Goal: Answer question/provide support: Share knowledge or assist other users

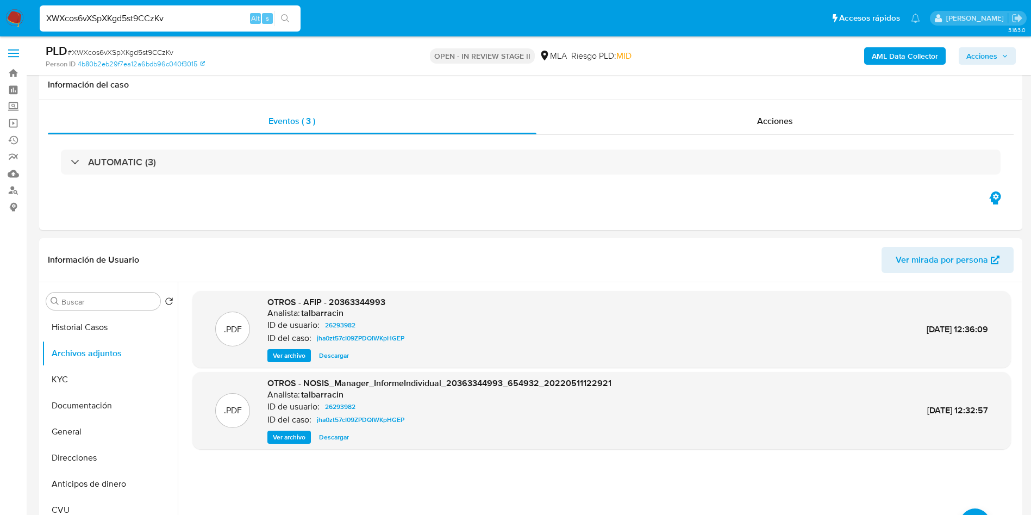
select select "10"
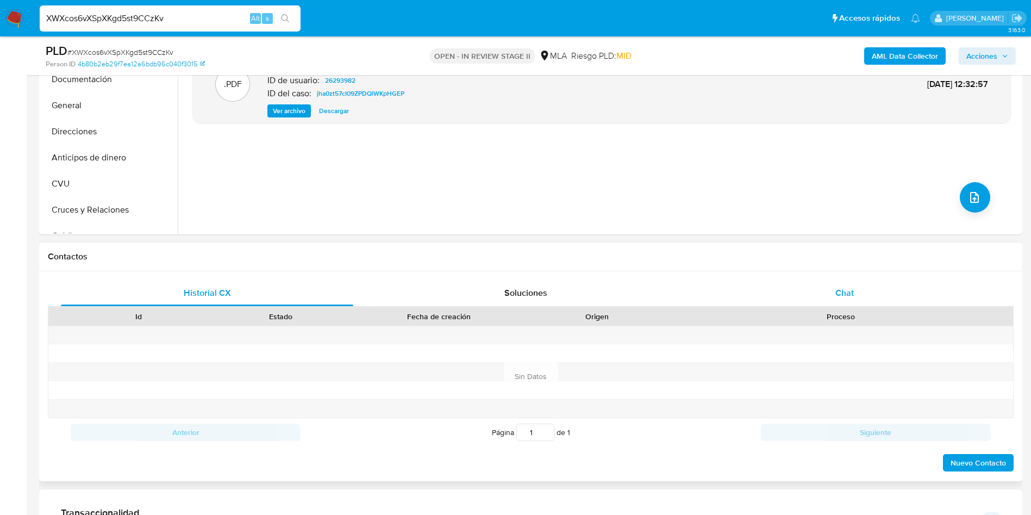
click at [833, 282] on div "Chat" at bounding box center [845, 293] width 292 height 26
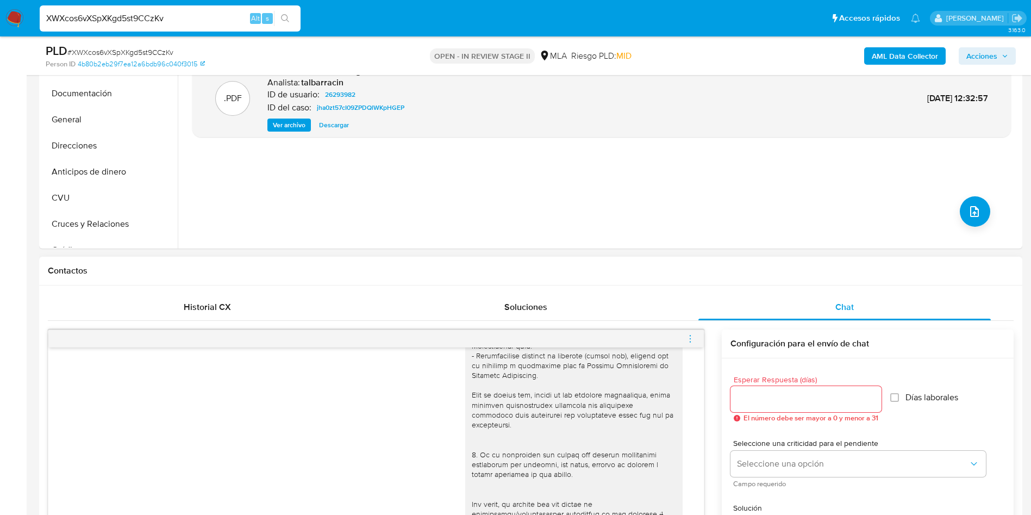
scroll to position [163, 0]
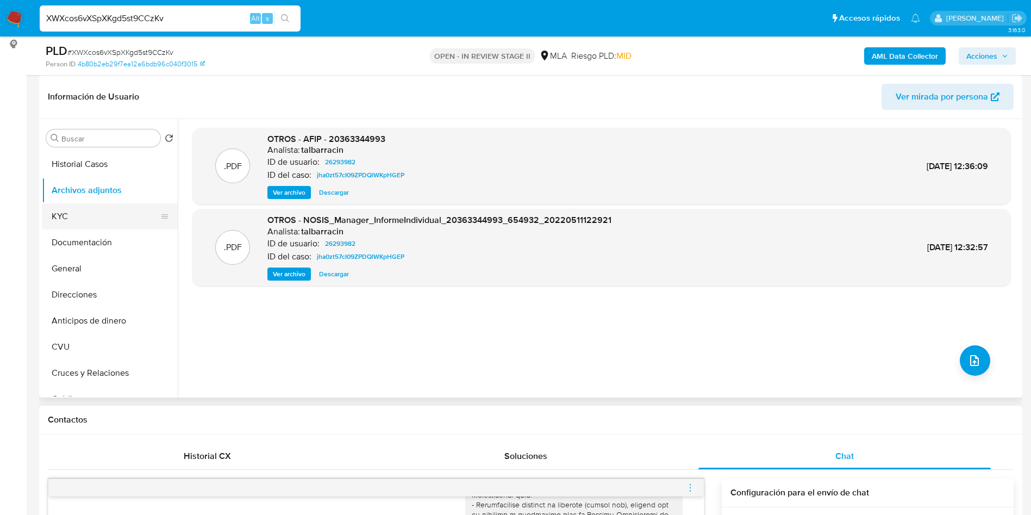
click at [99, 212] on button "KYC" at bounding box center [105, 216] width 127 height 26
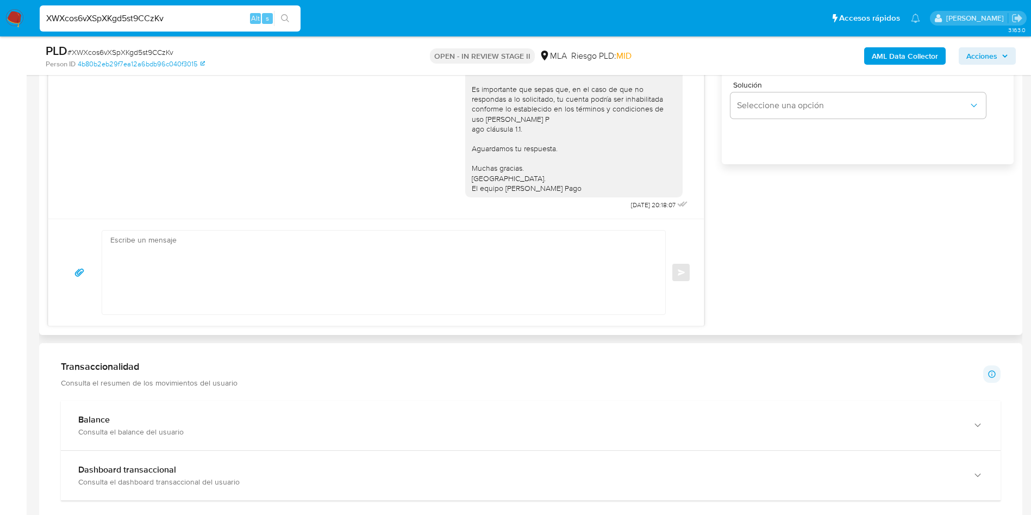
scroll to position [652, 0]
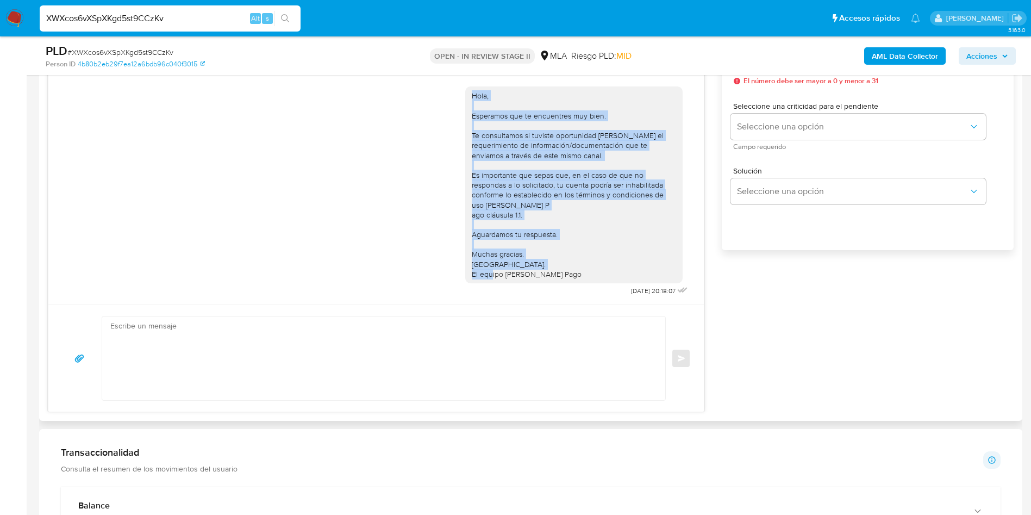
drag, startPoint x: 462, startPoint y: 86, endPoint x: 571, endPoint y: 267, distance: 211.3
click at [571, 267] on div "Hola, Esperamos que te encuentres muy bien. Te consultamos si tuviste oportunid…" at bounding box center [574, 185] width 204 height 188
copy div "Hola, Esperamos que te encuentres muy bien. Te consultamos si tuviste oportunid…"
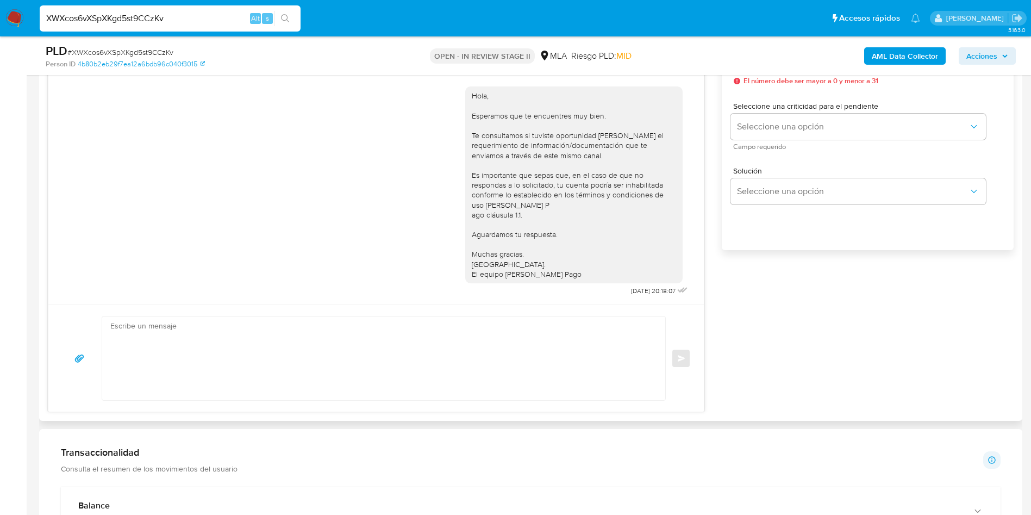
click at [246, 355] on textarea at bounding box center [381, 358] width 542 height 84
paste textarea "Hola, Esperamos que te encuentres muy bien. Te consultamos si tuviste oportunid…"
type textarea "Hola, Esperamos que te encuentres muy bien. Te consultamos si tuviste oportunid…"
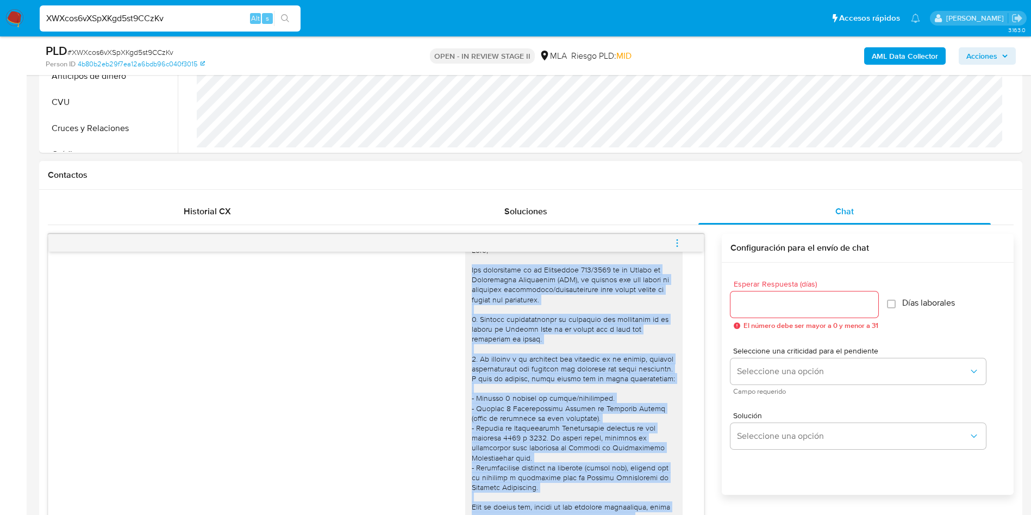
scroll to position [0, 0]
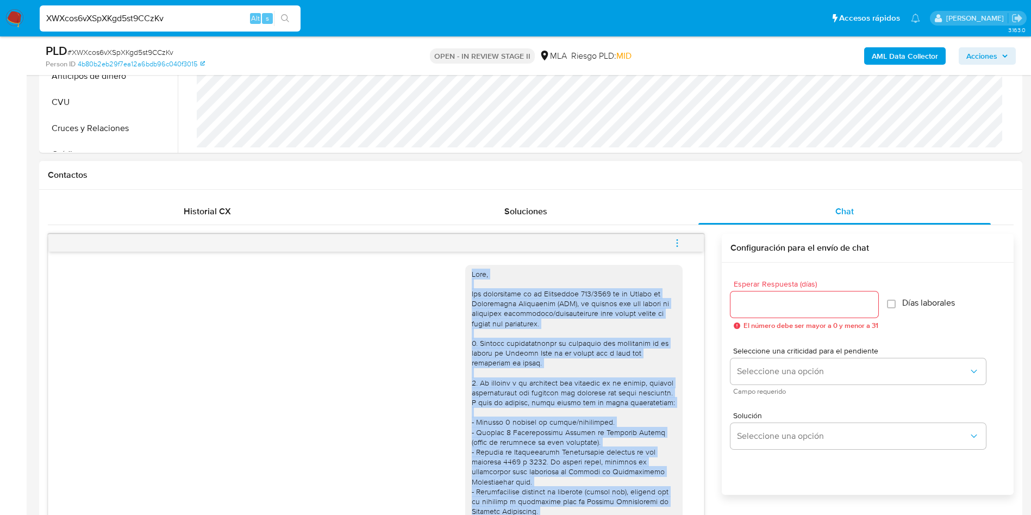
drag, startPoint x: 554, startPoint y: 449, endPoint x: 447, endPoint y: 270, distance: 208.2
copy div "Hola, Por disposición de la Resolución 200/2024 de la Unidad de Información Fin…"
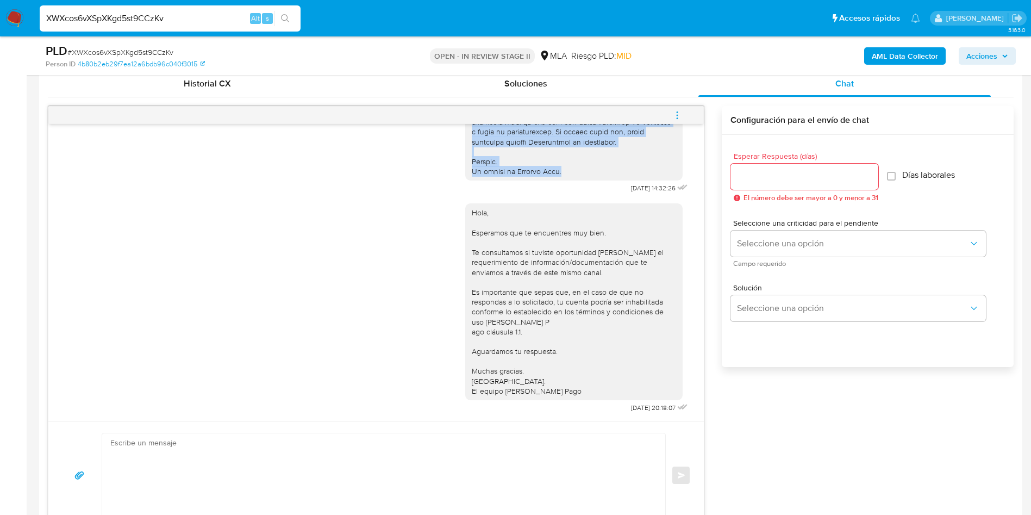
scroll to position [816, 0]
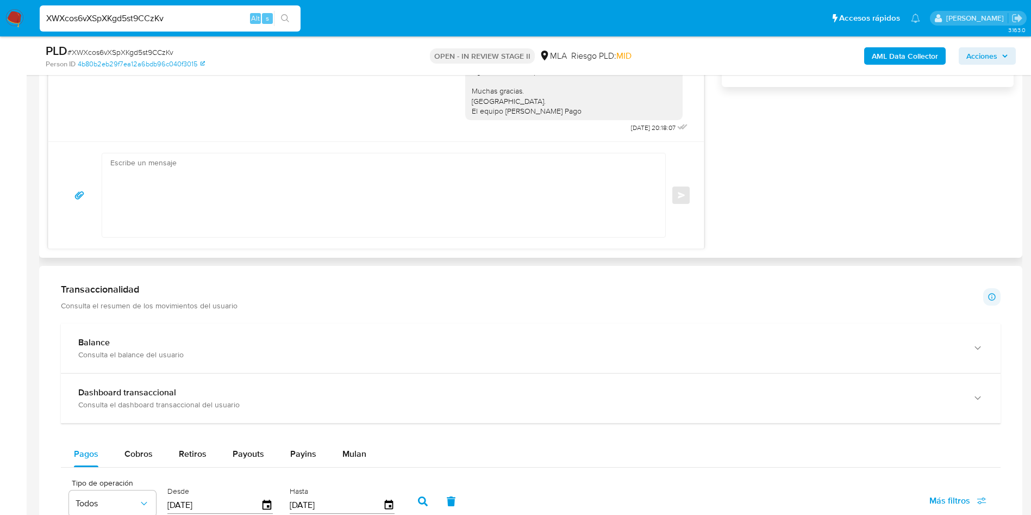
click at [222, 183] on textarea at bounding box center [381, 195] width 542 height 84
paste textarea "Hola, Por disposición de la Resolución 200/2024 de la Unidad de Información Fin…"
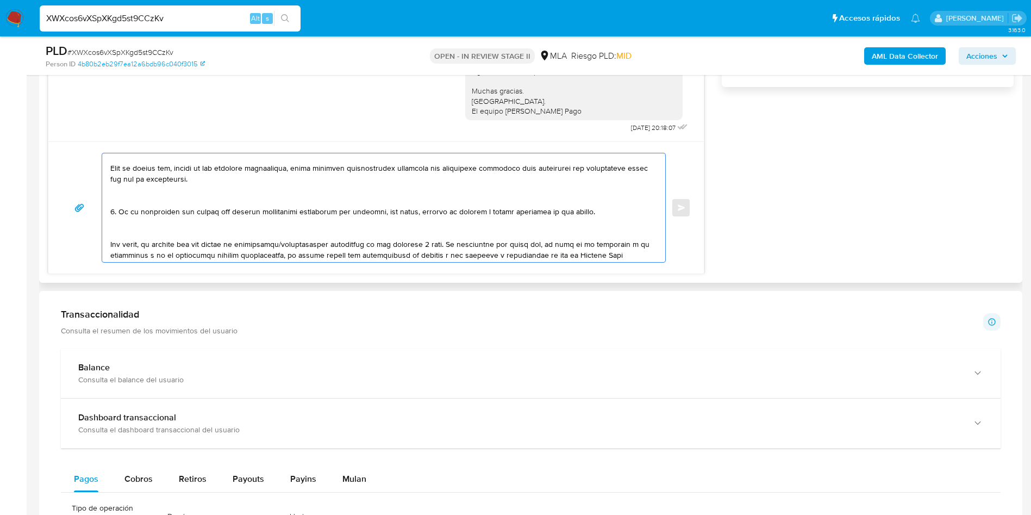
scroll to position [194, 0]
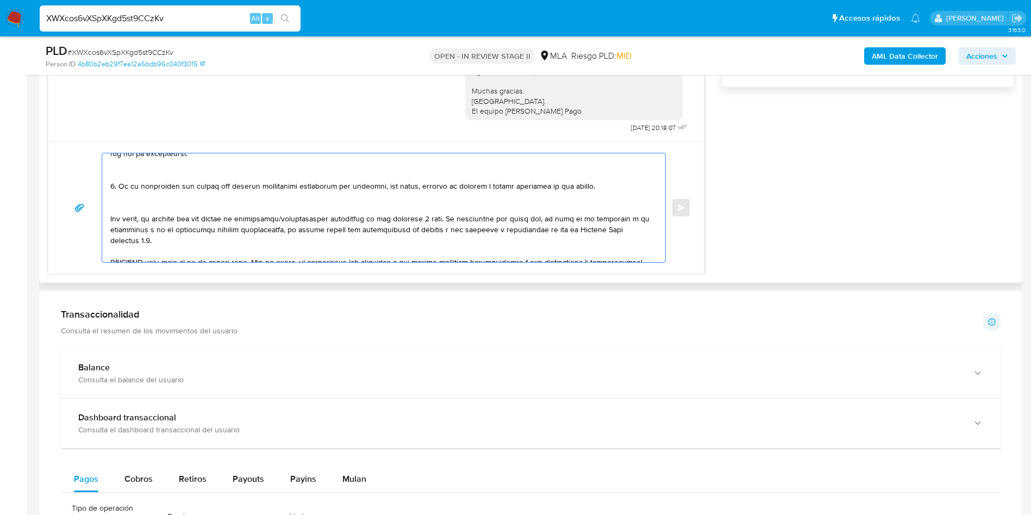
drag, startPoint x: 583, startPoint y: 188, endPoint x: 120, endPoint y: 184, distance: 463.8
click at [120, 184] on textarea at bounding box center [381, 207] width 542 height 109
paste textarea "BASE 570 SRL"
paste textarea "30717176363"
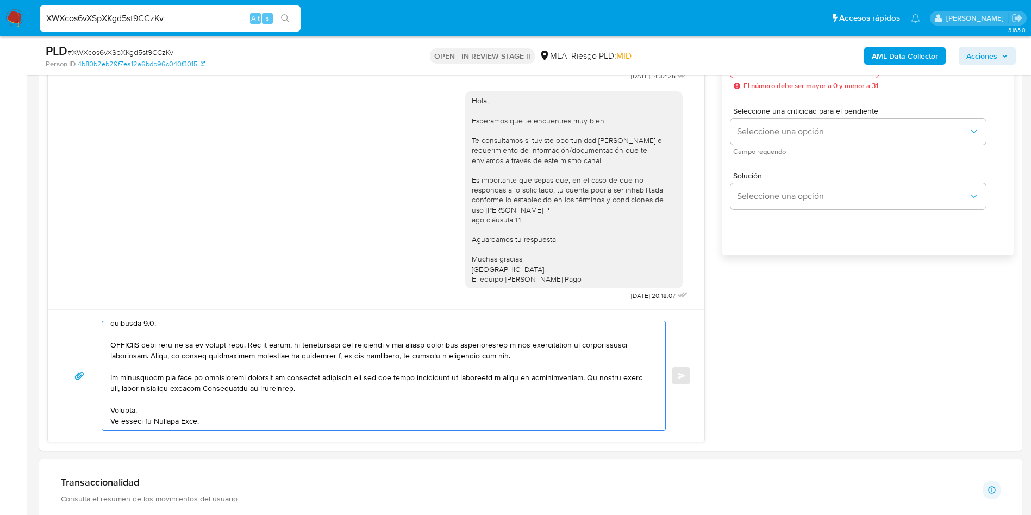
scroll to position [571, 0]
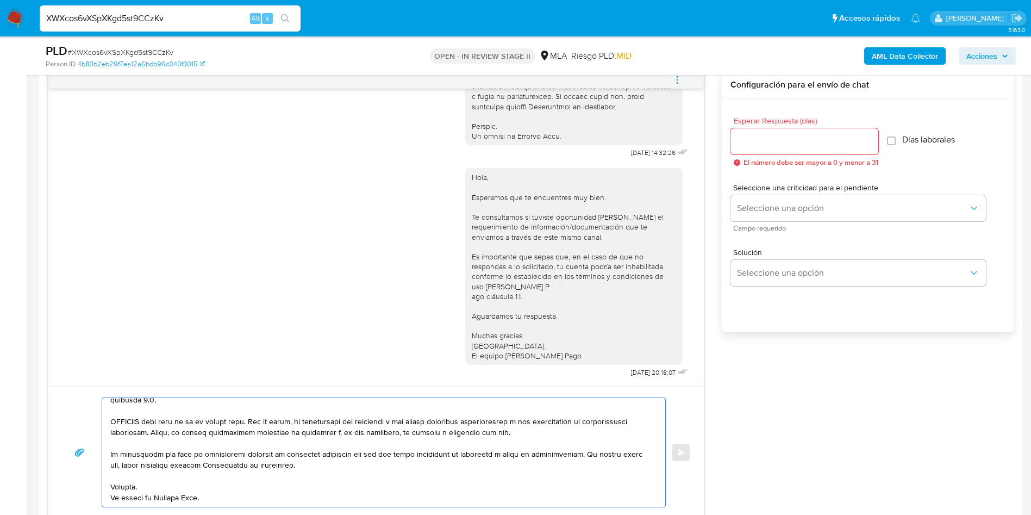
type textarea "Hola, Por disposición de la Resolución 200/2024 de la Unidad de Información Fin…"
click at [760, 143] on input "Esperar Respuesta (días)" at bounding box center [805, 141] width 148 height 14
type input "3"
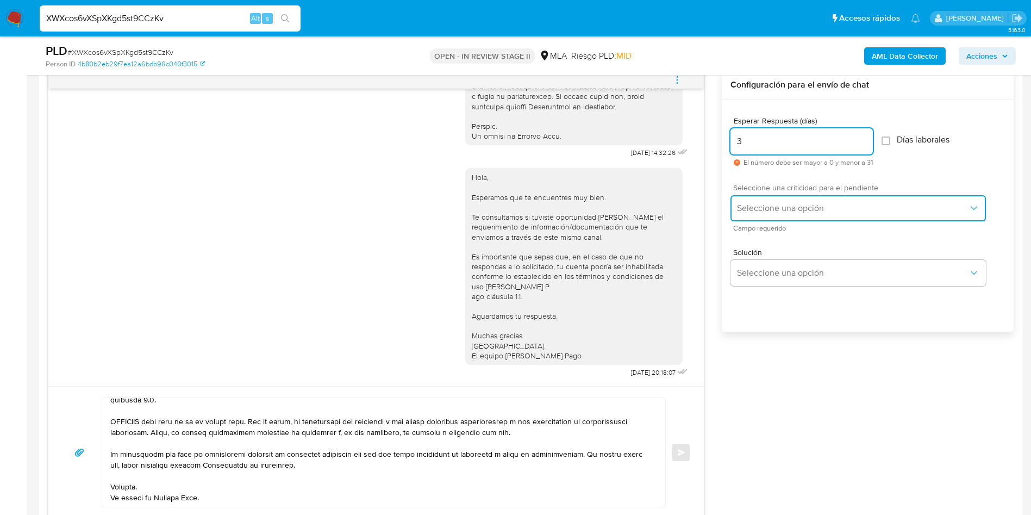
click at [756, 209] on span "Seleccione una opción" at bounding box center [853, 208] width 232 height 11
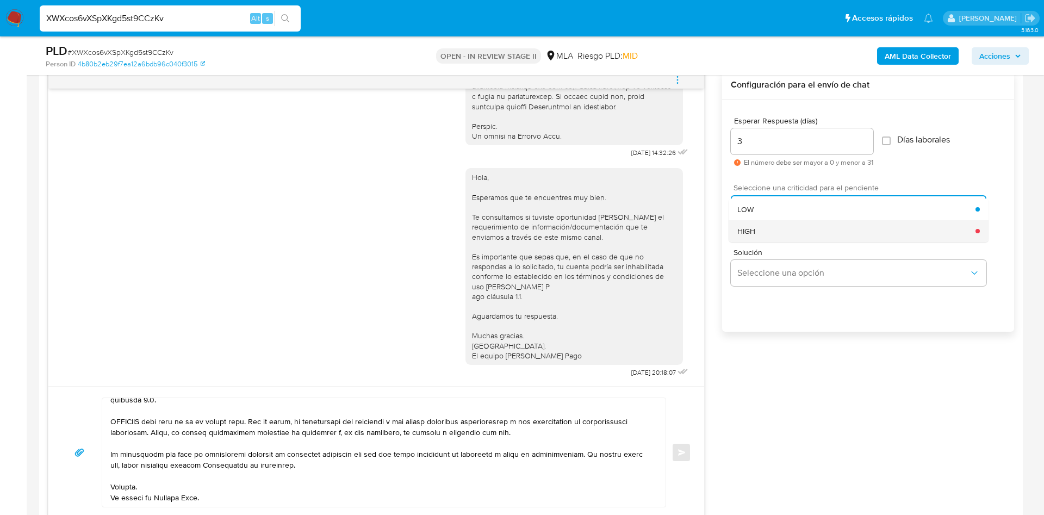
click at [761, 230] on div "HIGH" at bounding box center [856, 231] width 238 height 22
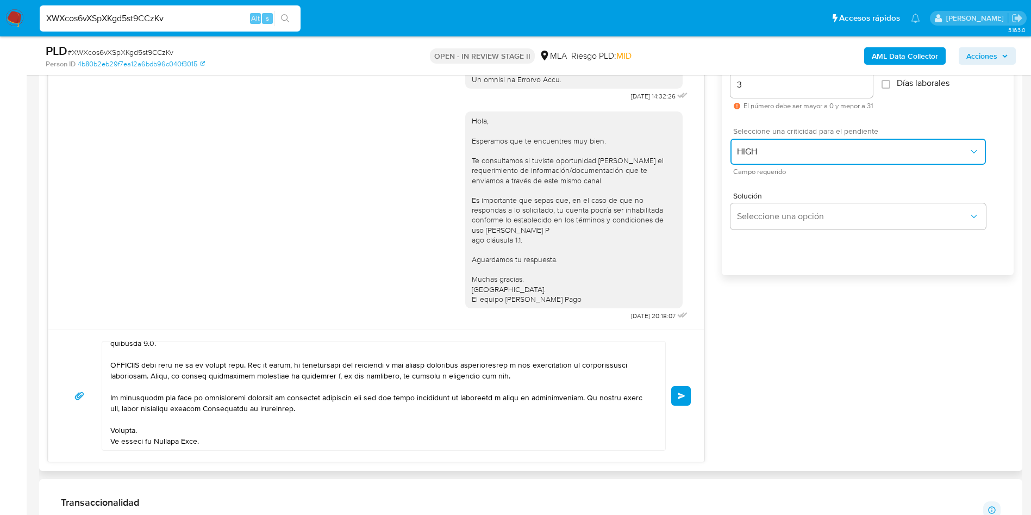
scroll to position [652, 0]
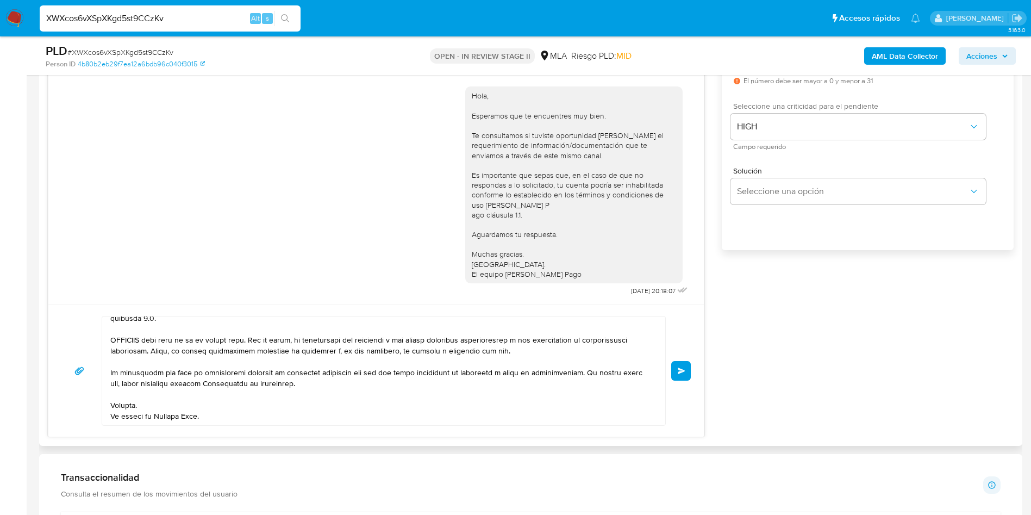
click at [674, 375] on button "Enviar" at bounding box center [681, 371] width 20 height 20
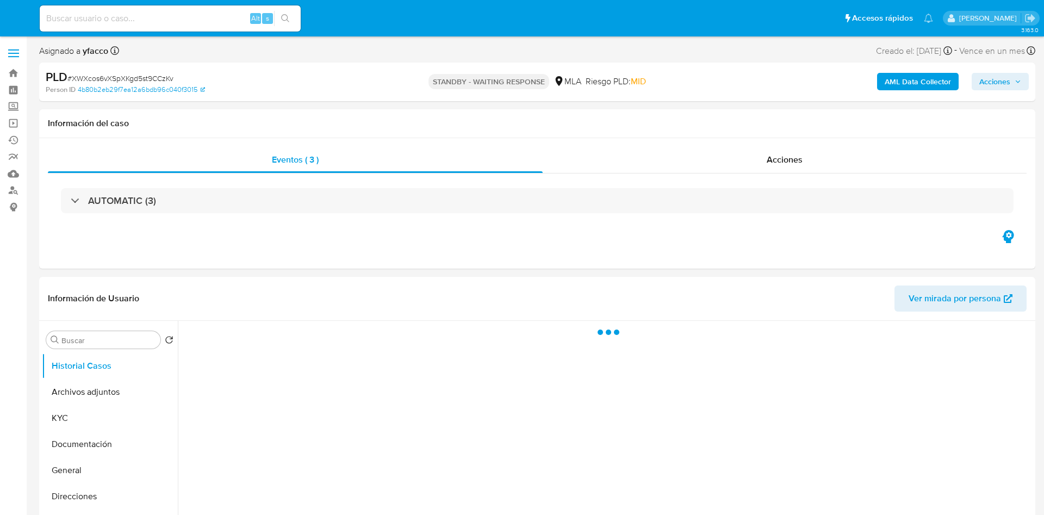
select select "10"
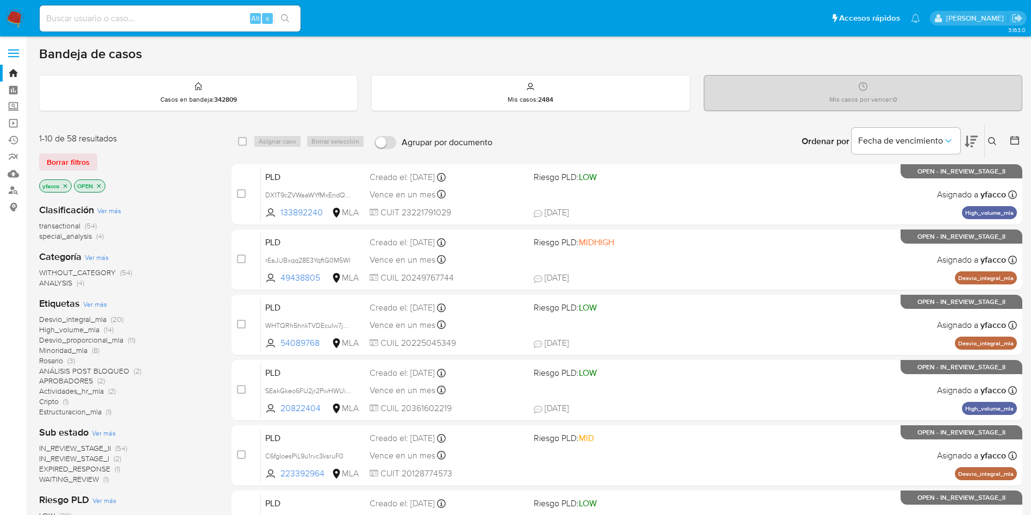
click at [117, 15] on input at bounding box center [170, 18] width 261 height 14
paste input "7F3jOP9VIxvv5CNMmR3zc1O9"
type input "7F3jOP9VIxvv5CNMmR3zc1O9"
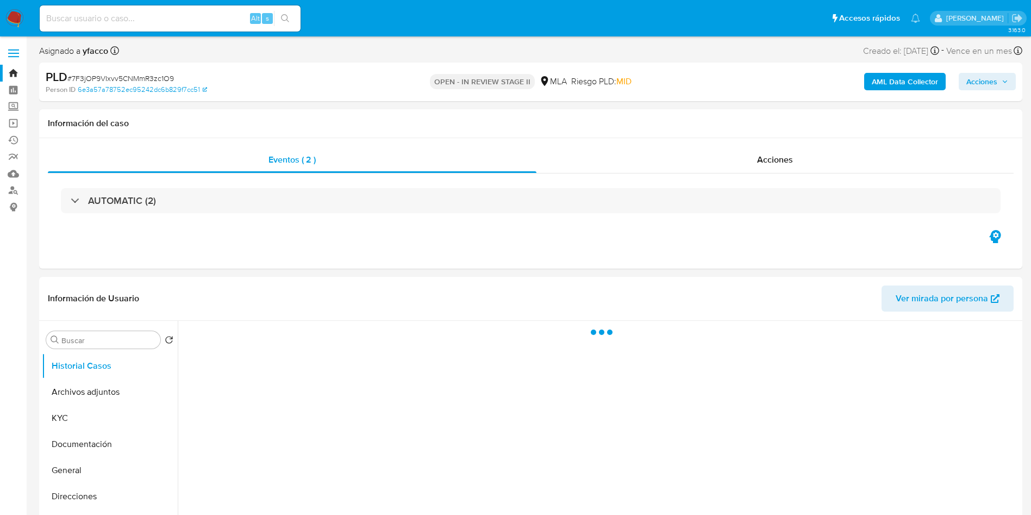
select select "10"
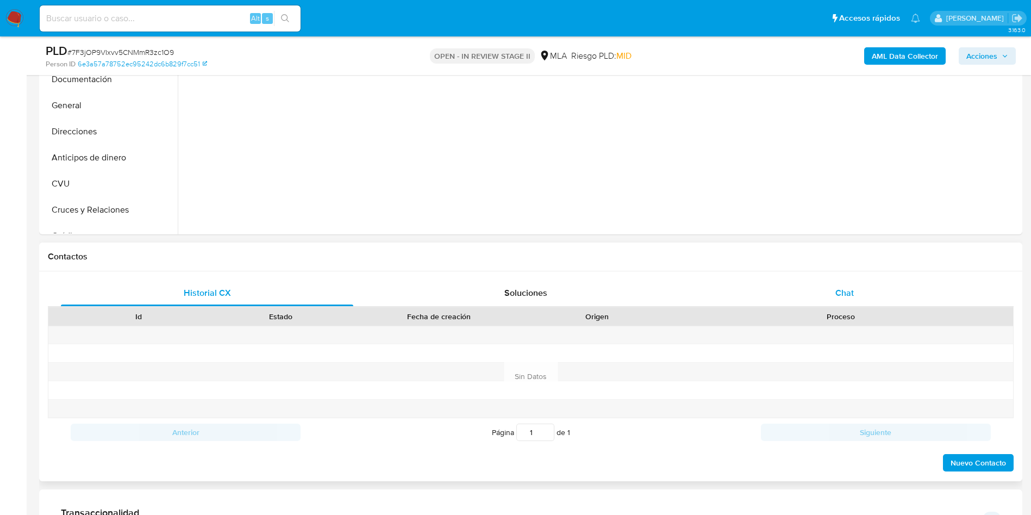
click at [820, 294] on div "Chat" at bounding box center [845, 293] width 292 height 26
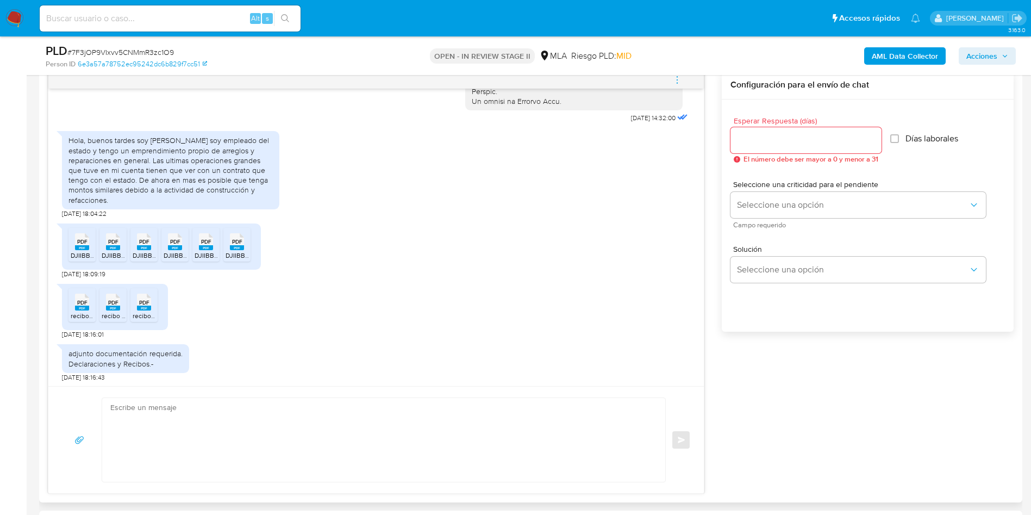
scroll to position [644, 0]
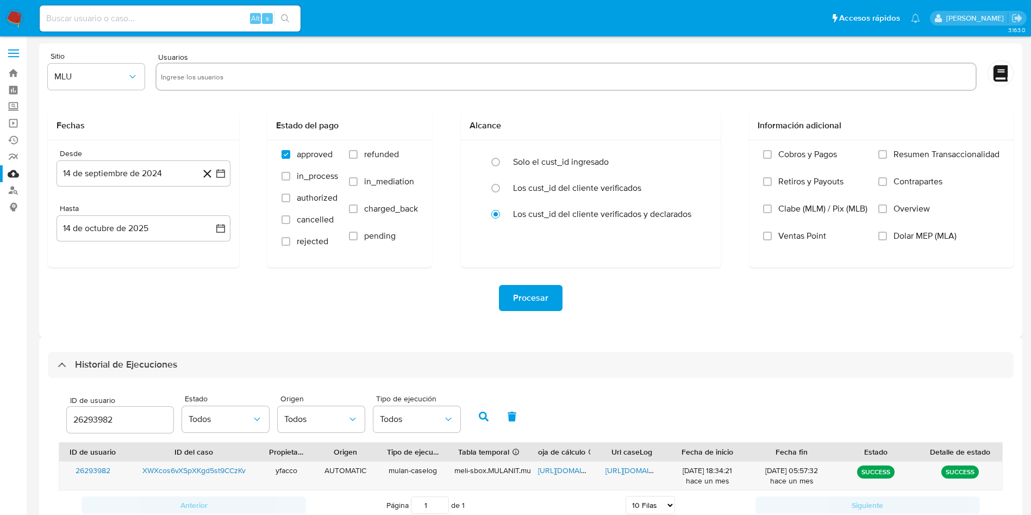
select select "10"
drag, startPoint x: 135, startPoint y: 413, endPoint x: 0, endPoint y: 393, distance: 136.9
click at [0, 393] on section "Bandeja Tablero Screening Búsqueda en Listas Watchlist Herramientas Operaciones…" at bounding box center [515, 296] width 1031 height 592
type input "257981135"
click at [481, 413] on icon "button" at bounding box center [484, 417] width 10 height 10
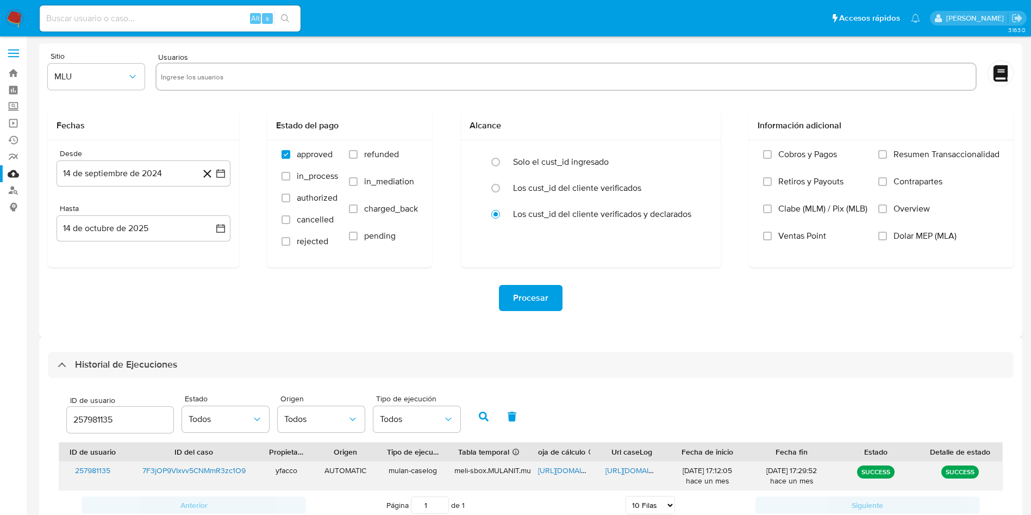
click at [563, 470] on span "https://docs.google.com/spreadsheets/d/10JPDfxga8MpSmI4xF1R7ItcInR0ohzRdQuqBeHM…" at bounding box center [575, 470] width 75 height 11
click at [616, 468] on span "https://docs.google.com/document/d/1e_i-I9Qlgmk_0q4ZU5G2D1C_A10bpHWAKLsqJFtG6aM…" at bounding box center [643, 470] width 75 height 11
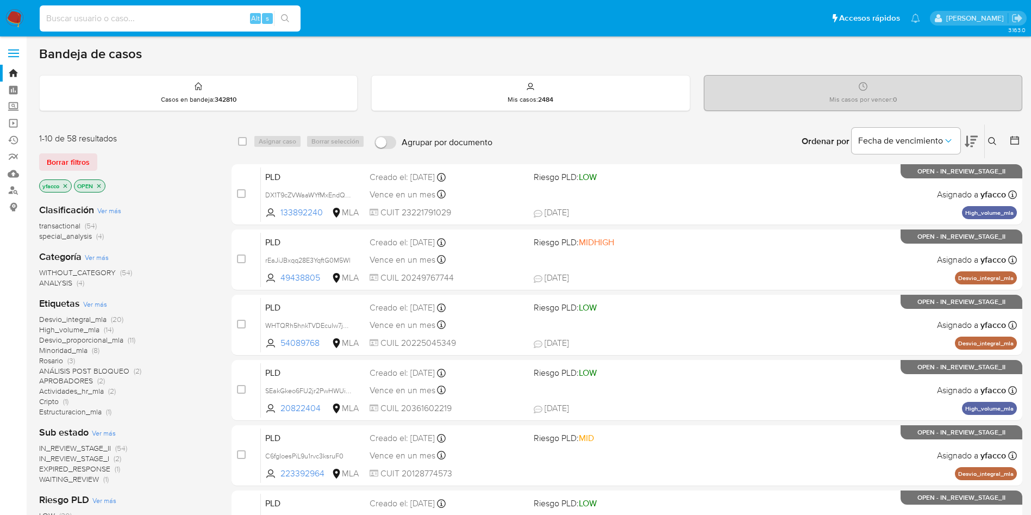
click at [191, 13] on input at bounding box center [170, 18] width 261 height 14
paste input "7F3jOP9VIxvv5CNMmR3zc1O9"
type input "7F3jOP9VIxvv5CNMmR3zc1O9"
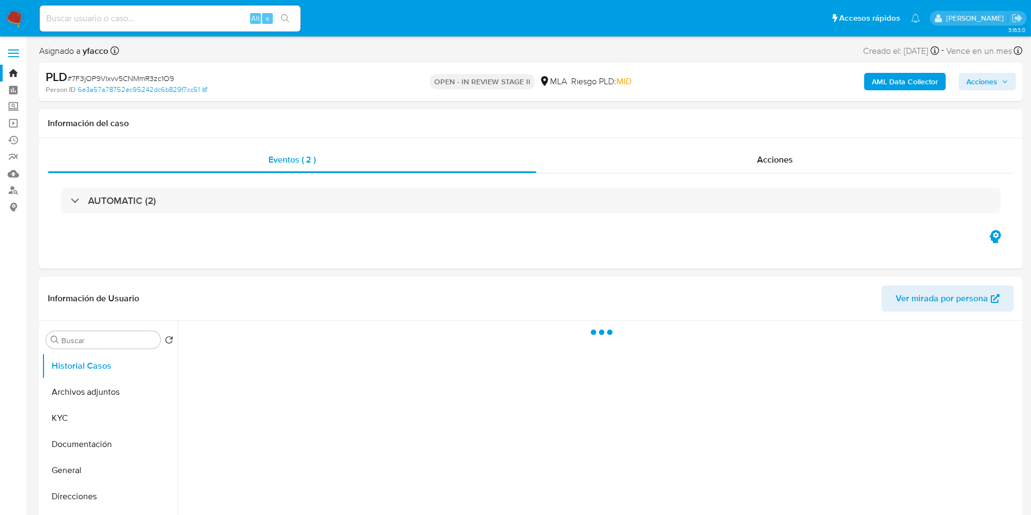
scroll to position [82, 0]
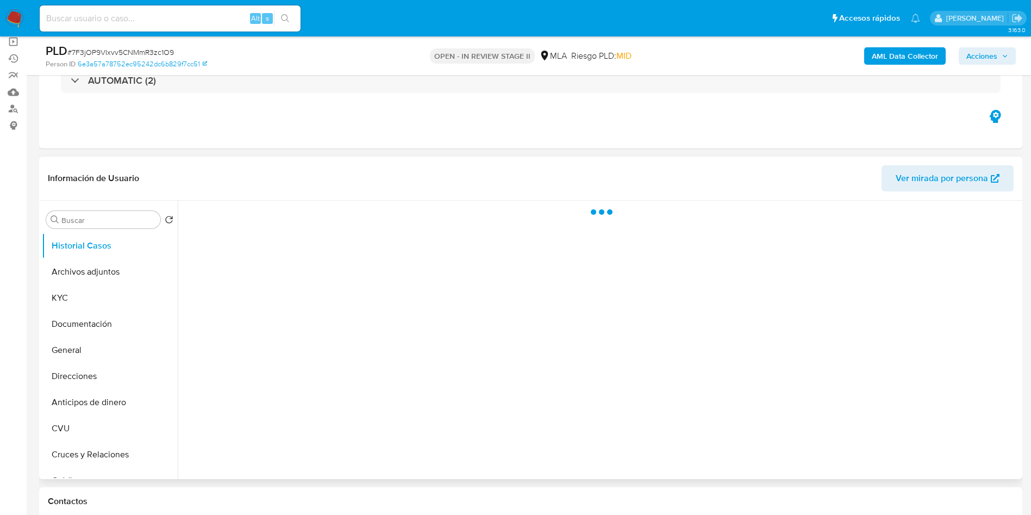
select select "10"
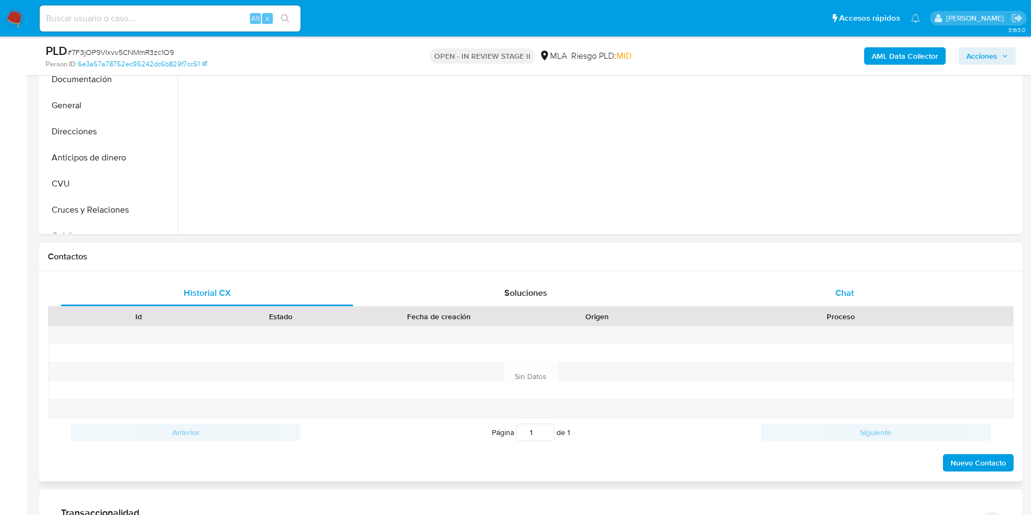
click at [843, 289] on span "Chat" at bounding box center [845, 293] width 18 height 13
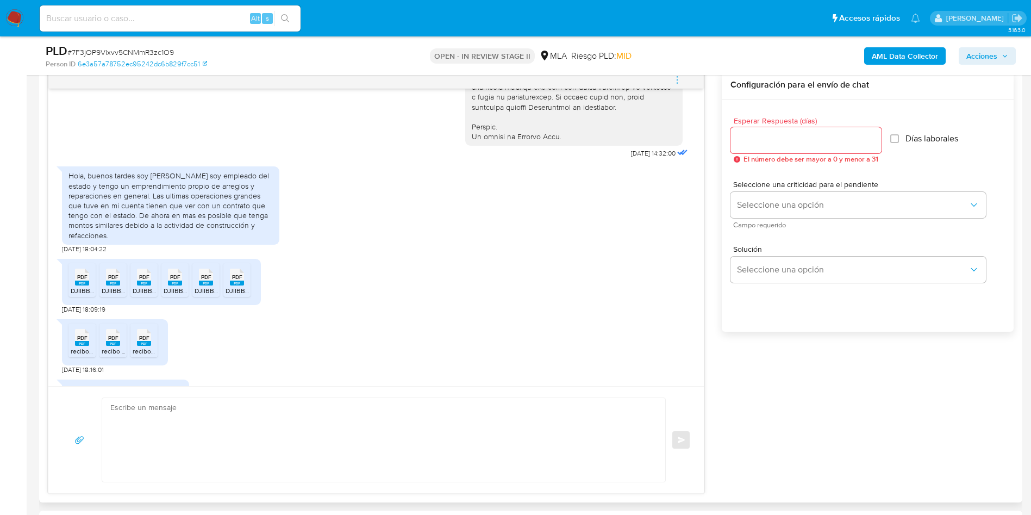
scroll to position [563, 0]
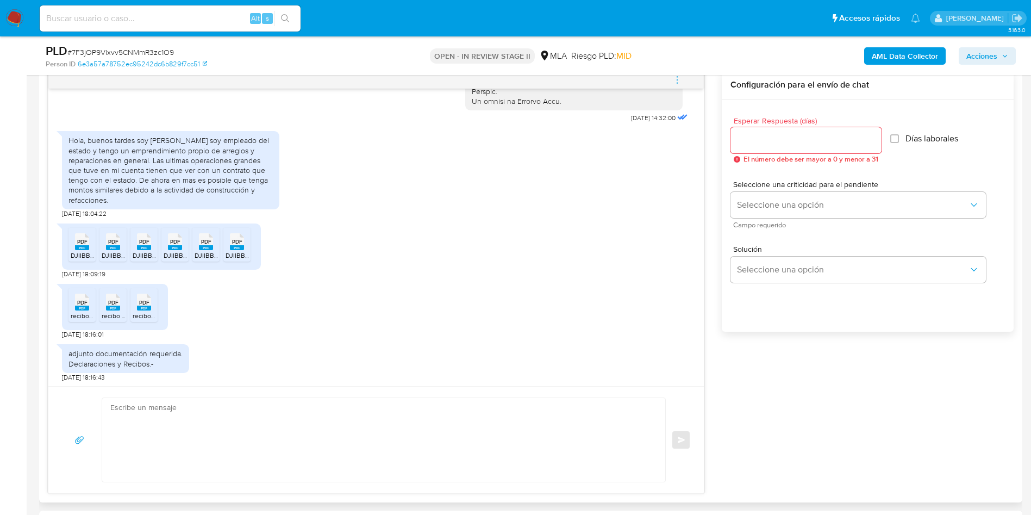
click at [79, 250] on rect at bounding box center [82, 247] width 14 height 5
click at [104, 251] on div "PDF PDF" at bounding box center [113, 240] width 23 height 21
click at [144, 260] on span "DJIIBB 205-03 Farid.pdf" at bounding box center [168, 255] width 70 height 9
click at [168, 260] on span "DJIIBBI 2025-05 Farid.pdf" at bounding box center [201, 255] width 75 height 9
click at [200, 250] on rect at bounding box center [206, 247] width 14 height 5
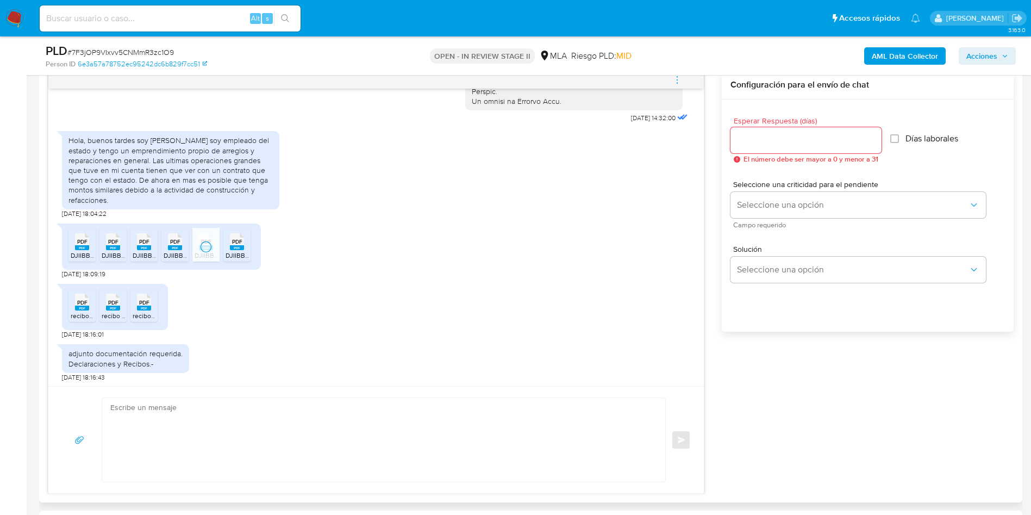
click at [244, 250] on rect at bounding box center [237, 247] width 14 height 5
click at [75, 320] on span "recibo6.pdf" at bounding box center [87, 315] width 33 height 9
click at [107, 310] on rect at bounding box center [113, 308] width 14 height 5
drag, startPoint x: 149, startPoint y: 319, endPoint x: 171, endPoint y: 314, distance: 22.2
click at [149, 310] on rect at bounding box center [144, 308] width 14 height 5
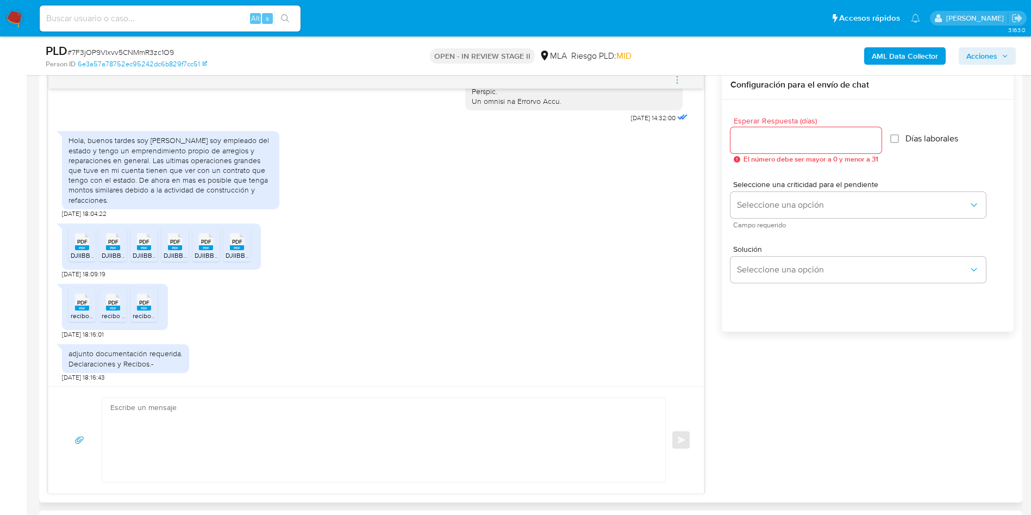
scroll to position [644, 0]
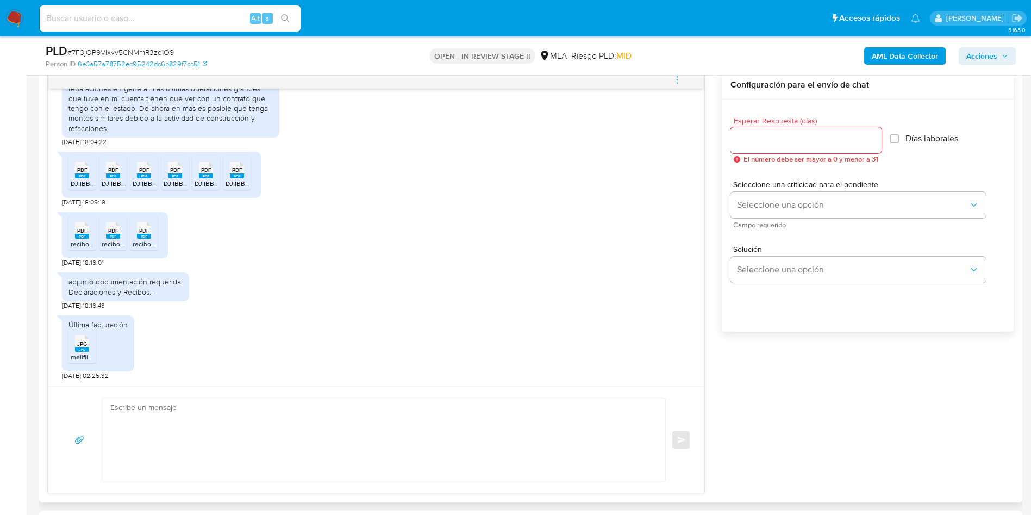
drag, startPoint x: 88, startPoint y: 351, endPoint x: 268, endPoint y: 351, distance: 180.5
click at [88, 351] on rect at bounding box center [82, 349] width 14 height 5
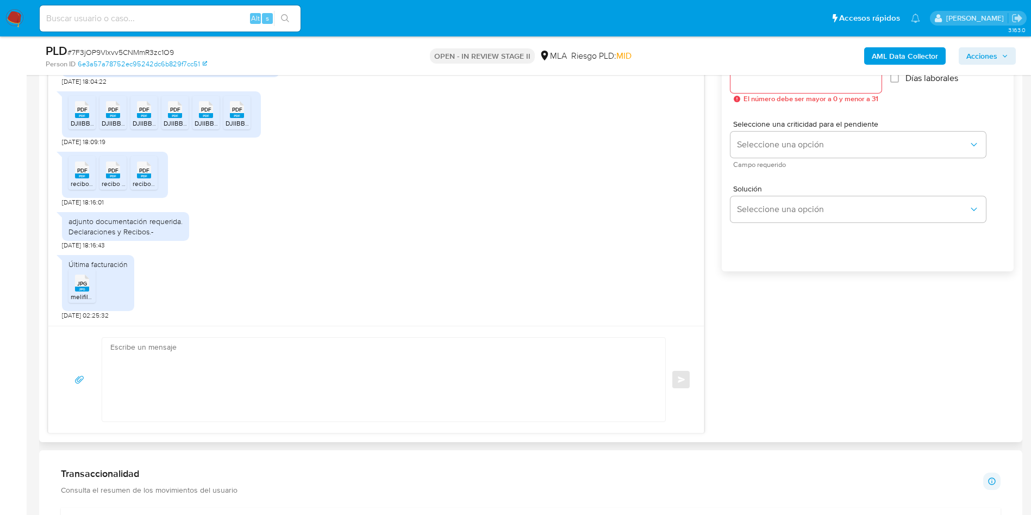
scroll to position [652, 0]
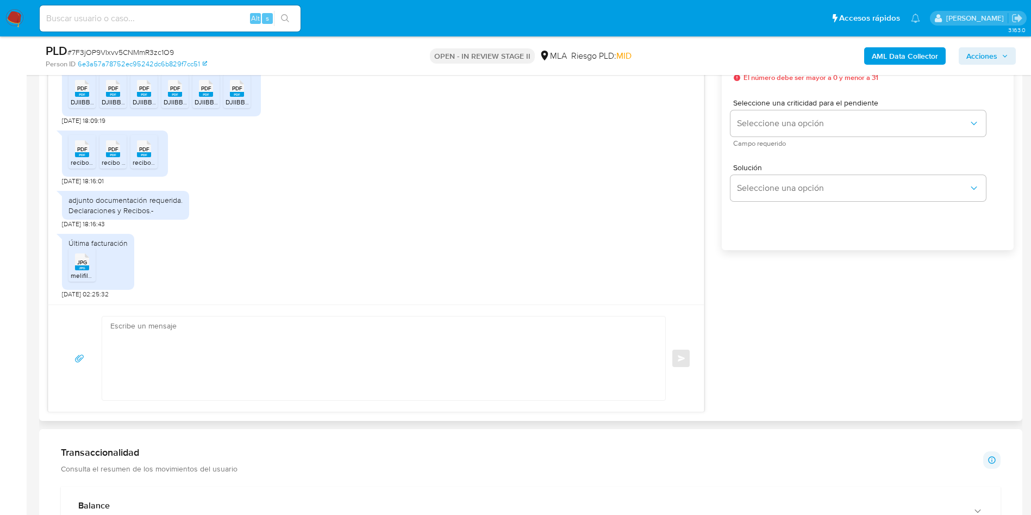
click at [215, 344] on textarea at bounding box center [381, 358] width 542 height 84
paste textarea "Hola Muchas gracias por la respuesta. Nos pondremos en contacto nuevamente en c…"
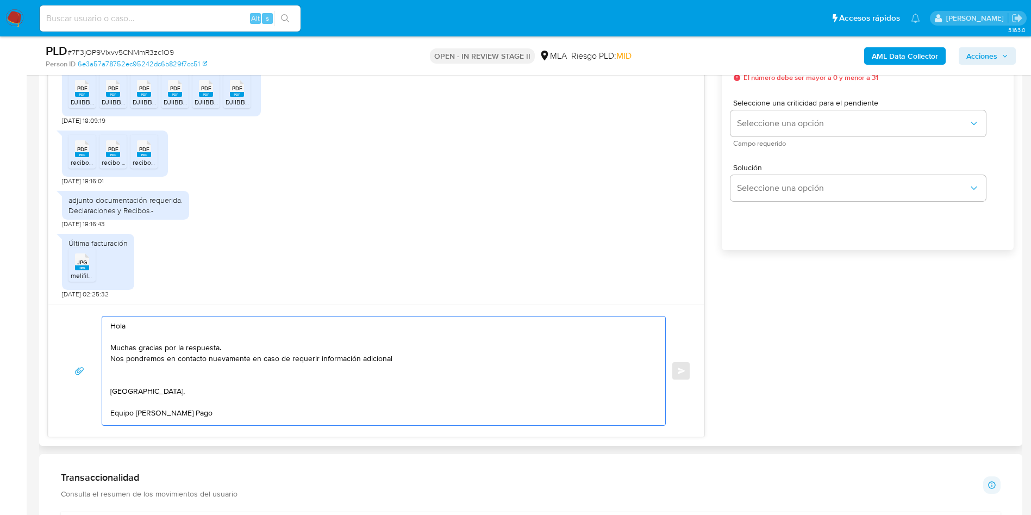
scroll to position [4, 0]
click at [424, 358] on textarea "Hola Muchas gracias por la respuesta. Nos pondremos en contacto nuevamente en c…" at bounding box center [381, 370] width 542 height 109
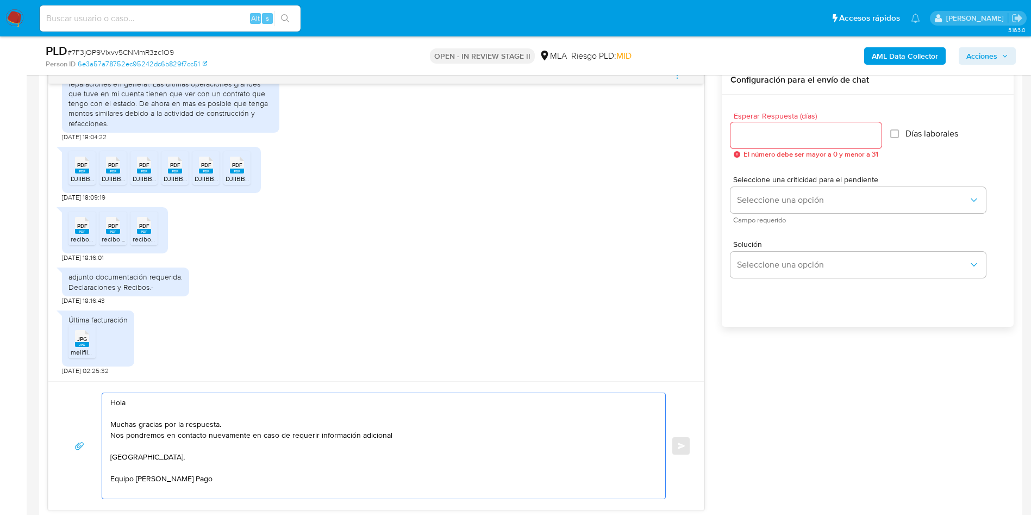
scroll to position [489, 0]
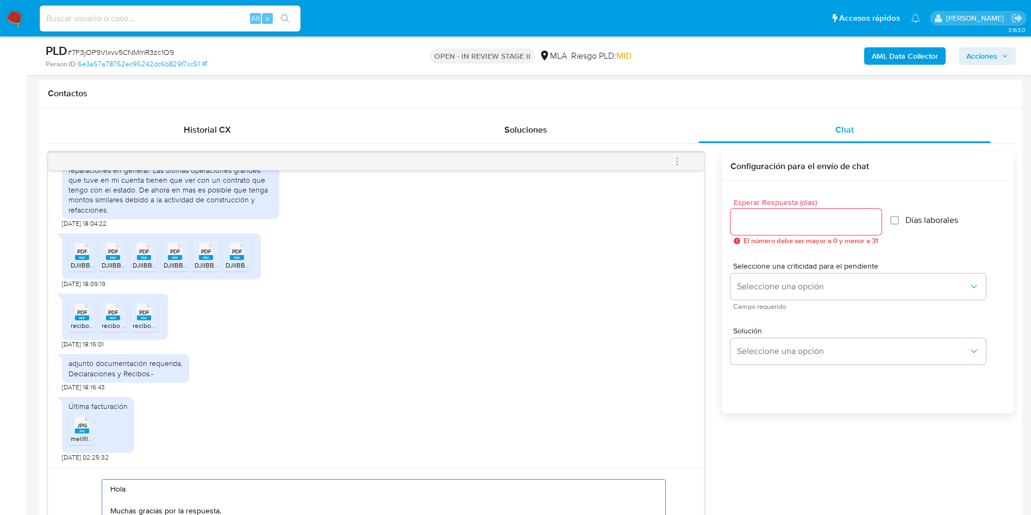
type textarea "Hola Muchas gracias por la respuesta. Nos pondremos en contacto nuevamente en c…"
click at [757, 229] on div at bounding box center [806, 222] width 151 height 26
click at [754, 219] on input "Esperar Respuesta (días)" at bounding box center [806, 222] width 151 height 14
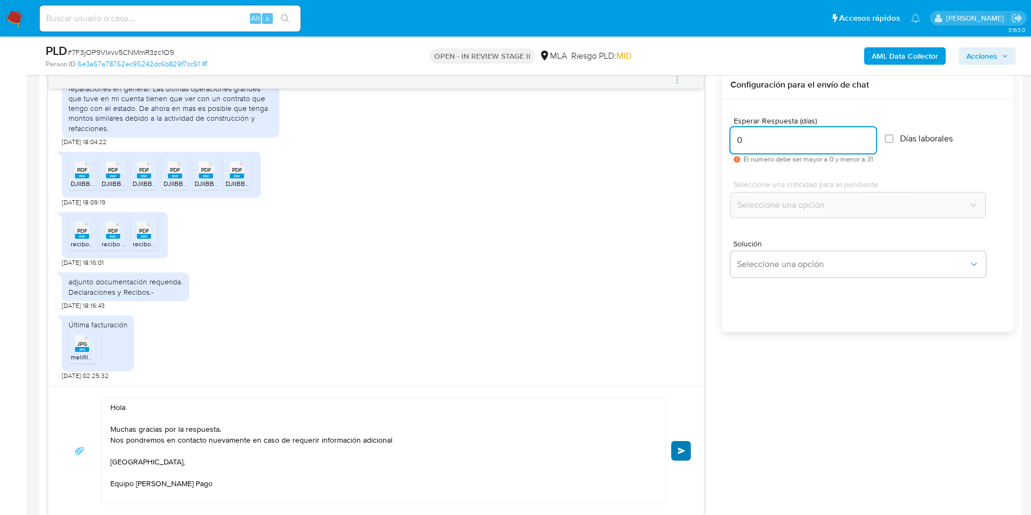
type input "0"
click at [682, 456] on button "Enviar" at bounding box center [681, 451] width 20 height 20
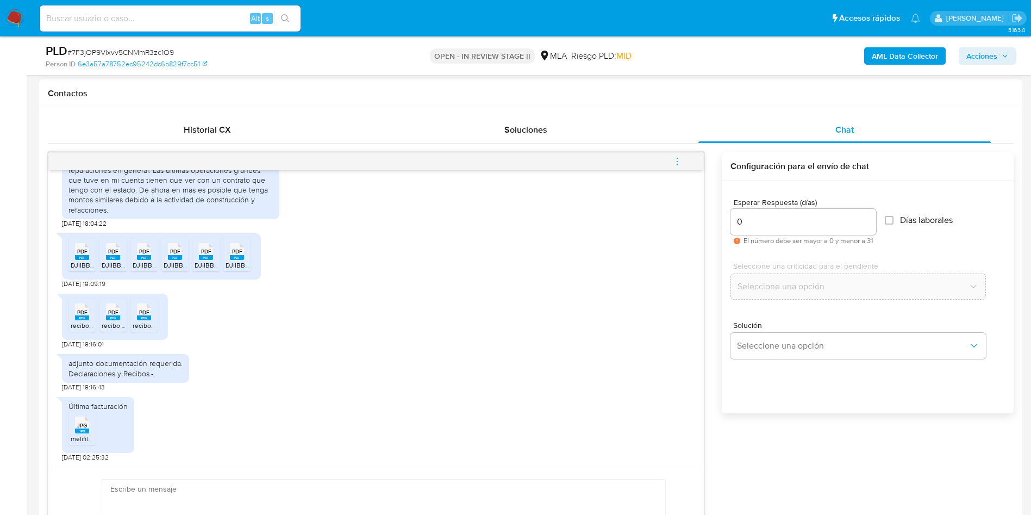
click at [673, 161] on icon "menu-action" at bounding box center [678, 162] width 10 height 10
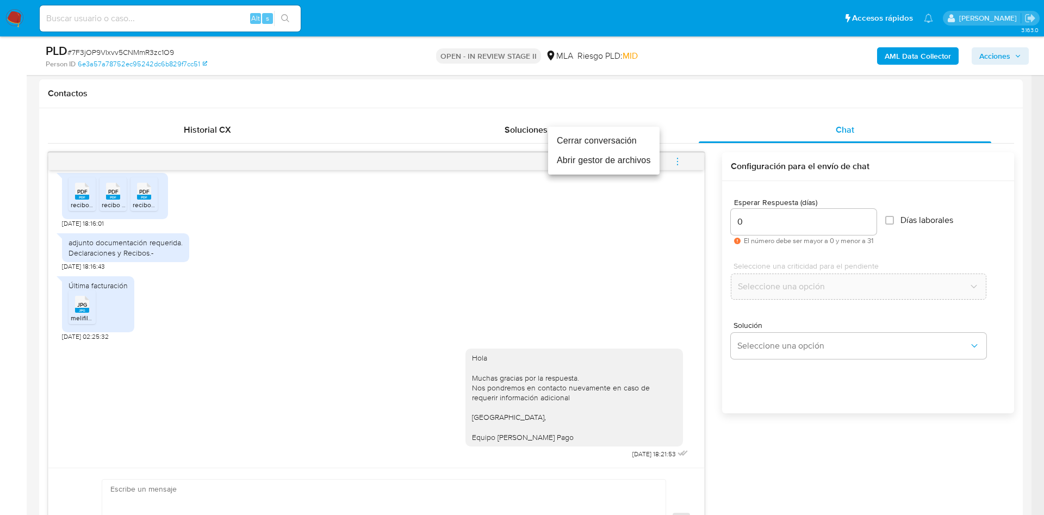
click at [605, 141] on li "Cerrar conversación" at bounding box center [603, 141] width 111 height 20
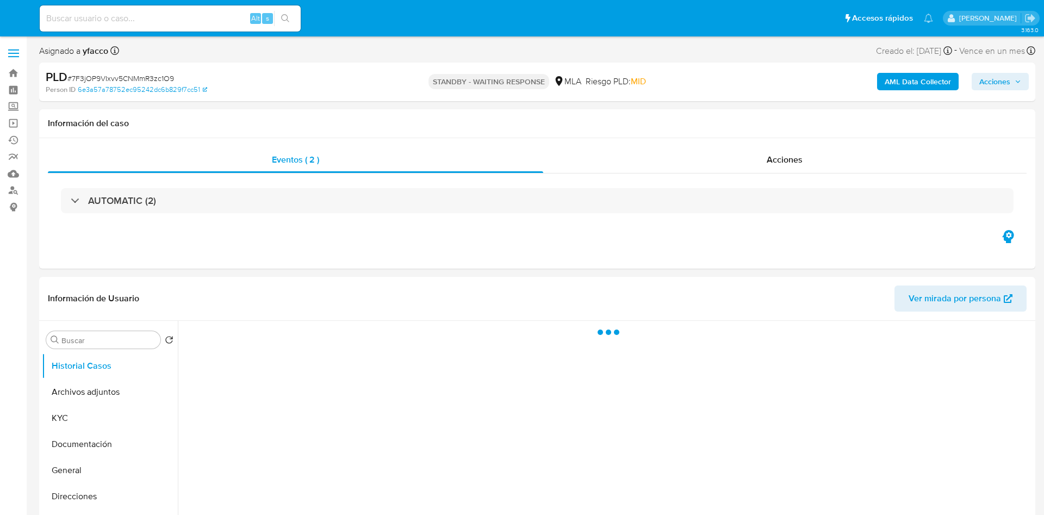
select select "10"
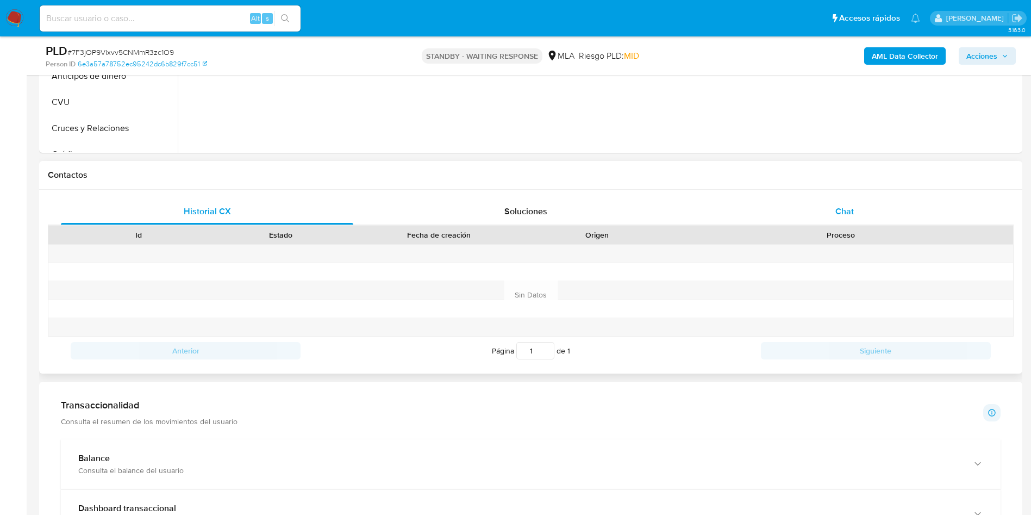
click at [834, 208] on div "Chat" at bounding box center [845, 211] width 292 height 26
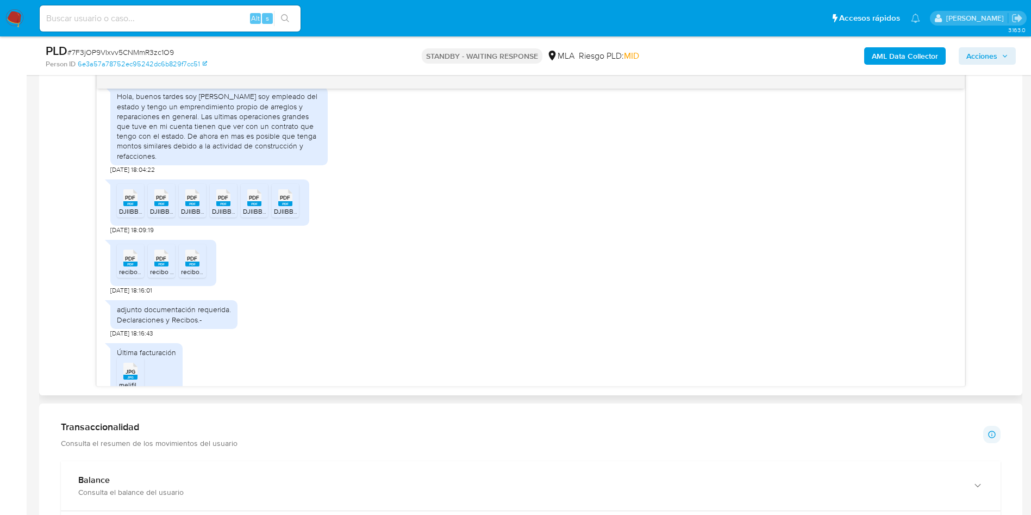
scroll to position [602, 0]
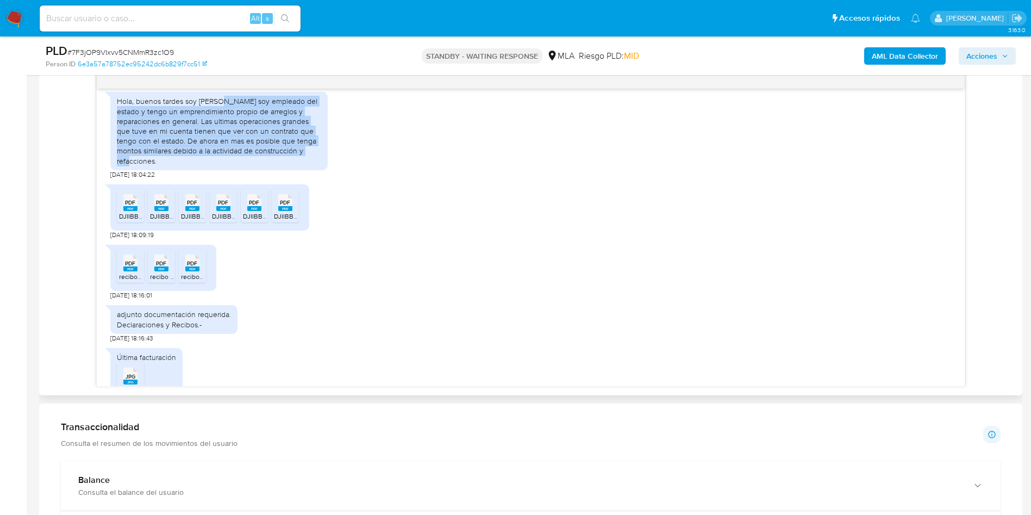
drag, startPoint x: 218, startPoint y: 120, endPoint x: 318, endPoint y: 169, distance: 111.1
click at [318, 165] on div "Hola, buenos tardes soy [PERSON_NAME] soy empleado del estado y tengo un empren…" at bounding box center [219, 130] width 204 height 69
copy div "soy empleado del estado y tengo un emprendimiento propio de arreglos y reparaci…"
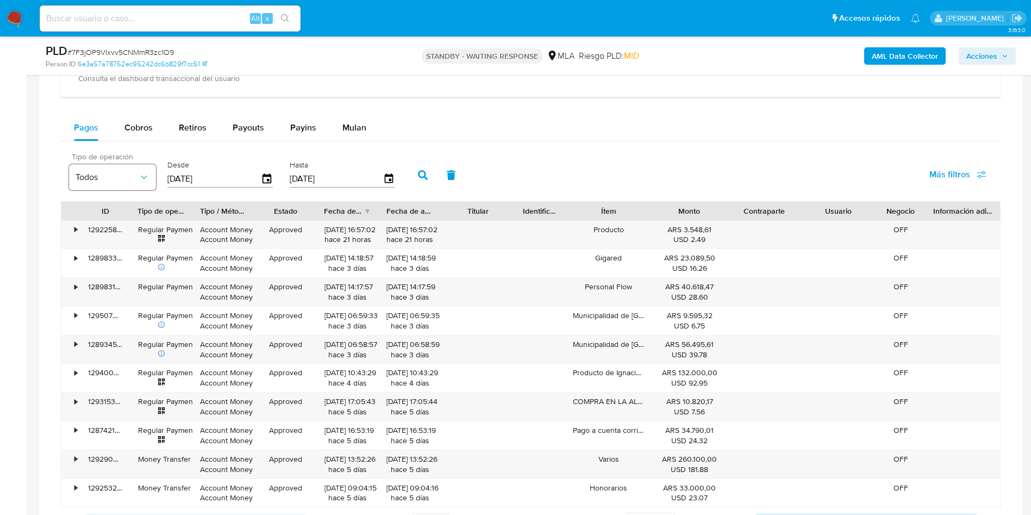
scroll to position [790, 0]
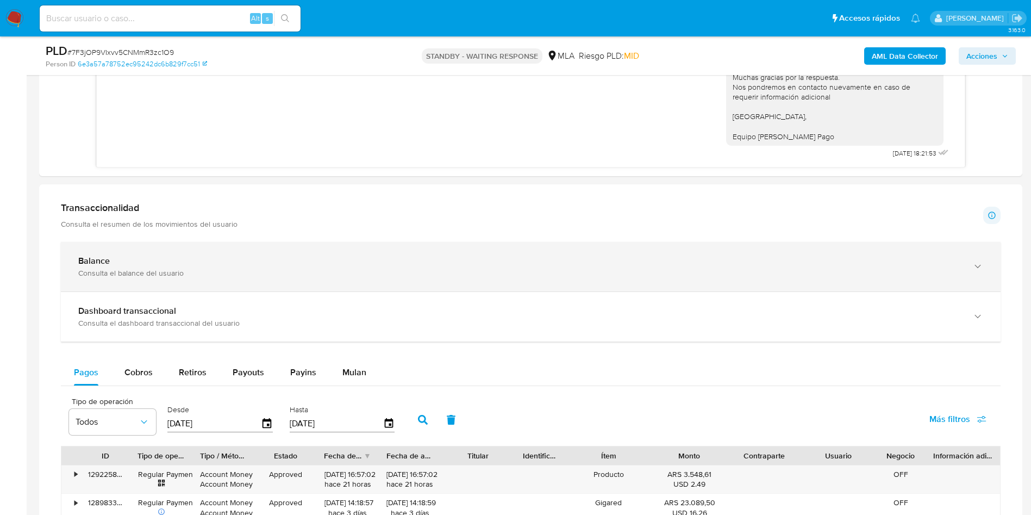
click at [189, 277] on div "Consulta el balance del usuario" at bounding box center [519, 273] width 883 height 10
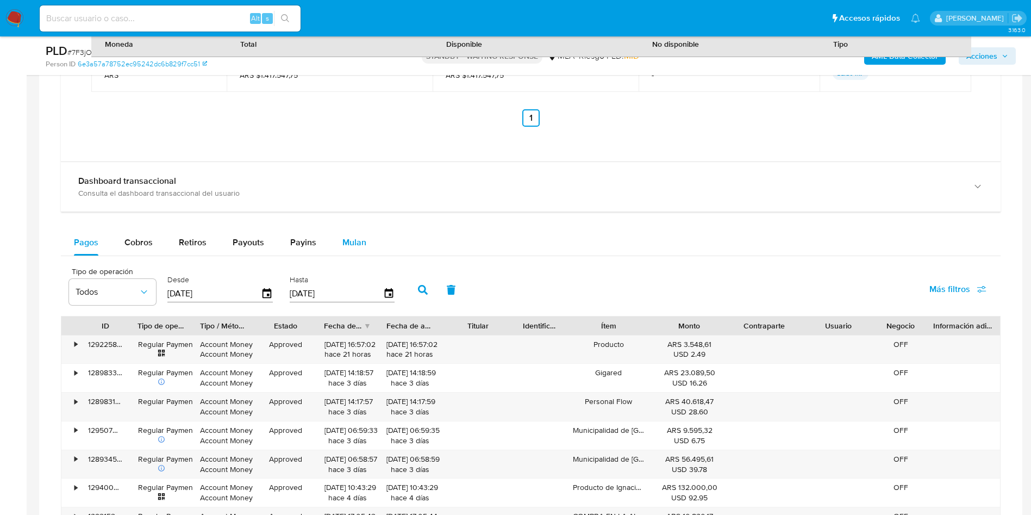
scroll to position [1361, 0]
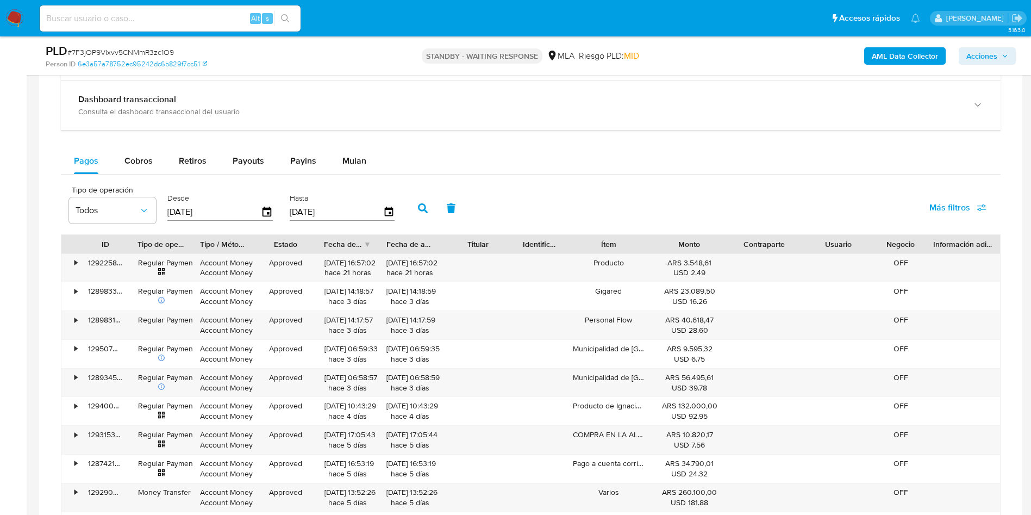
click at [314, 178] on div "Pagos Cobros Retiros Payouts Payins Mulan Tipo de operación Todos Desde 17/07/2…" at bounding box center [531, 359] width 940 height 422
click at [307, 159] on span "Payins" at bounding box center [303, 160] width 26 height 13
select select "10"
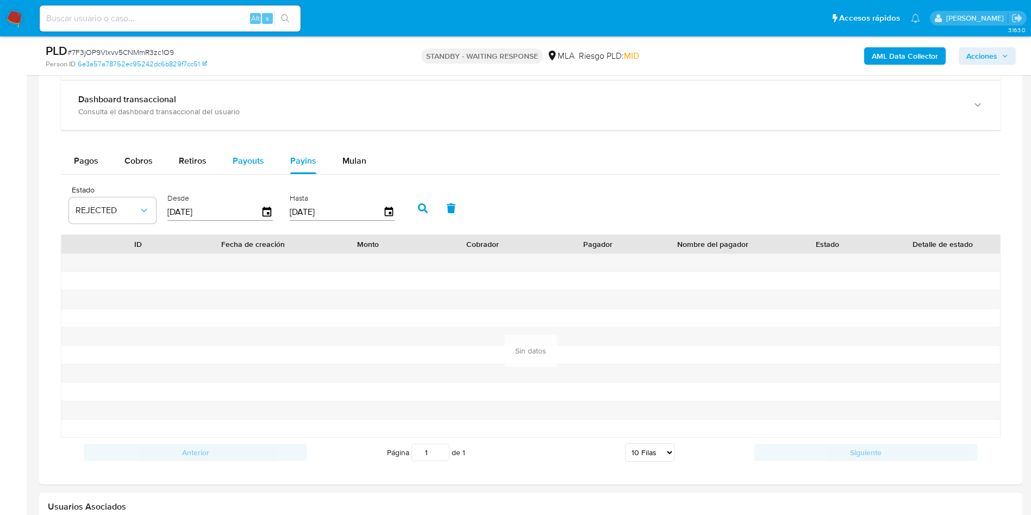
click at [224, 158] on button "Payouts" at bounding box center [249, 161] width 58 height 26
select select "10"
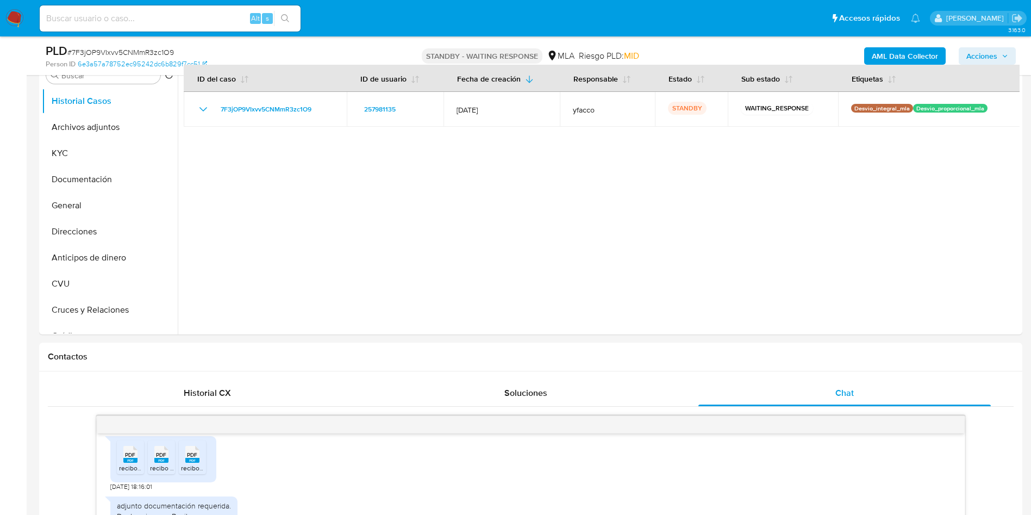
scroll to position [219, 0]
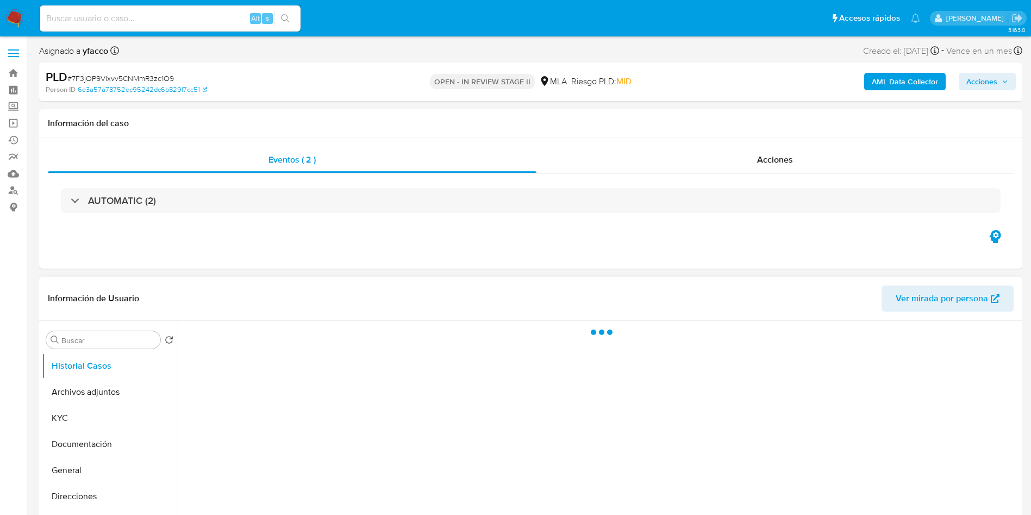
select select "10"
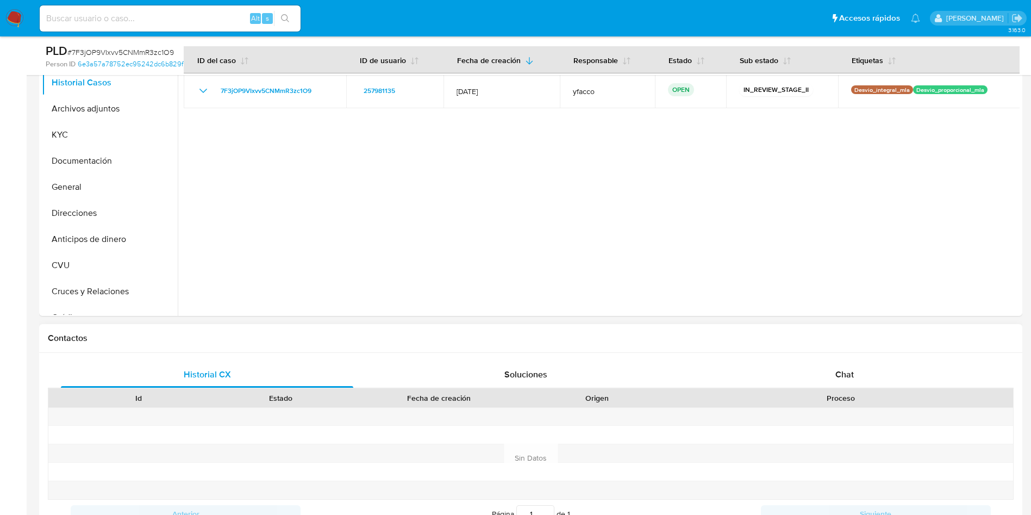
drag, startPoint x: 820, startPoint y: 372, endPoint x: 749, endPoint y: 337, distance: 79.0
click at [820, 372] on div "Chat" at bounding box center [845, 375] width 292 height 26
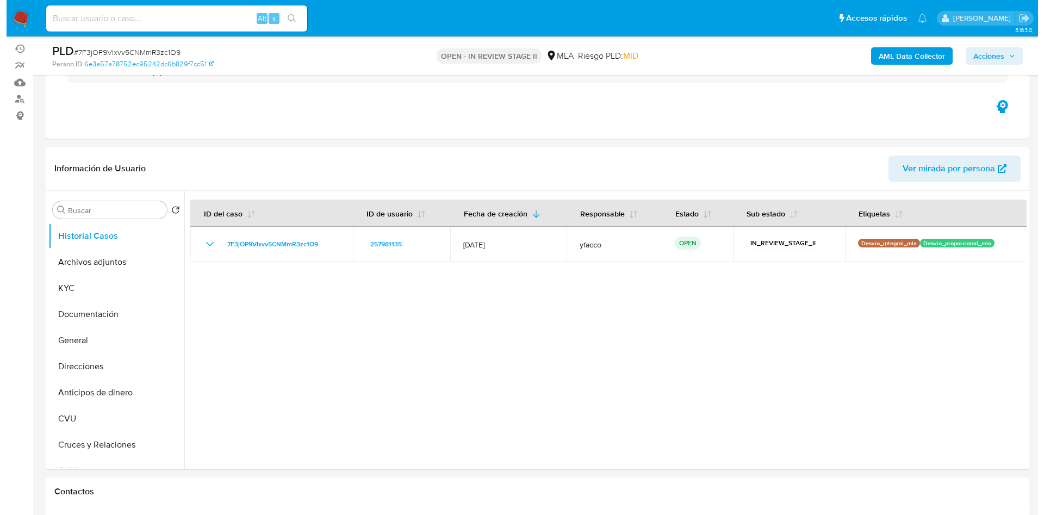
scroll to position [82, 0]
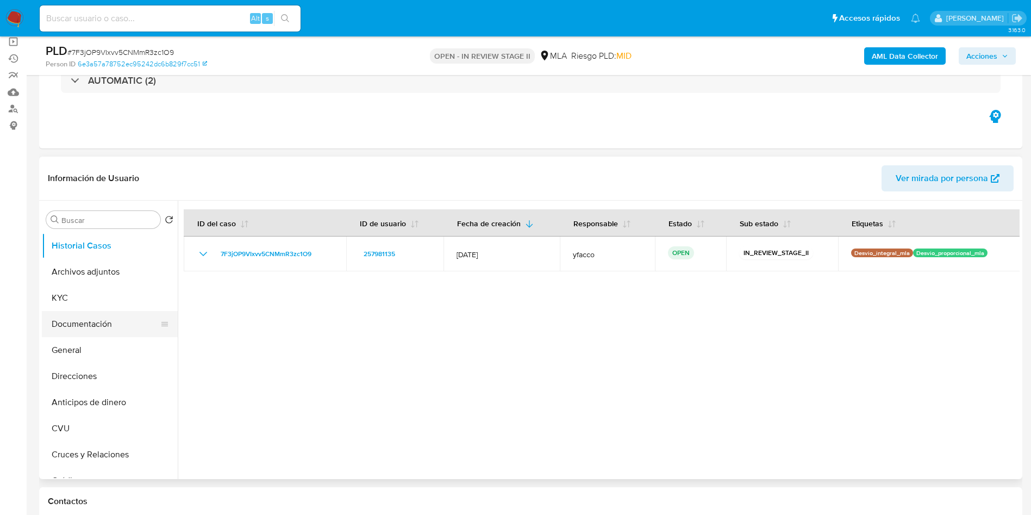
click at [70, 325] on button "Documentación" at bounding box center [105, 324] width 127 height 26
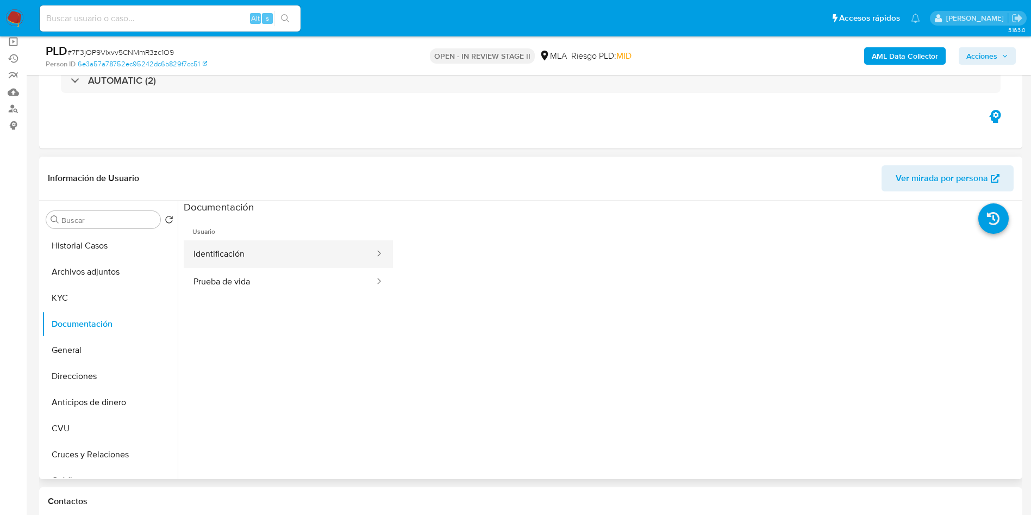
click at [241, 258] on button "Identificación" at bounding box center [280, 254] width 192 height 28
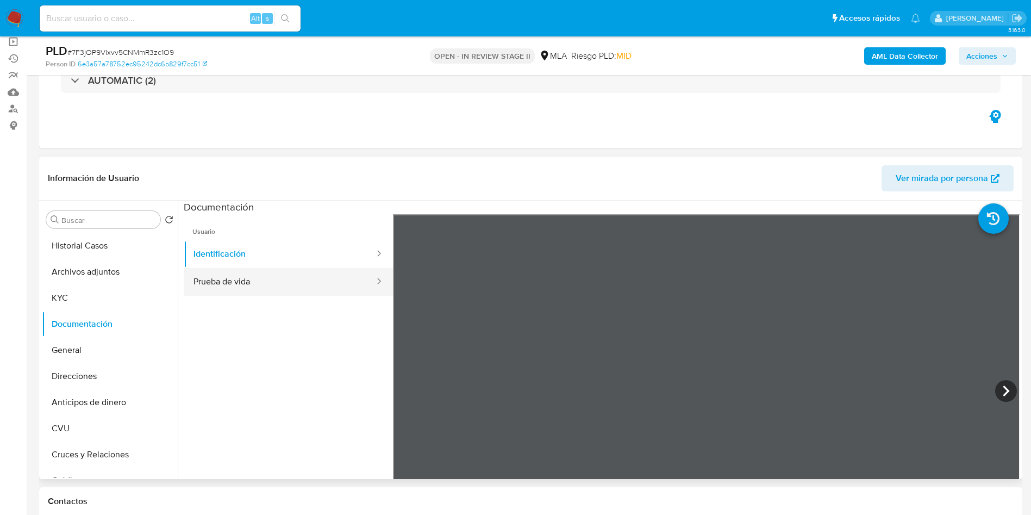
click at [272, 287] on button "Prueba de vida" at bounding box center [280, 282] width 192 height 28
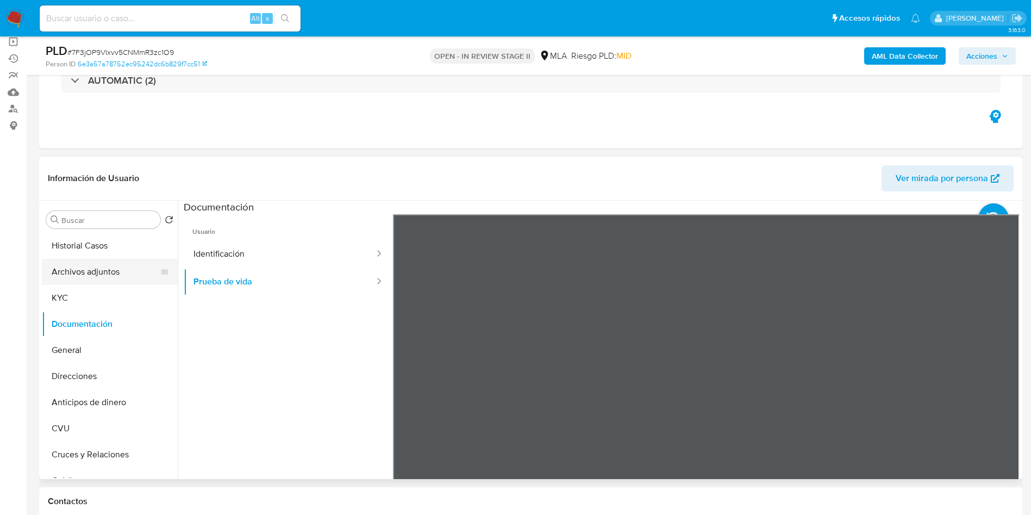
click at [91, 273] on button "Archivos adjuntos" at bounding box center [105, 272] width 127 height 26
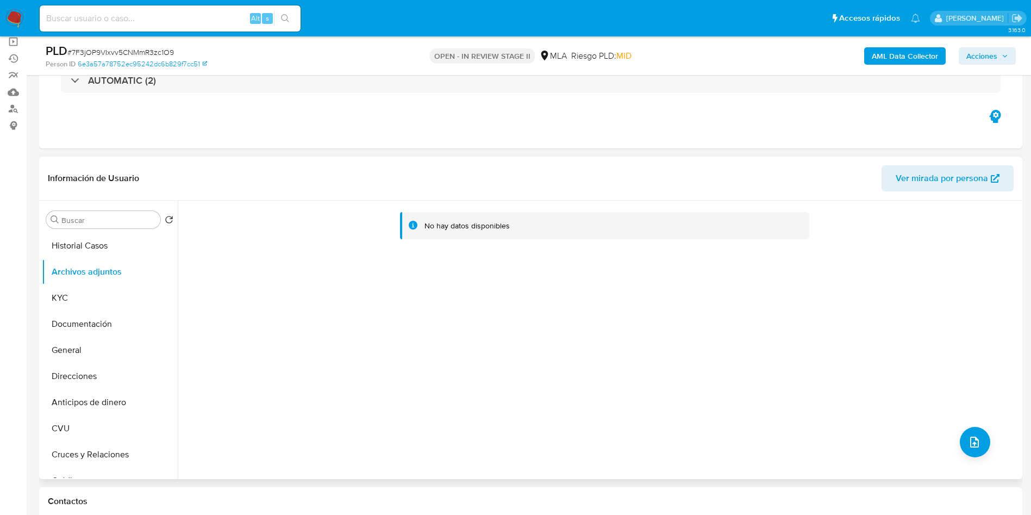
click at [989, 441] on div "No hay datos disponibles" at bounding box center [599, 340] width 842 height 278
click at [977, 440] on icon "upload-file" at bounding box center [974, 441] width 13 height 13
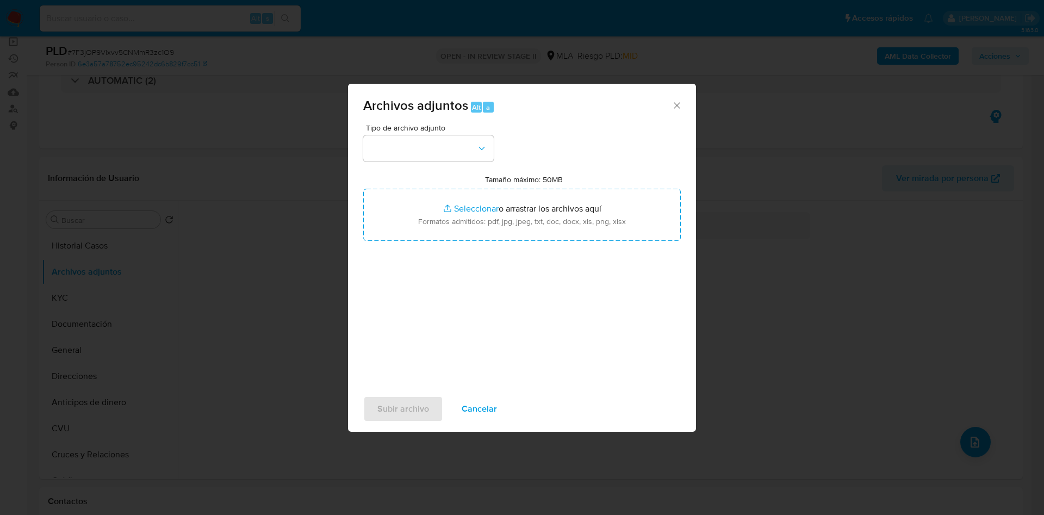
click at [441, 163] on div "Tipo de archivo adjunto Tamaño máximo: 50MB Seleccionar archivos Seleccionar o …" at bounding box center [522, 252] width 318 height 257
click at [437, 154] on button "button" at bounding box center [428, 148] width 130 height 26
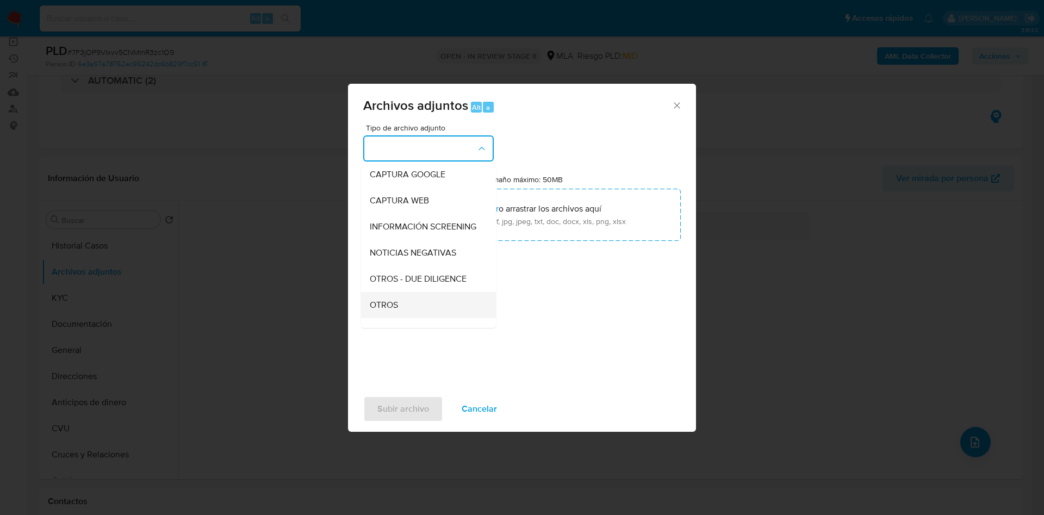
click at [396, 308] on div "OTROS" at bounding box center [425, 305] width 111 height 26
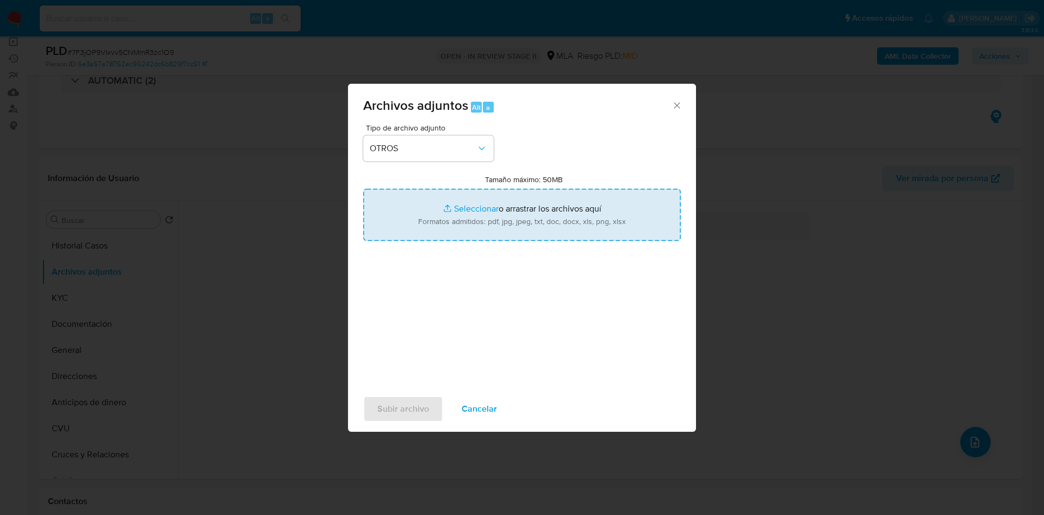
click at [460, 213] on input "Tamaño máximo: 50MB Seleccionar archivos" at bounding box center [522, 215] width 318 height 52
type input "C:\fakepath\Caselog 7F3jOP9VIxvv5CNMmR3zc1O9_2025_09_17_16_28_16.docx"
click at [475, 213] on input "Tamaño máximo: 50MB Seleccionar archivos" at bounding box center [522, 215] width 318 height 52
type input "C:\fakepath\Movimientos 257981135.xlsx"
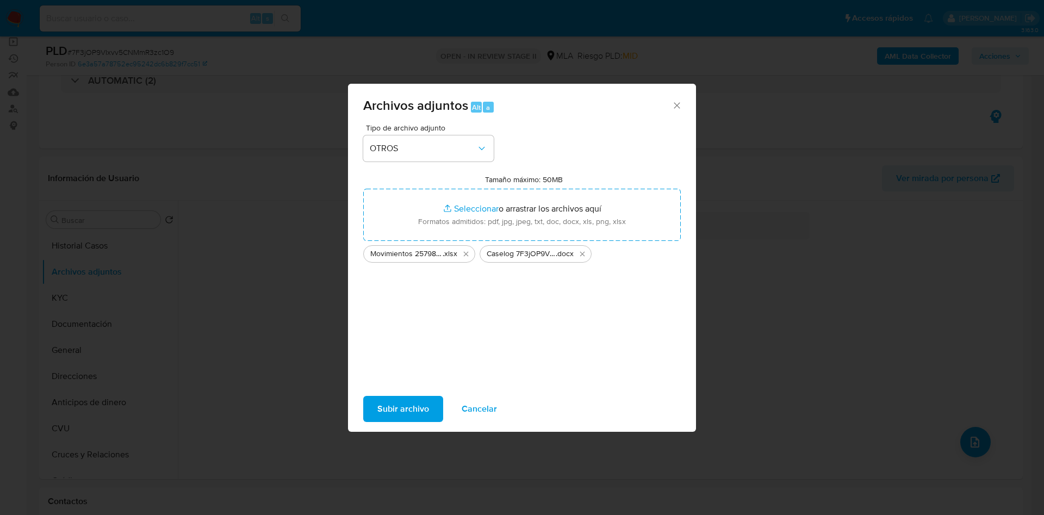
click at [400, 408] on span "Subir archivo" at bounding box center [403, 409] width 52 height 24
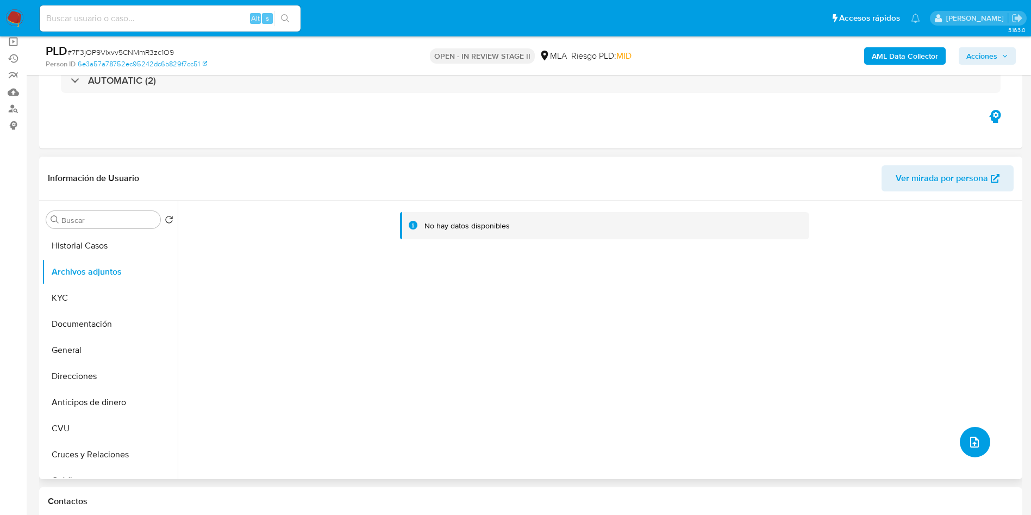
click at [983, 445] on button "upload-file" at bounding box center [975, 442] width 30 height 30
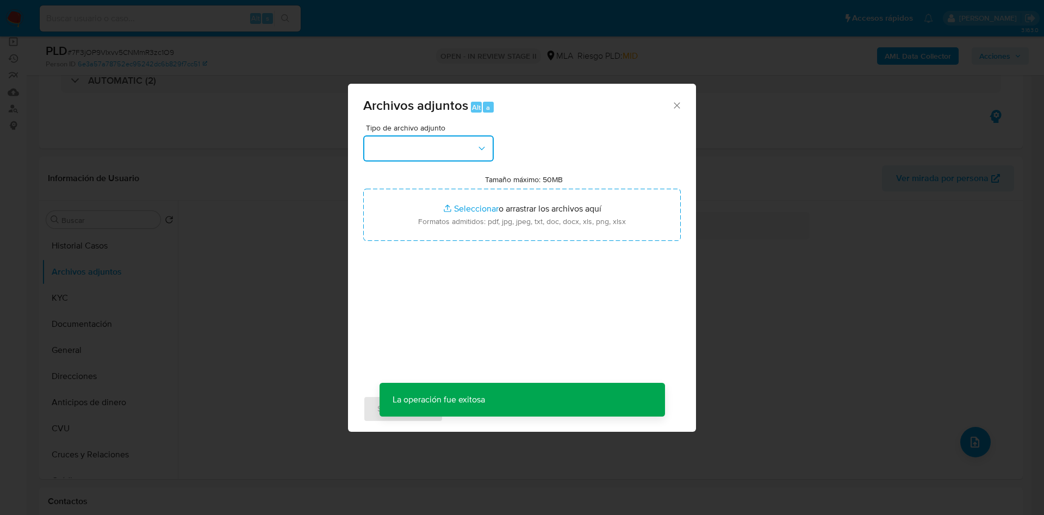
click at [491, 153] on button "button" at bounding box center [428, 148] width 130 height 26
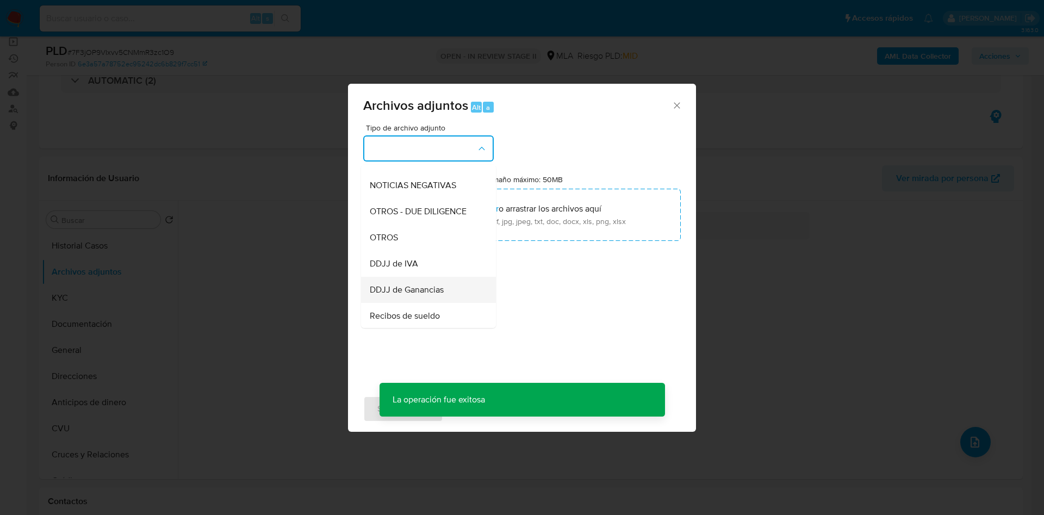
scroll to position [163, 0]
click at [409, 307] on span "Recibos de sueldo" at bounding box center [405, 301] width 70 height 11
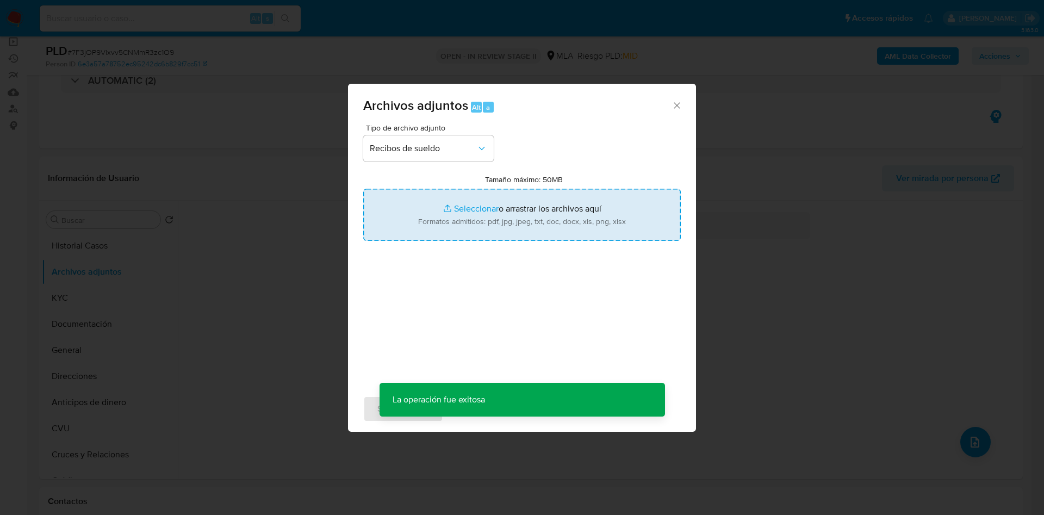
click at [478, 211] on input "Tamaño máximo: 50MB Seleccionar archivos" at bounding box center [522, 215] width 318 height 52
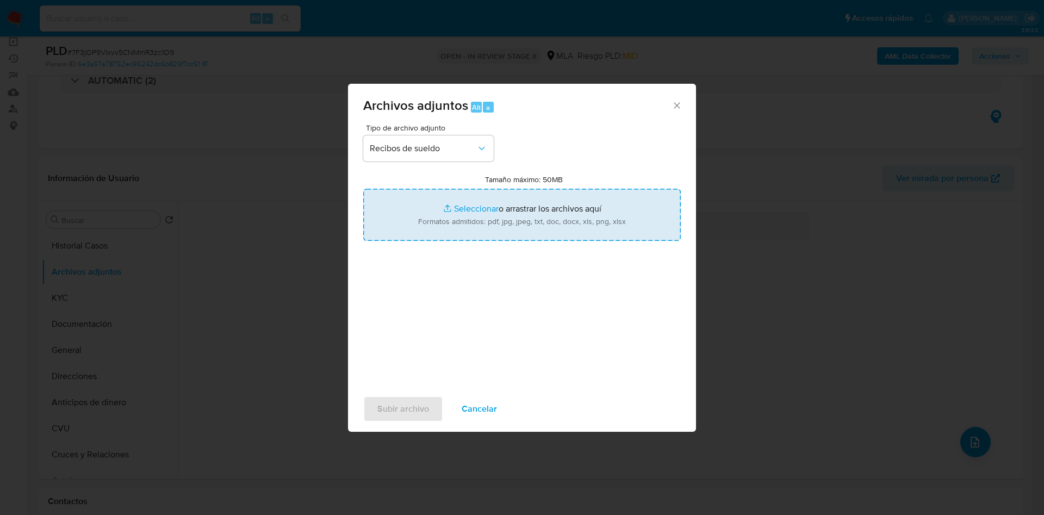
type input "C:\fakepath\Farid Jose Carlos Terlecki - RECIBOS.pdf"
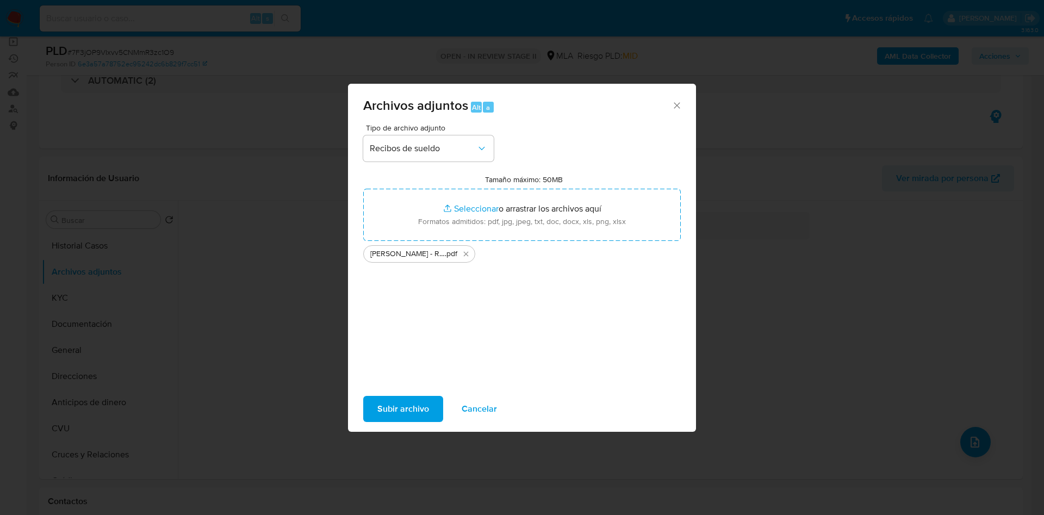
click at [416, 409] on span "Subir archivo" at bounding box center [403, 409] width 52 height 24
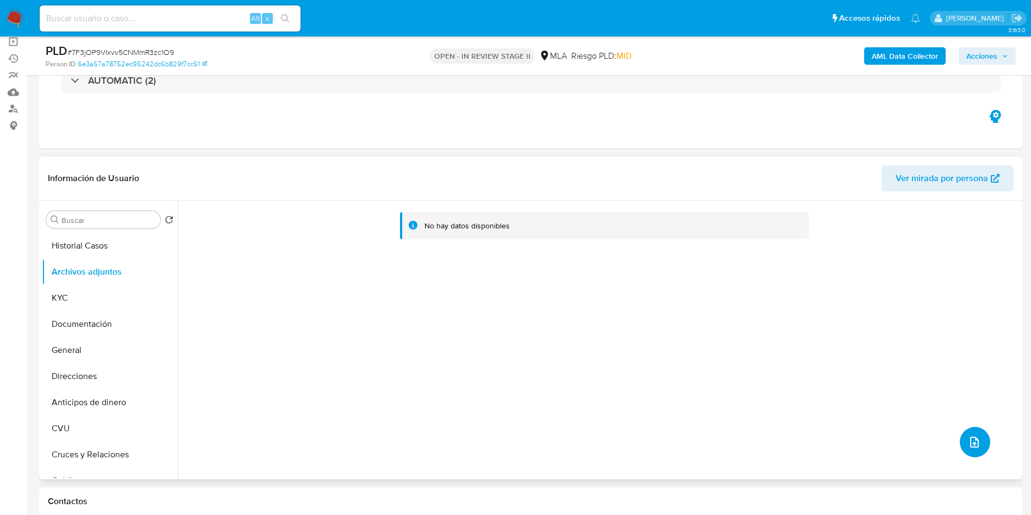
click at [965, 451] on button "upload-file" at bounding box center [975, 442] width 30 height 30
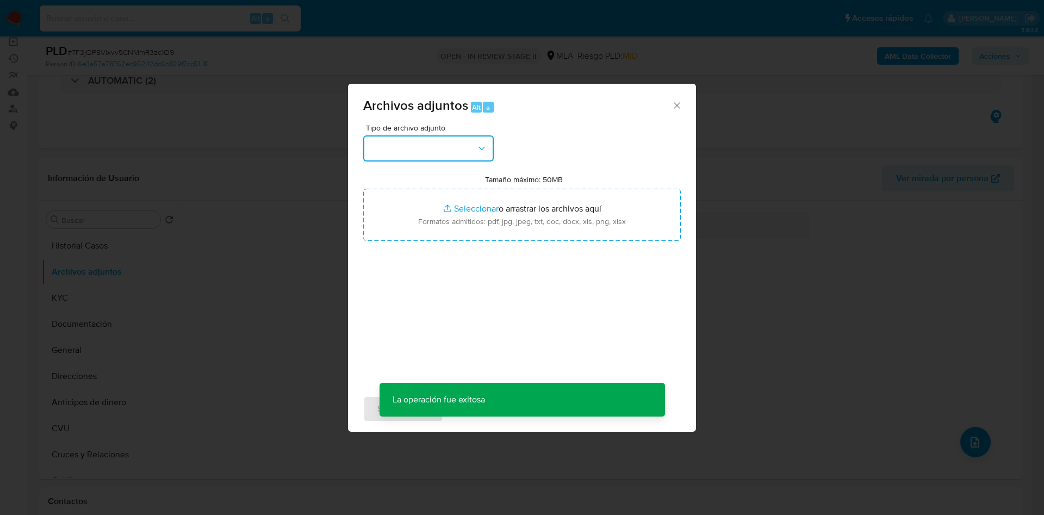
click at [461, 154] on button "button" at bounding box center [428, 148] width 130 height 26
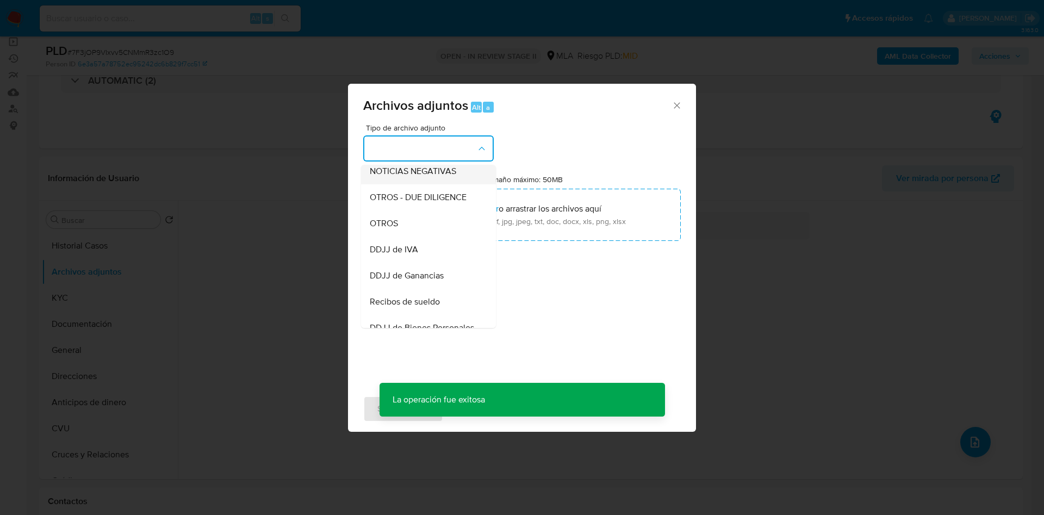
scroll to position [245, 0]
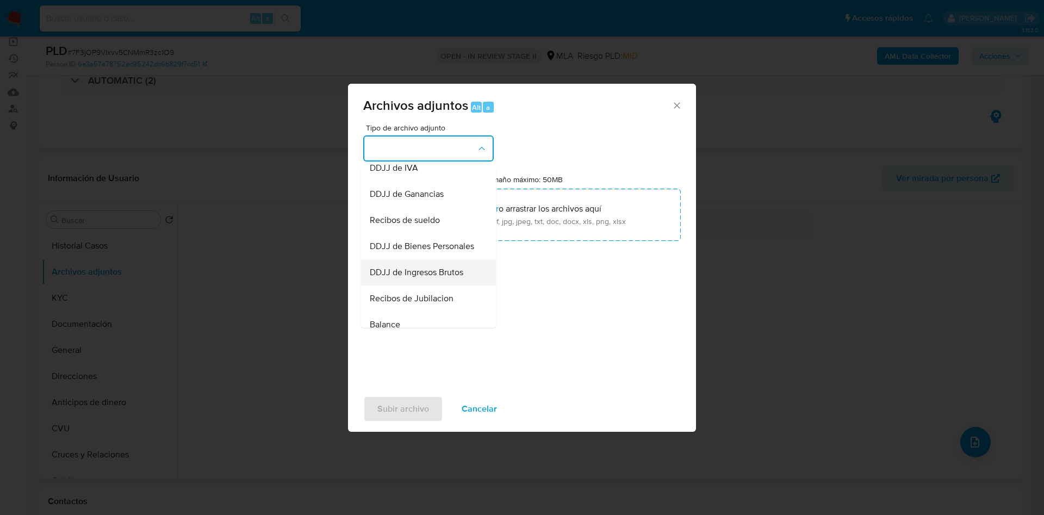
click at [430, 285] on div "DDJJ de Ingresos Brutos" at bounding box center [425, 272] width 111 height 26
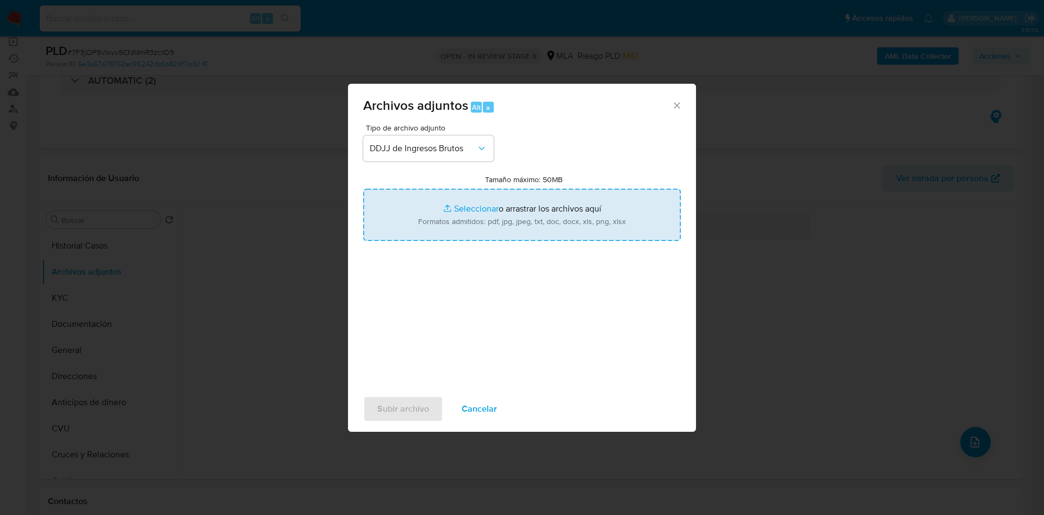
click at [480, 208] on input "Tamaño máximo: 50MB Seleccionar archivos" at bounding box center [522, 215] width 318 height 52
type input "C:\fakepath\Farid Jose Carlos Terlecki.pdf"
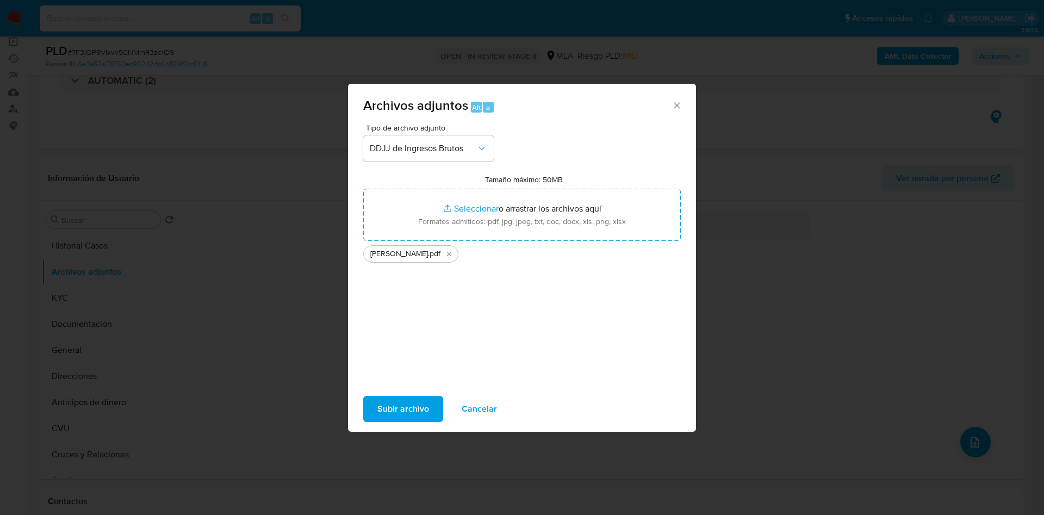
click at [400, 412] on span "Subir archivo" at bounding box center [403, 409] width 52 height 24
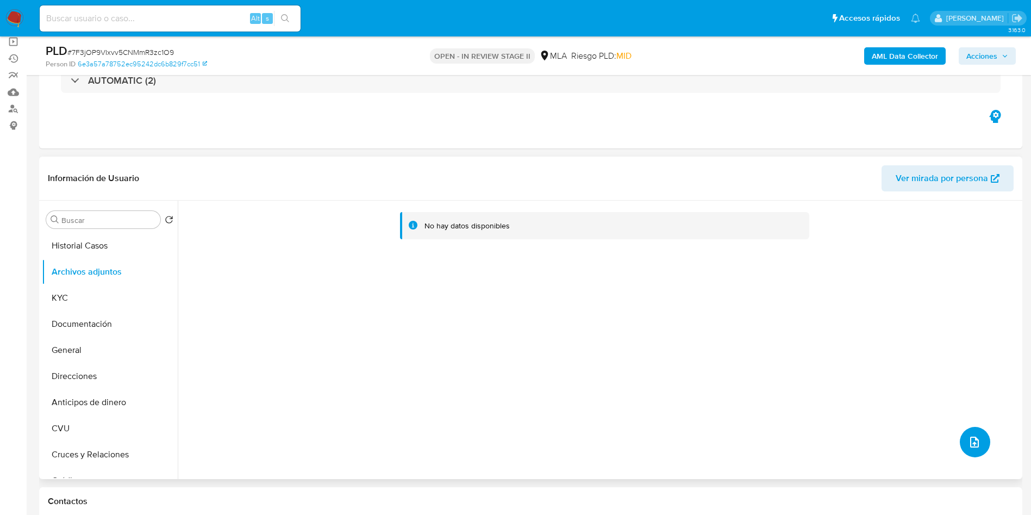
click at [972, 443] on icon "upload-file" at bounding box center [974, 442] width 9 height 11
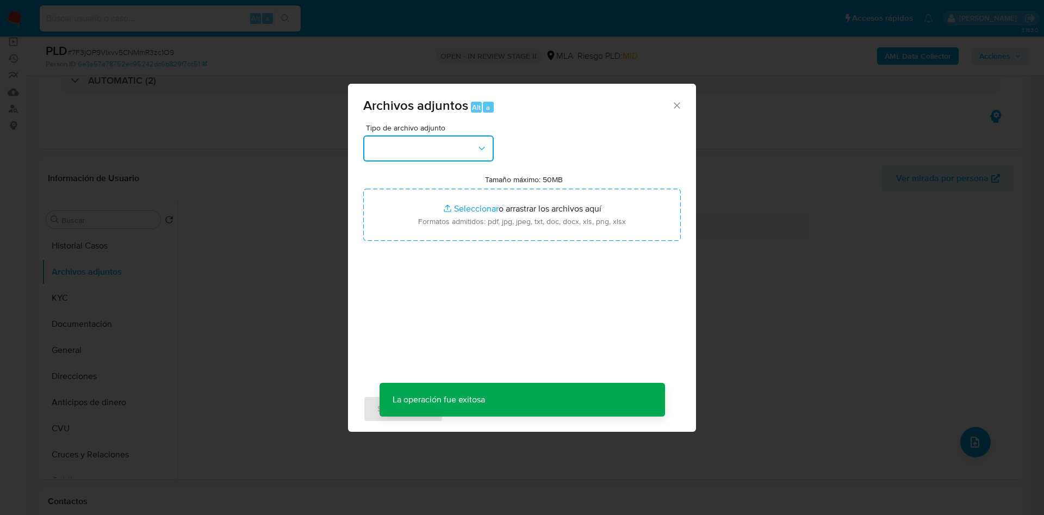
click at [406, 154] on button "button" at bounding box center [428, 148] width 130 height 26
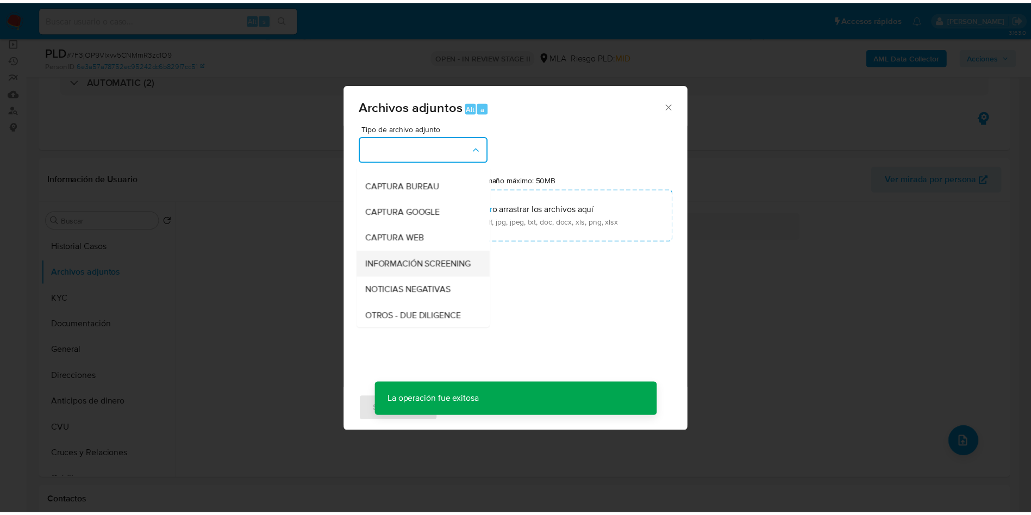
scroll to position [82, 0]
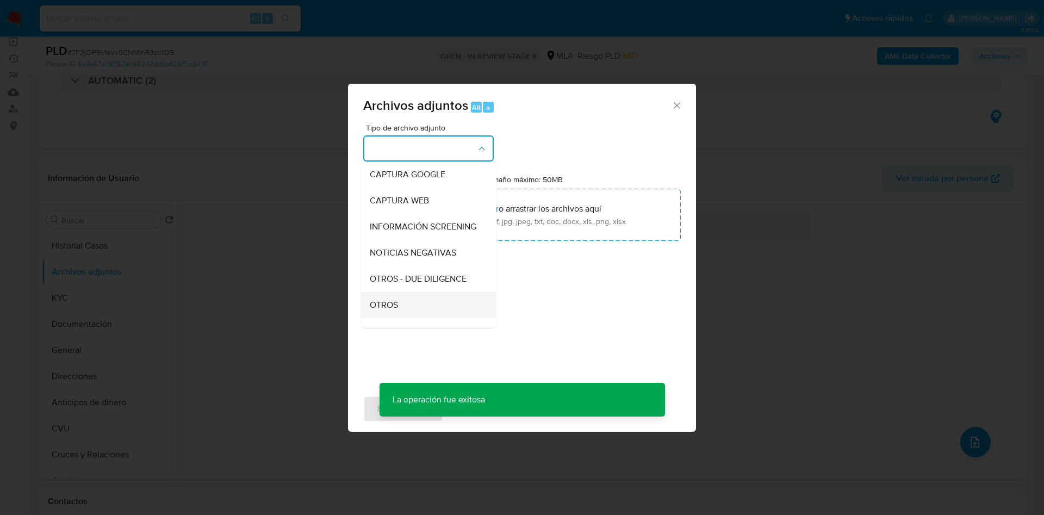
click at [395, 310] on span "OTROS" at bounding box center [384, 305] width 28 height 11
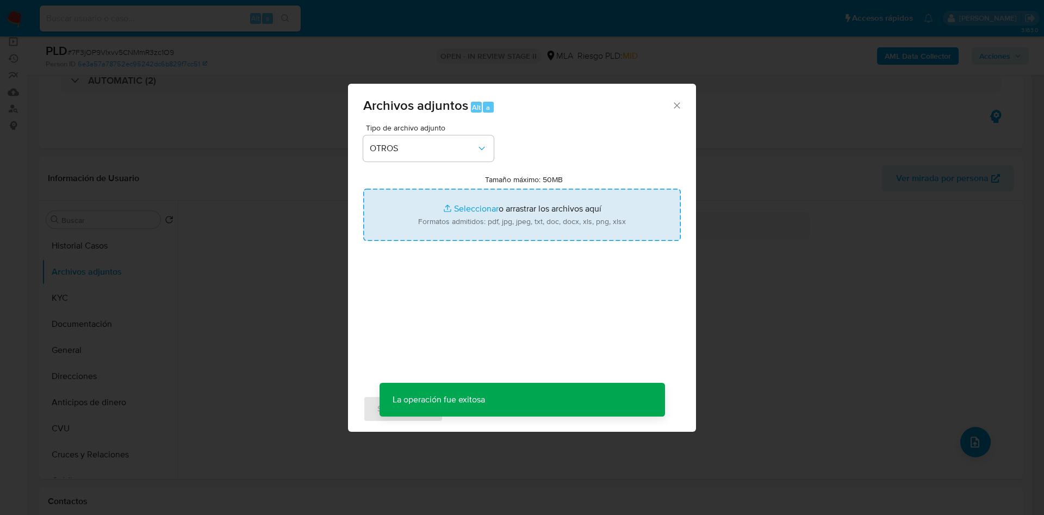
click at [462, 203] on input "Tamaño máximo: 50MB Seleccionar archivos" at bounding box center [522, 215] width 318 height 52
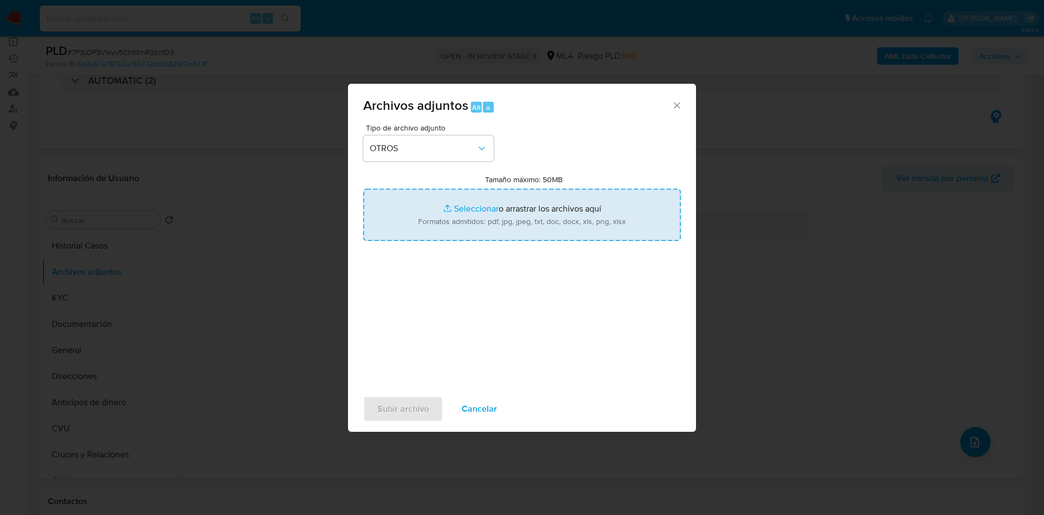
type input "C:\fakepath\comprobante Farid Jose Carlos Terlecki.jpg"
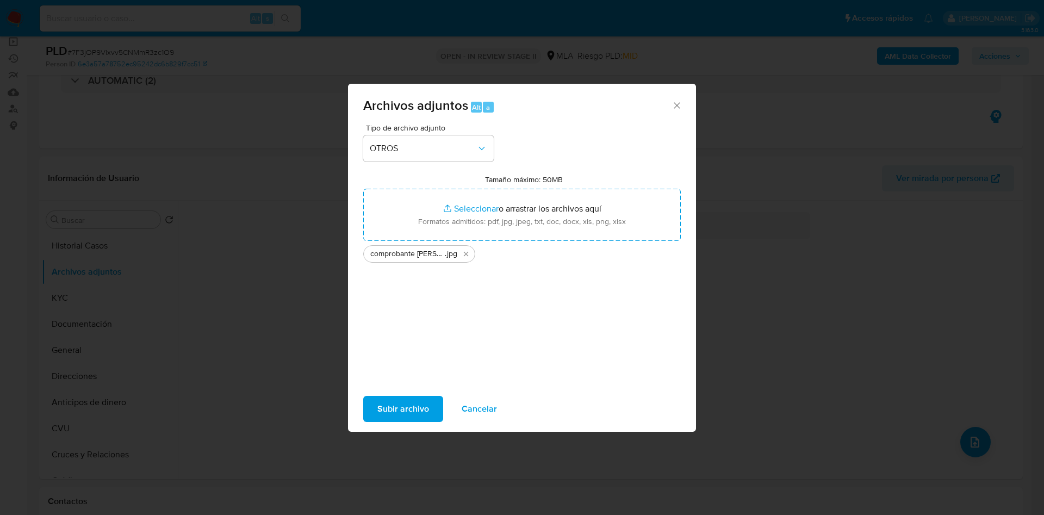
click at [407, 408] on span "Subir archivo" at bounding box center [403, 409] width 52 height 24
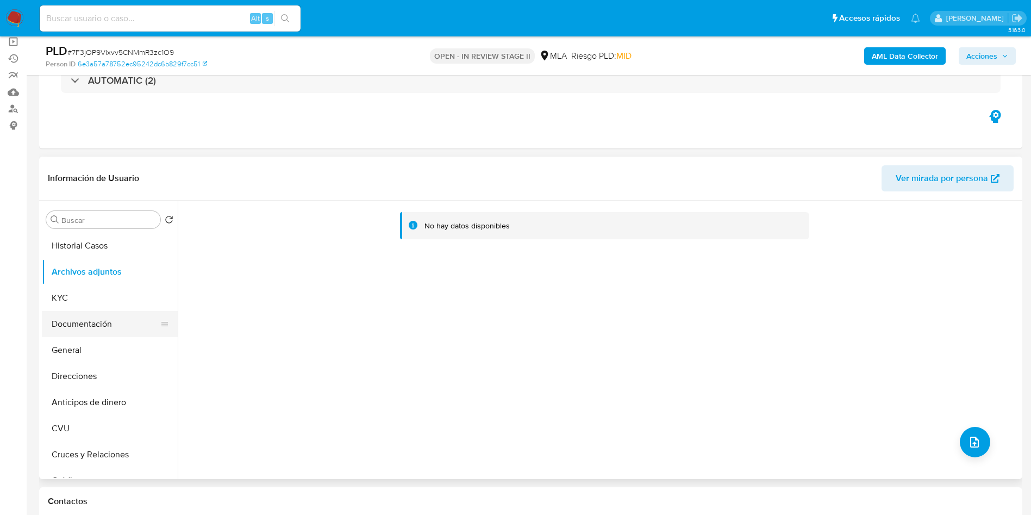
drag, startPoint x: 62, startPoint y: 339, endPoint x: 84, endPoint y: 334, distance: 22.8
click at [65, 343] on button "General" at bounding box center [110, 350] width 136 height 26
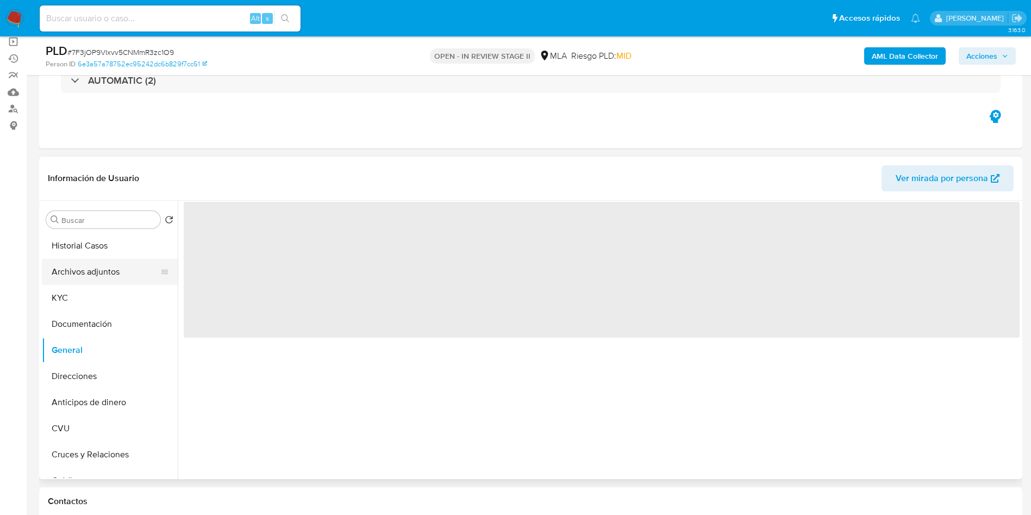
click at [96, 273] on button "Archivos adjuntos" at bounding box center [105, 272] width 127 height 26
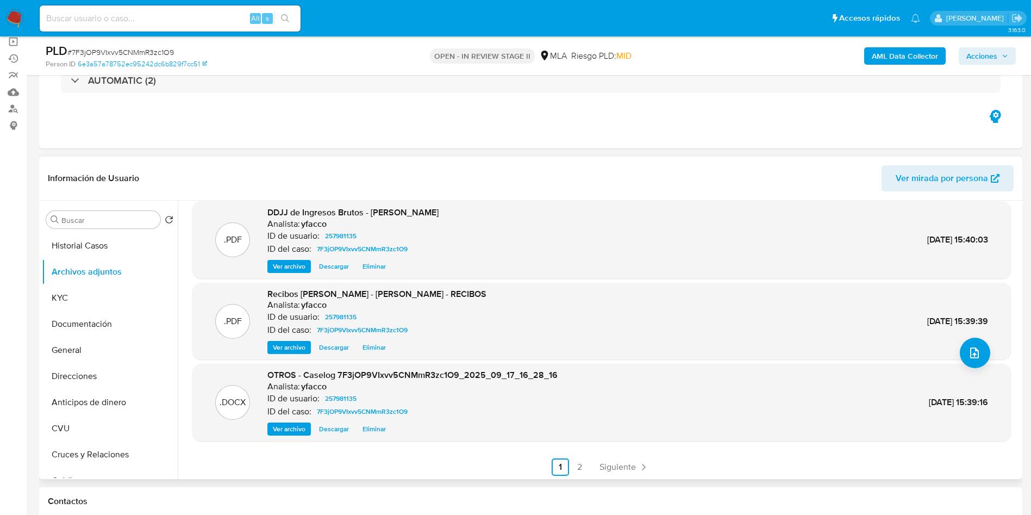
scroll to position [91, 0]
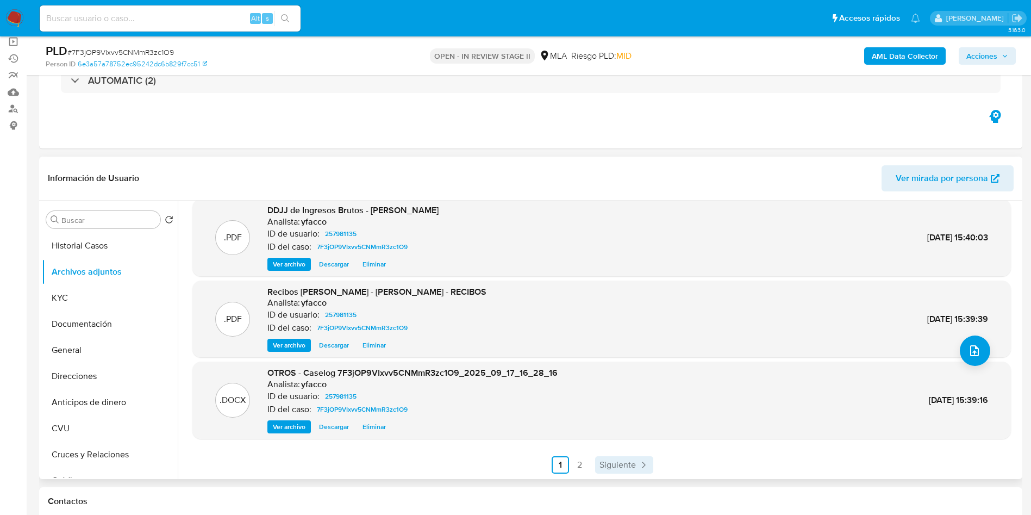
click at [611, 469] on span "Siguiente" at bounding box center [618, 464] width 36 height 9
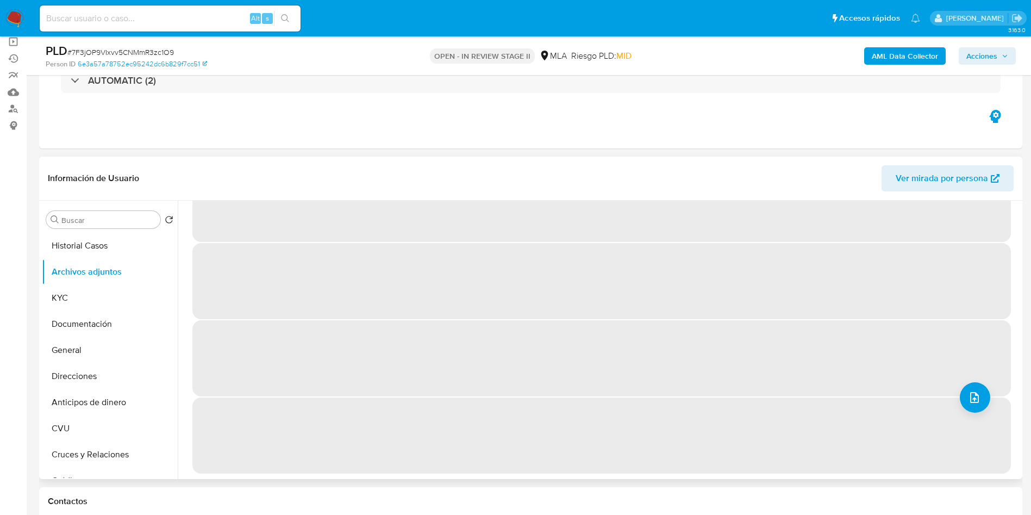
scroll to position [0, 0]
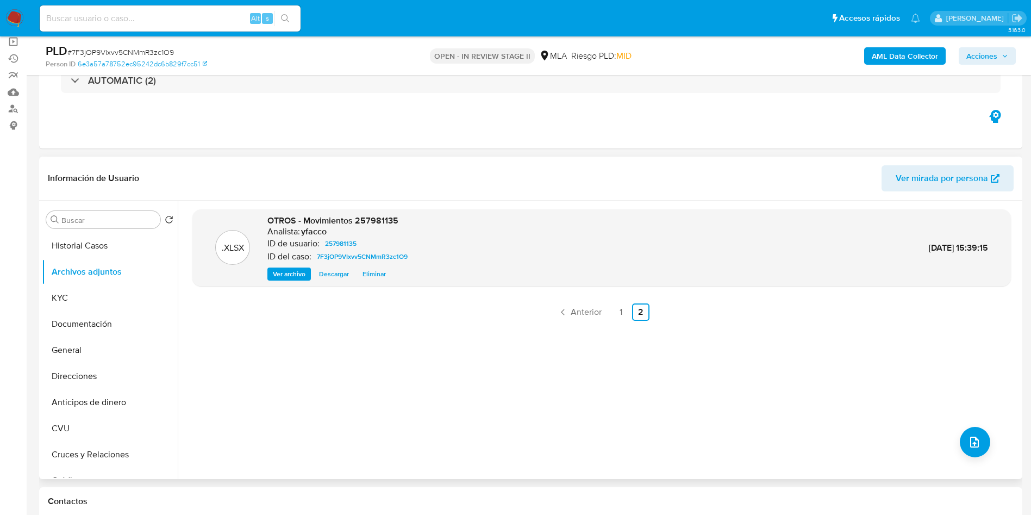
click at [900, 55] on b "AML Data Collector" at bounding box center [905, 55] width 66 height 17
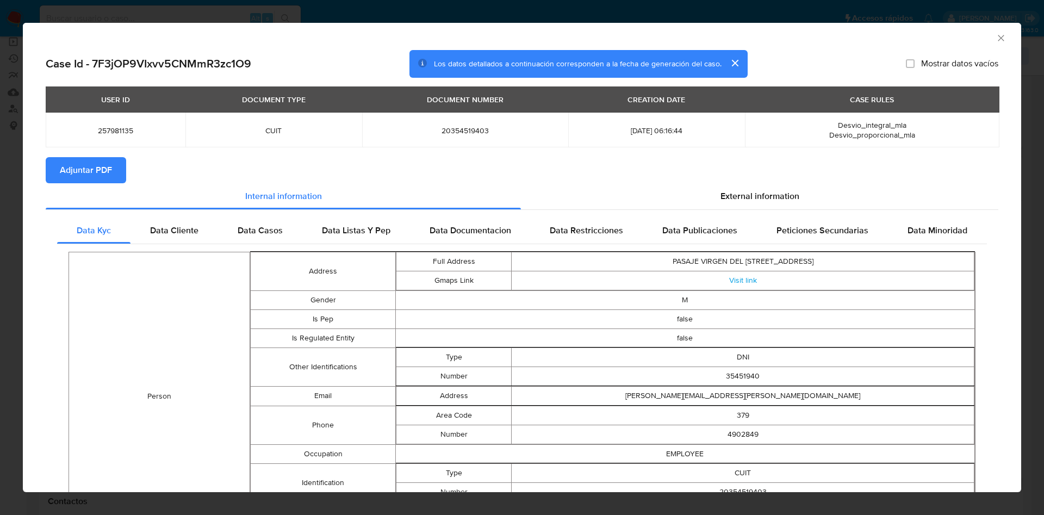
click at [106, 164] on span "Adjuntar PDF" at bounding box center [86, 170] width 52 height 24
click at [995, 42] on icon "Cerrar ventana" at bounding box center [1000, 38] width 11 height 11
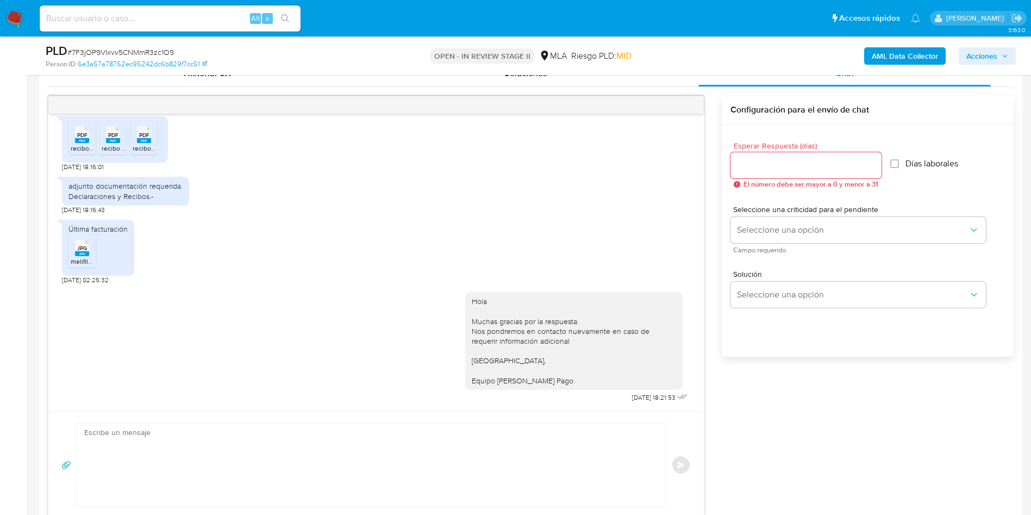
scroll to position [571, 0]
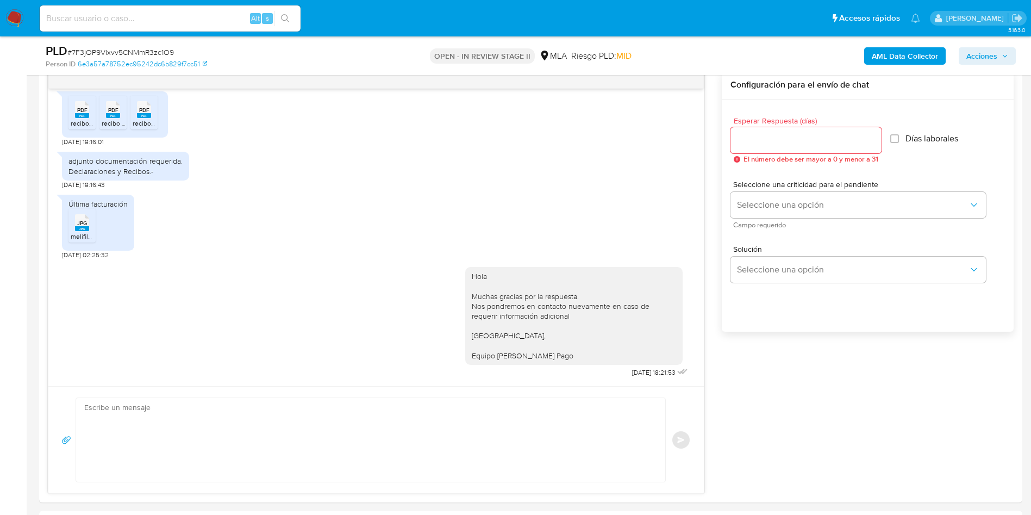
click at [986, 54] on span "Acciones" at bounding box center [982, 55] width 31 height 17
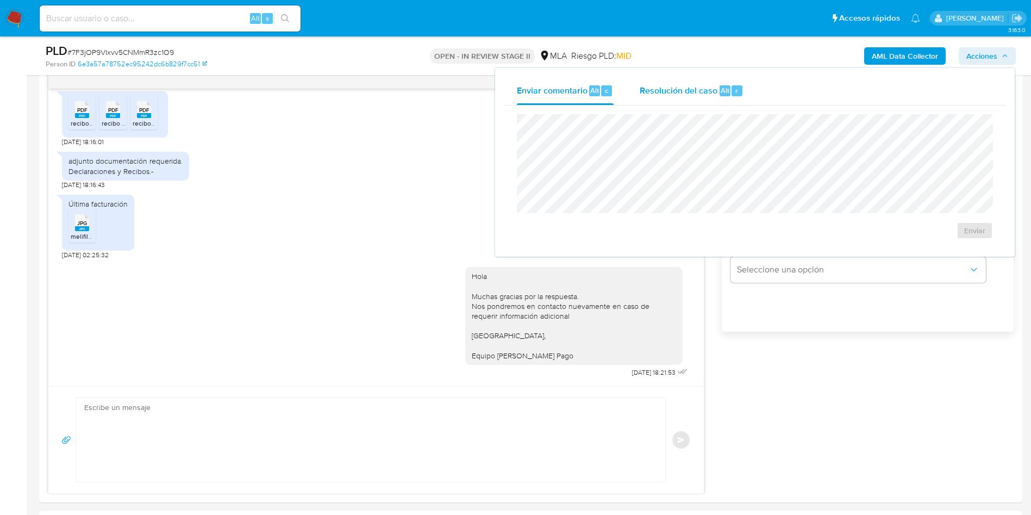
click at [699, 89] on span "Resolución del caso" at bounding box center [679, 90] width 78 height 13
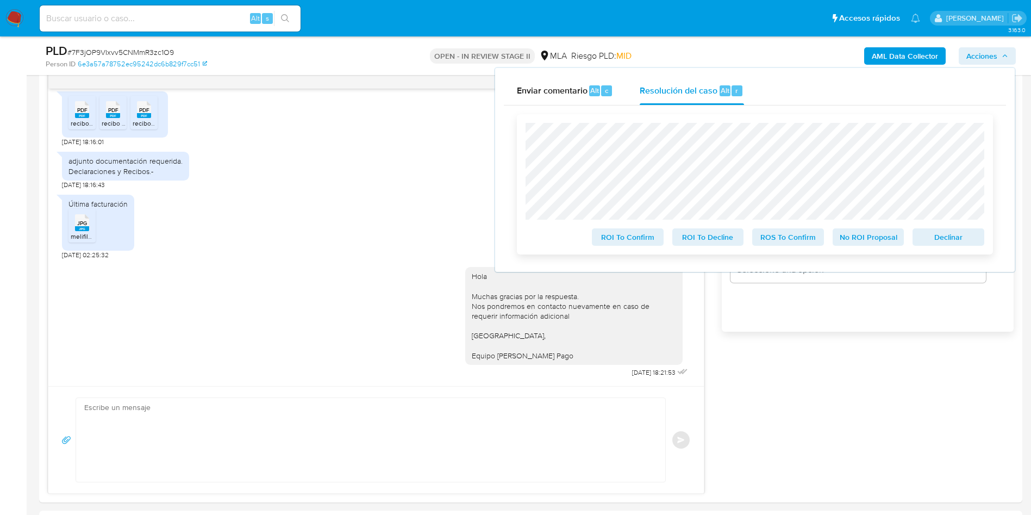
click at [873, 241] on span "No ROI Proposal" at bounding box center [869, 236] width 57 height 15
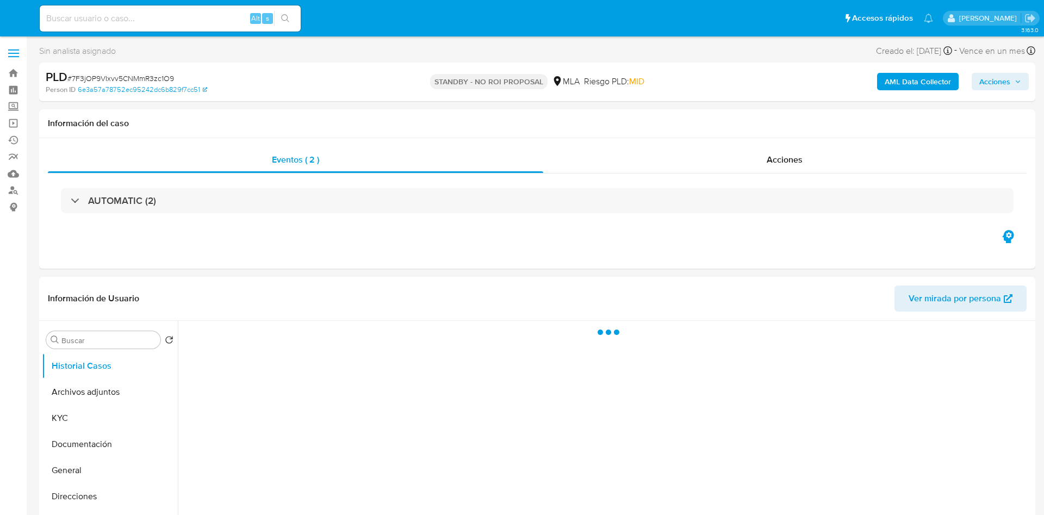
select select "10"
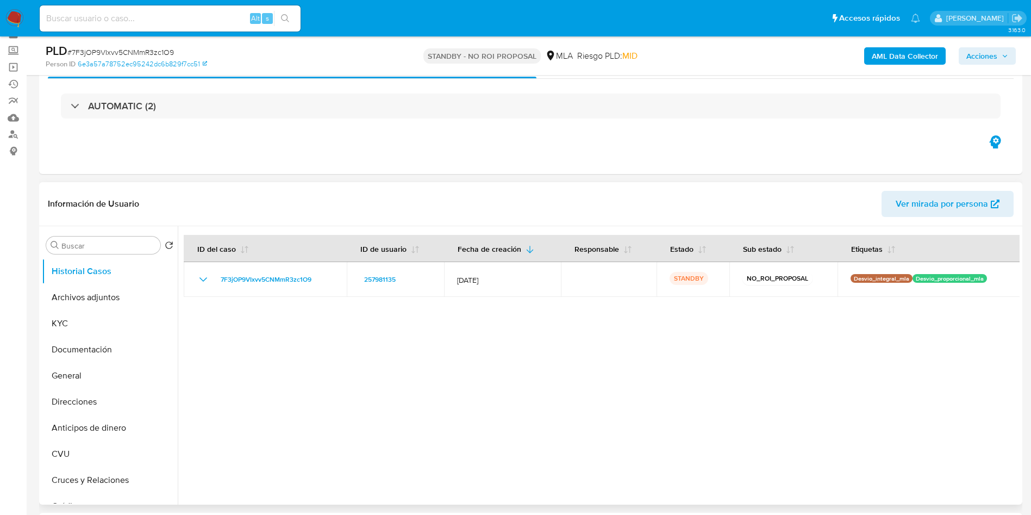
scroll to position [82, 0]
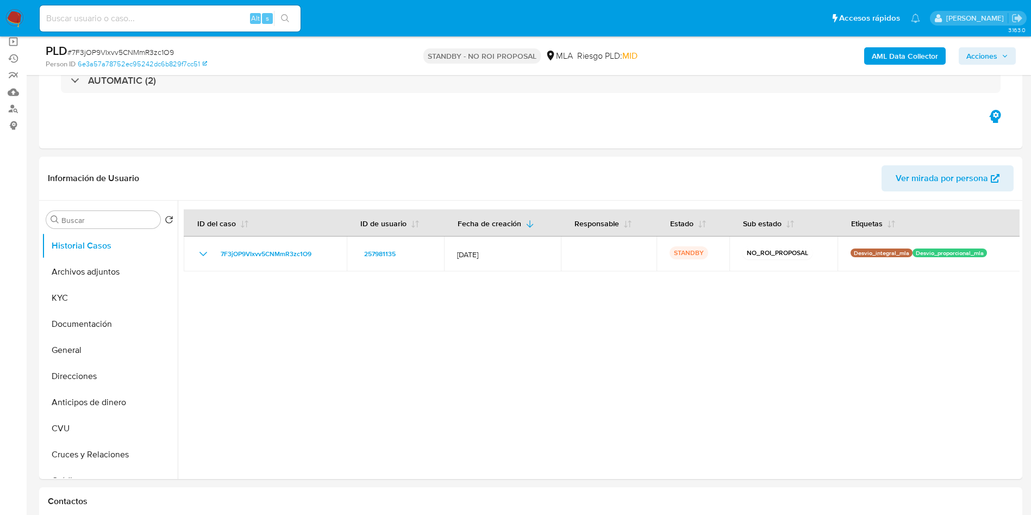
click at [184, 11] on input at bounding box center [170, 18] width 261 height 14
paste input "h82xKkti4uDmreKx1c9pRqi3"
type input "h82xKkti4uDmreKx1c9pRqi3"
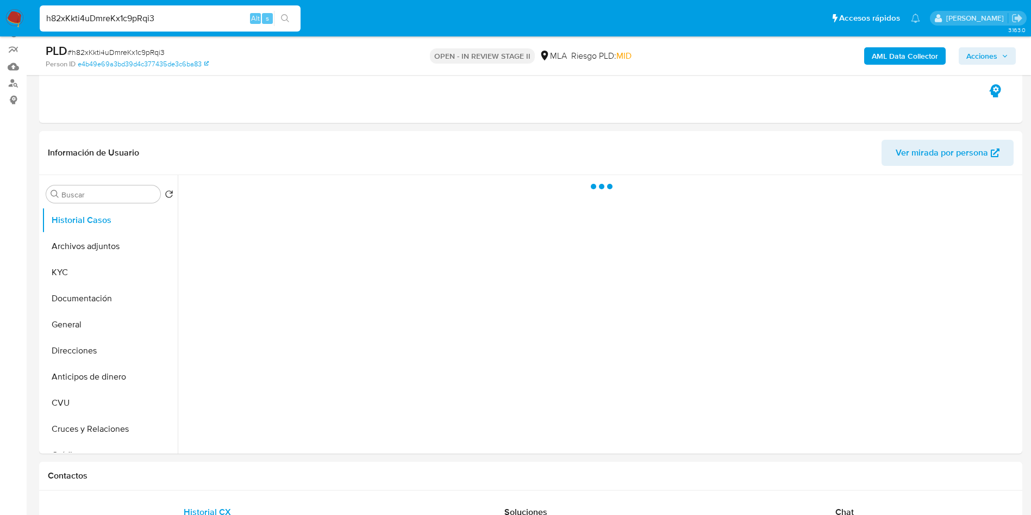
scroll to position [82, 0]
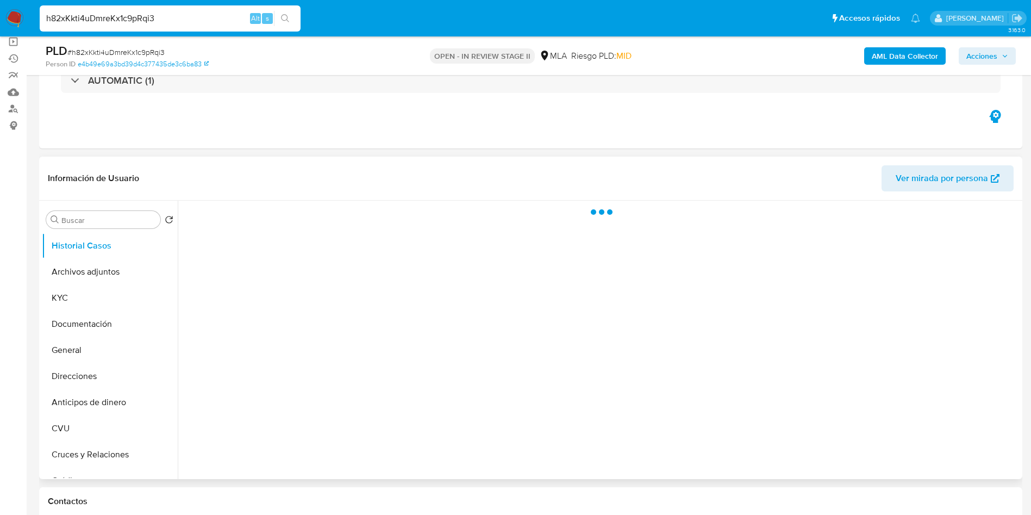
select select "10"
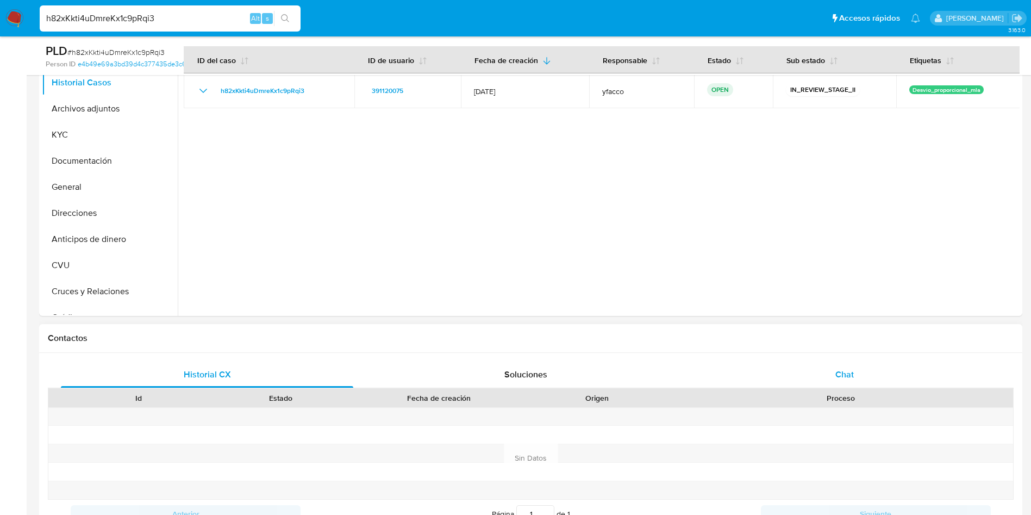
click at [859, 377] on div "Chat" at bounding box center [845, 375] width 292 height 26
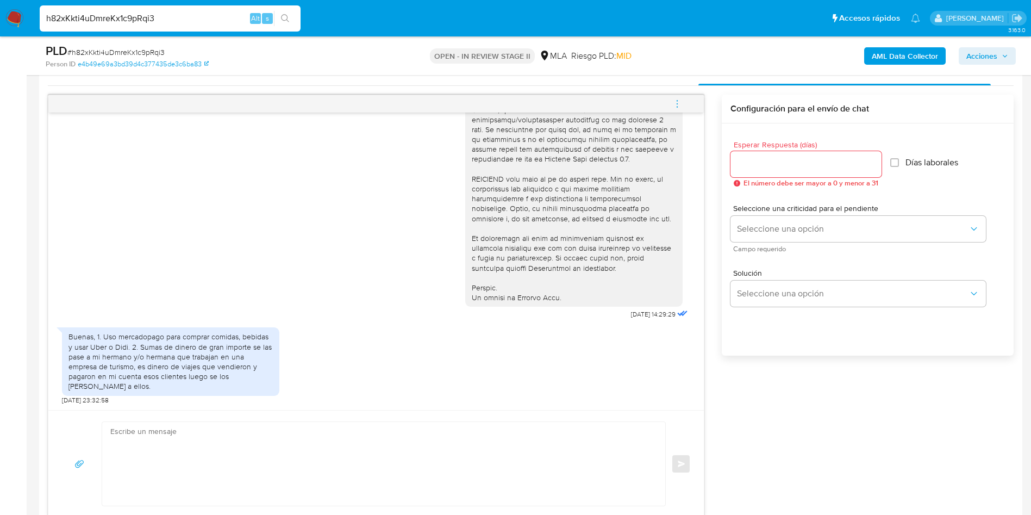
scroll to position [571, 0]
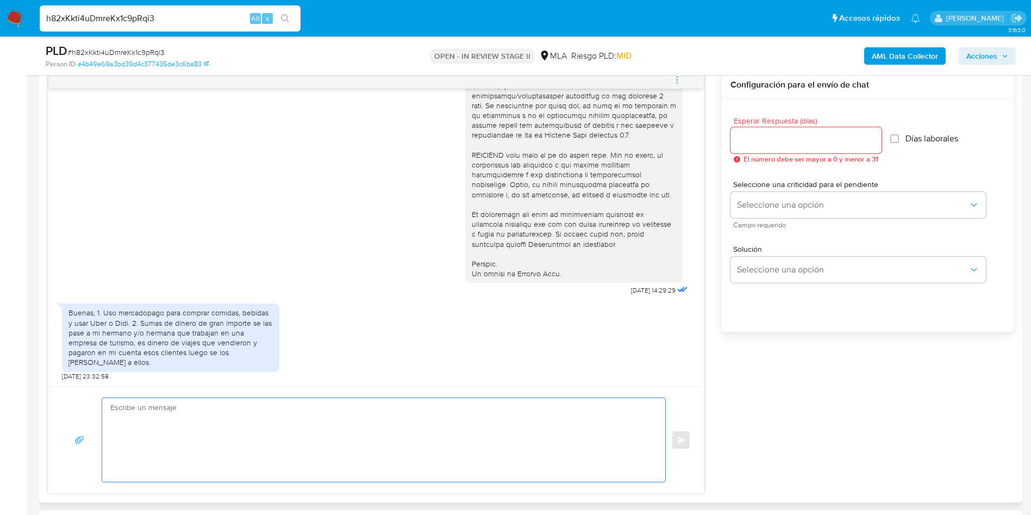
click at [360, 416] on textarea at bounding box center [381, 440] width 542 height 84
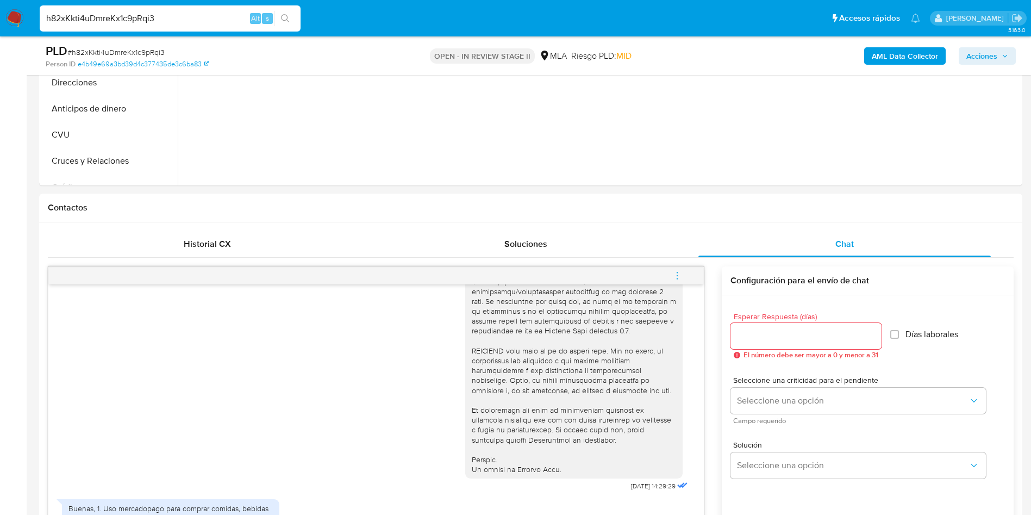
scroll to position [245, 0]
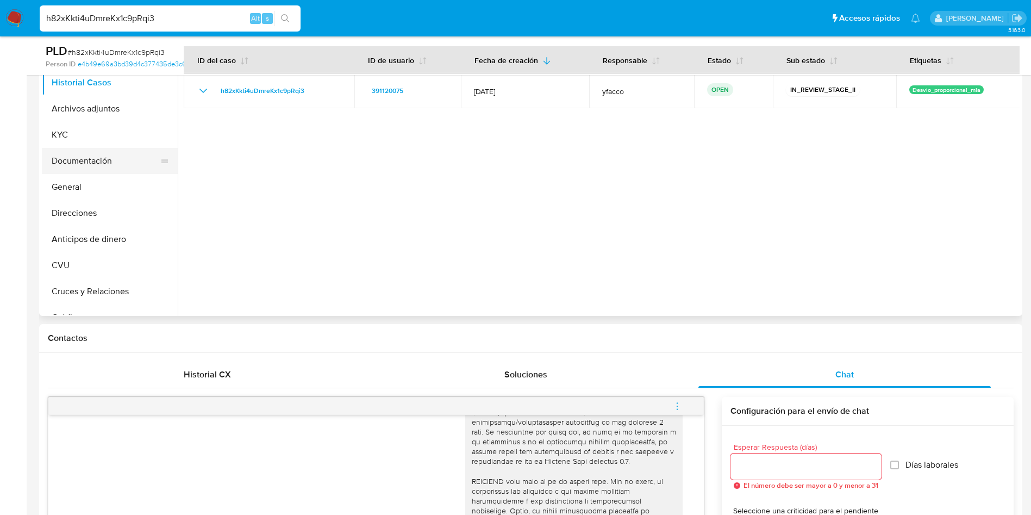
click at [69, 160] on button "Documentación" at bounding box center [105, 161] width 127 height 26
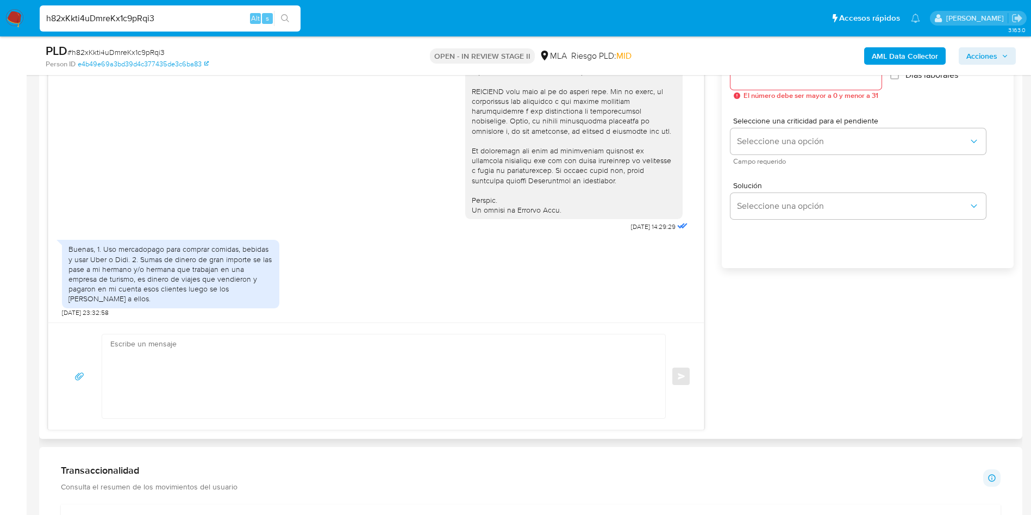
scroll to position [652, 0]
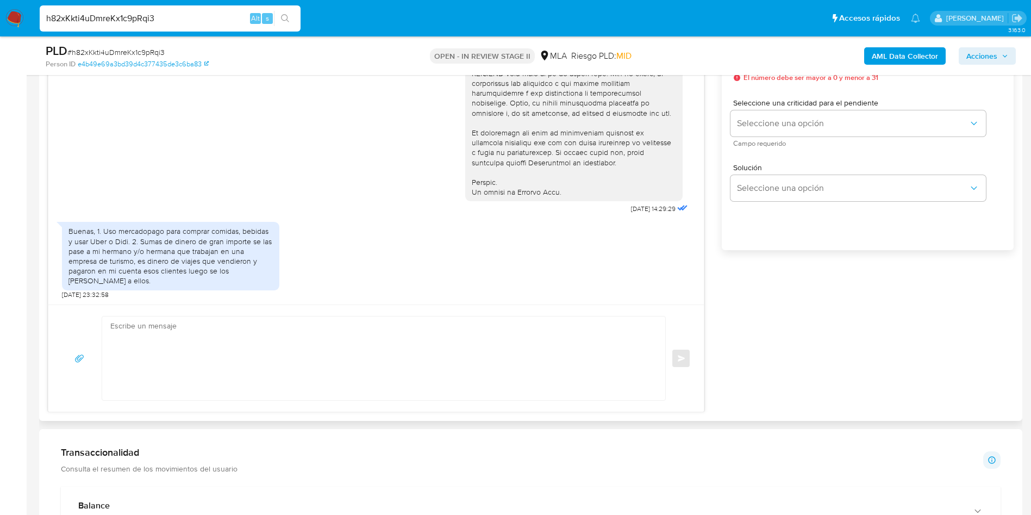
click at [188, 331] on textarea at bounding box center [381, 358] width 542 height 84
paste textarea "Hola Muchas gracias por la respuesta. Nos pondremos en contacto nuevamente en c…"
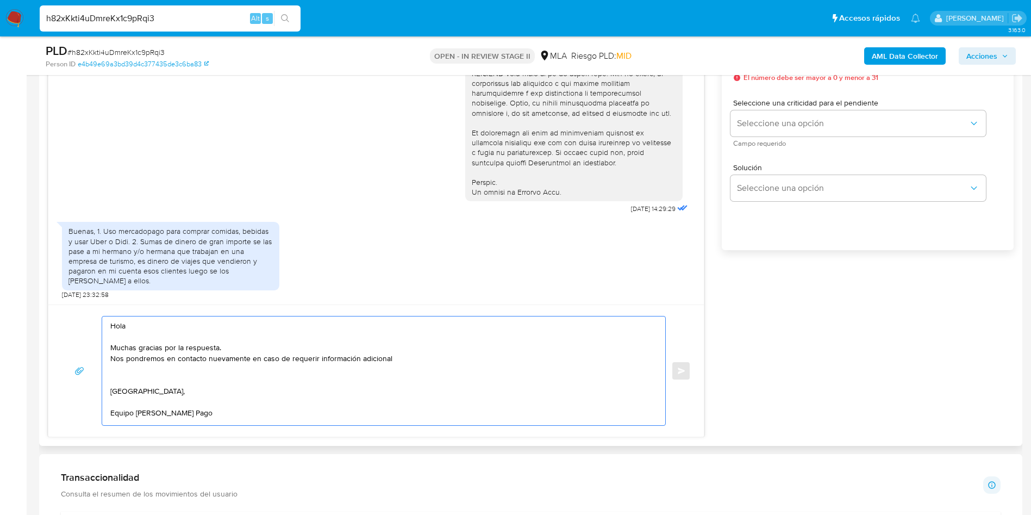
scroll to position [4, 0]
click at [435, 351] on textarea "Hola Muchas gracias por la respuesta. Nos pondremos en contacto nuevamente en c…" at bounding box center [381, 370] width 542 height 109
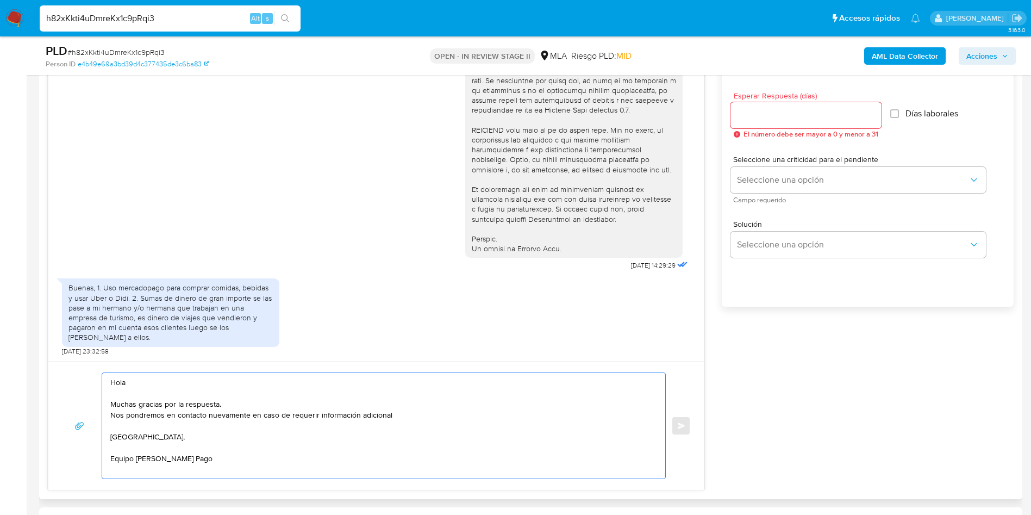
scroll to position [571, 0]
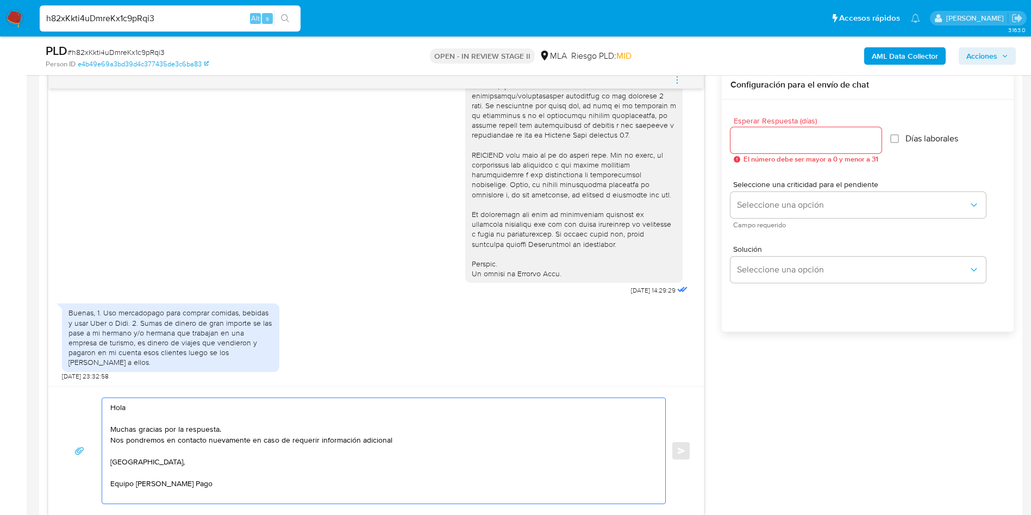
type textarea "Hola Muchas gracias por la respuesta. Nos pondremos en contacto nuevamente en c…"
click at [751, 145] on input "Esperar Respuesta (días)" at bounding box center [806, 140] width 151 height 14
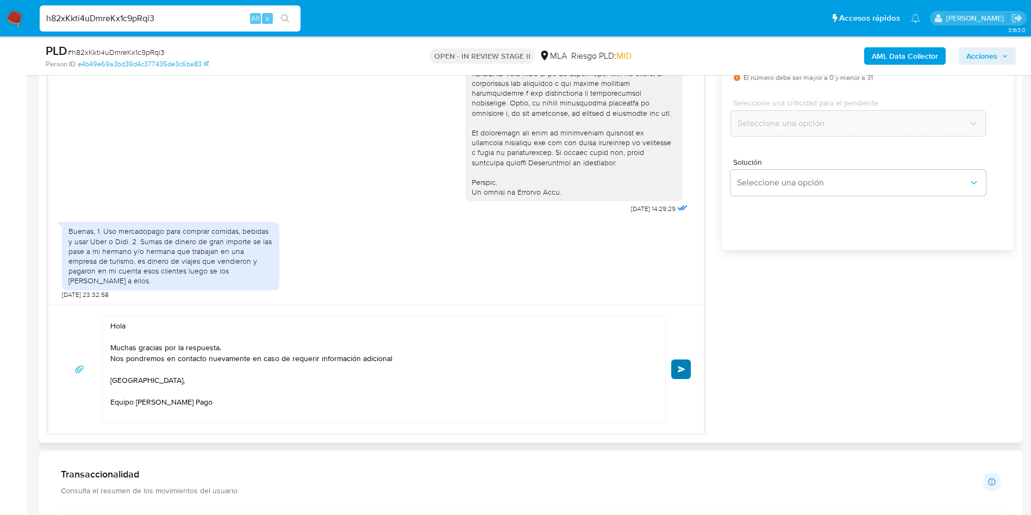
type input "0"
click at [683, 366] on span "Enviar" at bounding box center [682, 369] width 8 height 7
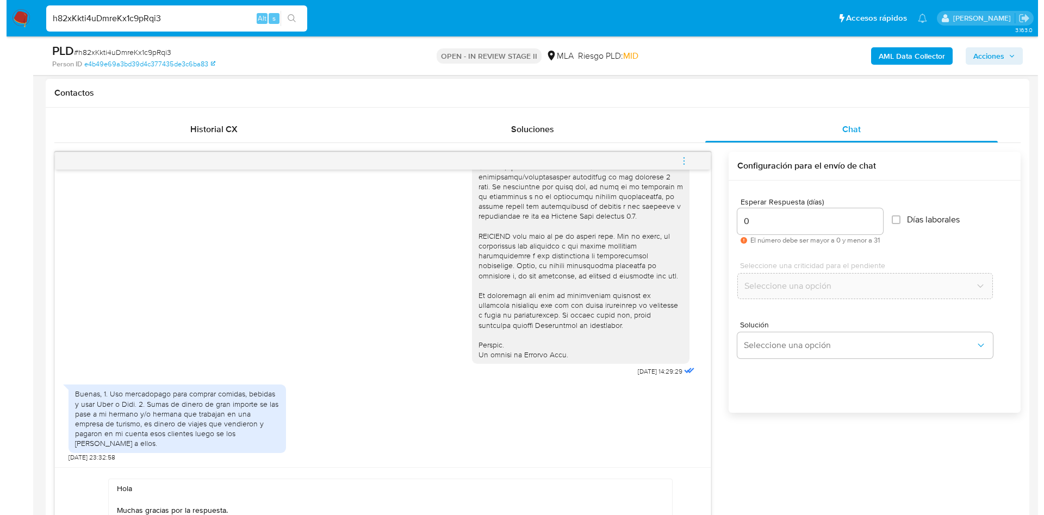
scroll to position [489, 0]
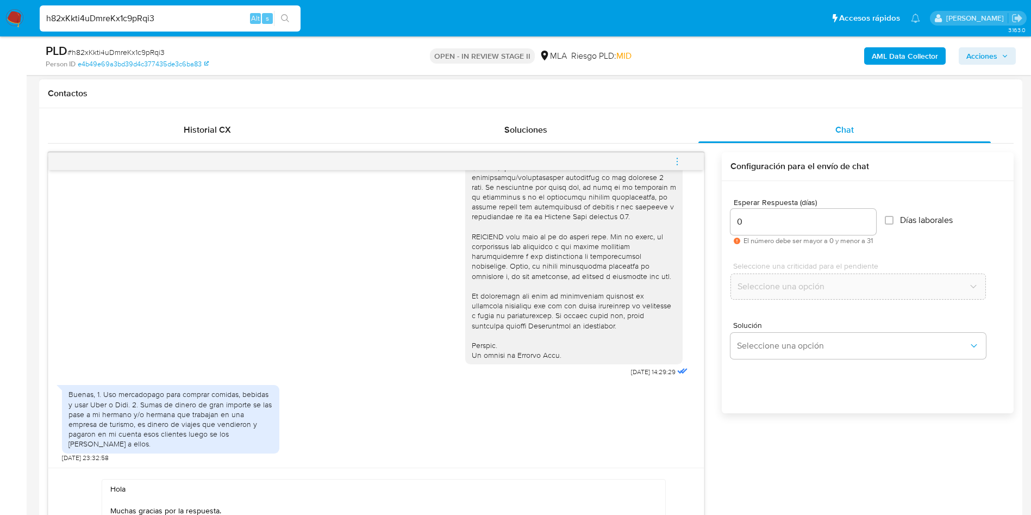
click at [683, 157] on button "menu-action" at bounding box center [677, 161] width 36 height 26
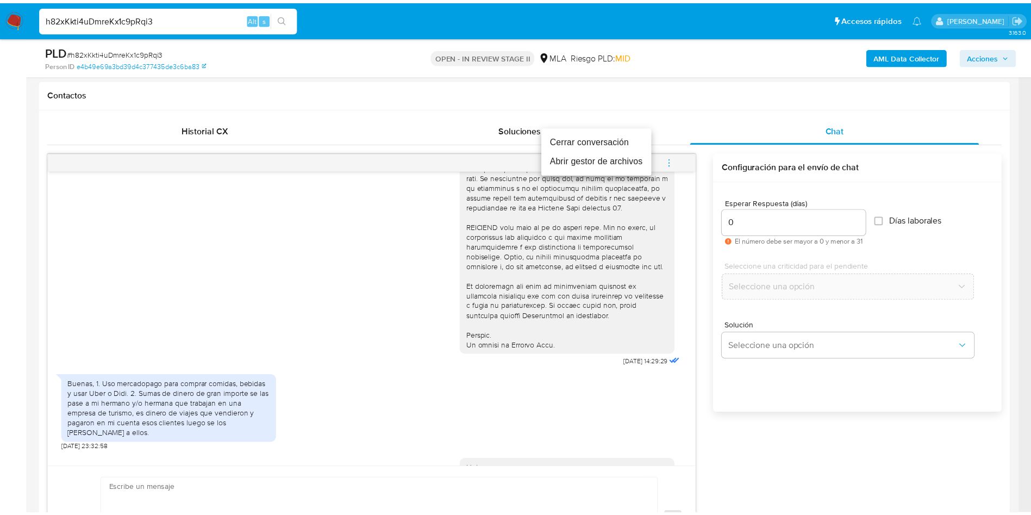
scroll to position [521, 0]
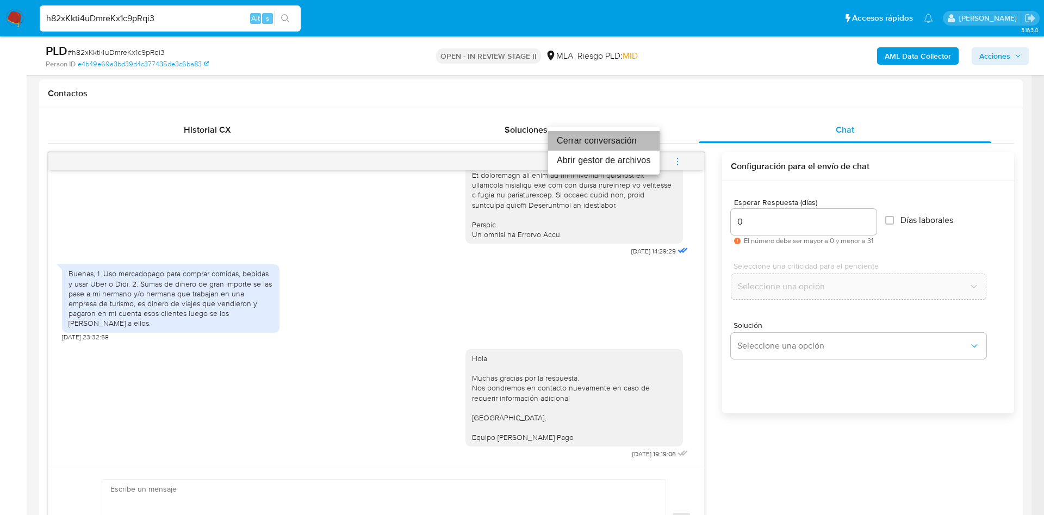
click at [616, 143] on li "Cerrar conversación" at bounding box center [603, 141] width 111 height 20
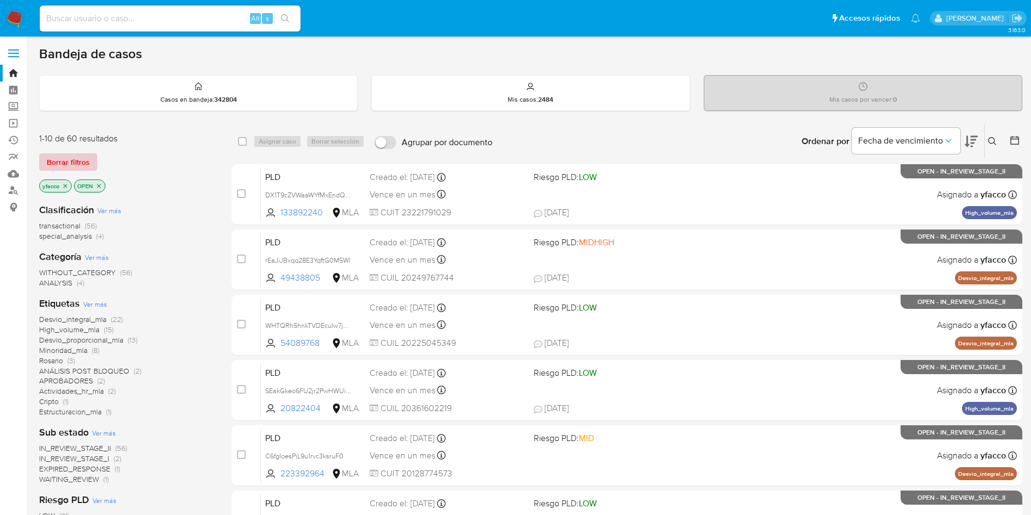
click at [81, 155] on span "Borrar filtros" at bounding box center [68, 161] width 43 height 15
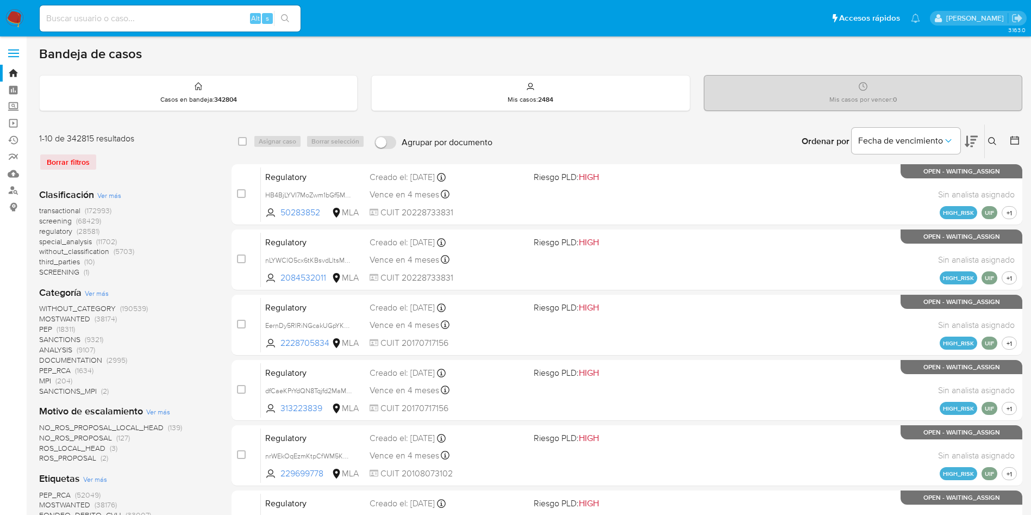
click at [989, 141] on icon at bounding box center [992, 141] width 8 height 8
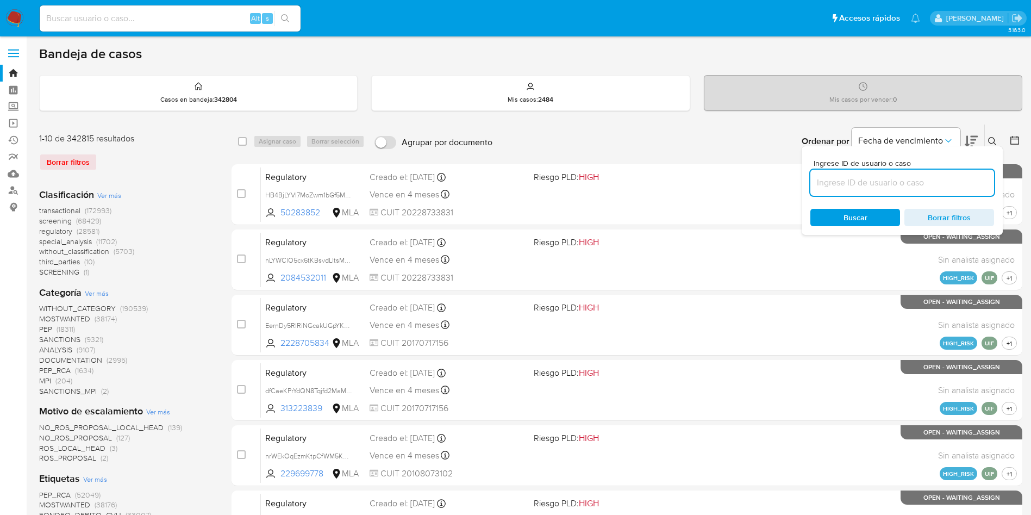
click at [887, 182] on input at bounding box center [903, 183] width 184 height 14
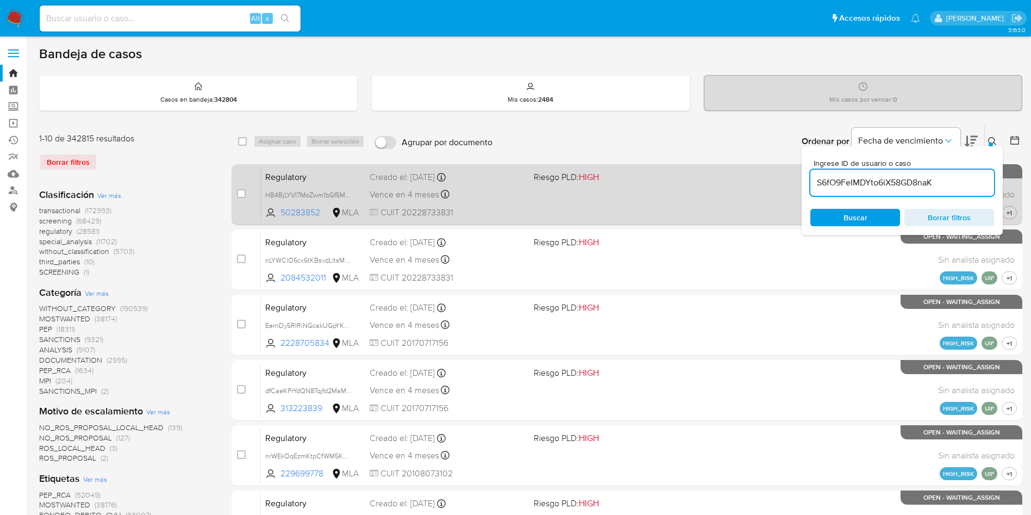
type input "S6fO9FeIMDYto6iX58GD8naK"
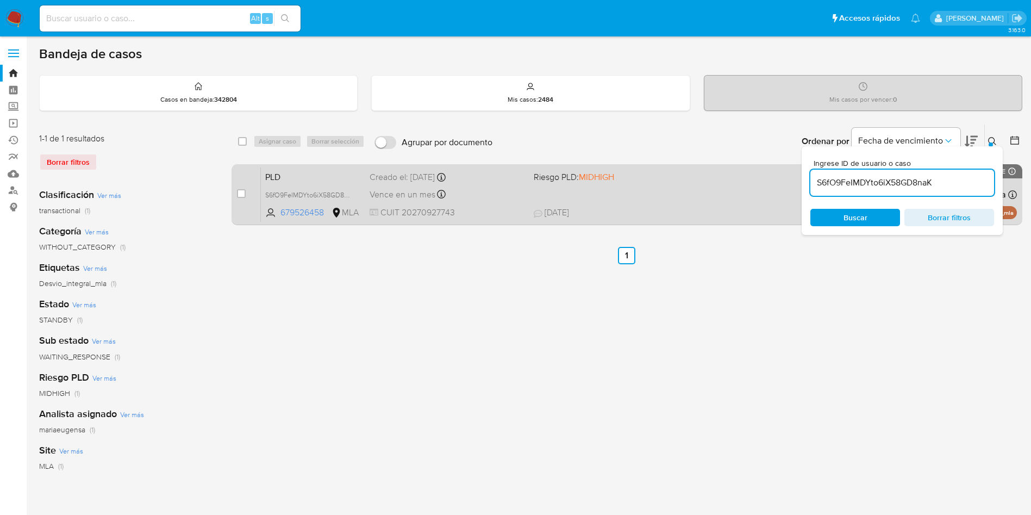
click at [241, 188] on div "case-item-checkbox" at bounding box center [241, 193] width 9 height 11
click at [238, 193] on input "checkbox" at bounding box center [241, 193] width 9 height 9
checkbox input "true"
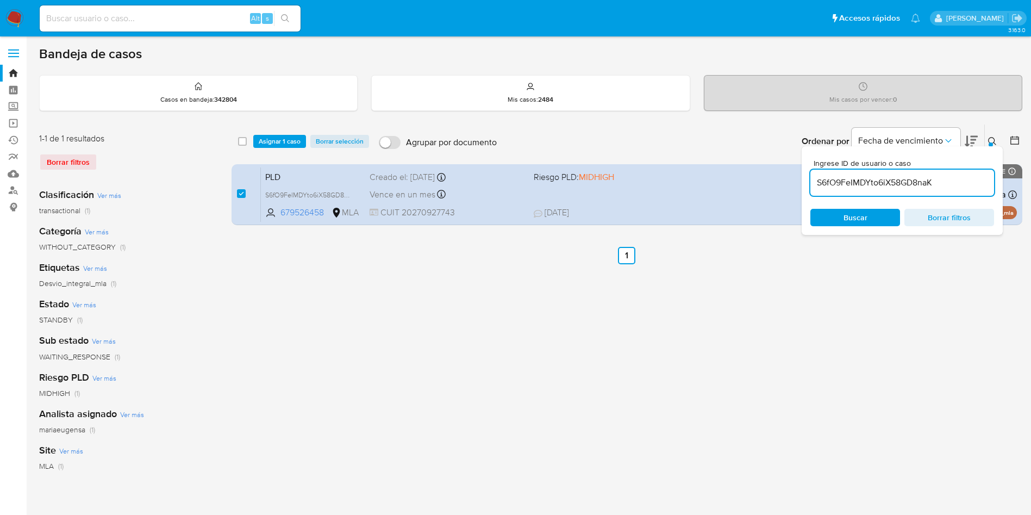
click at [282, 148] on div "select-all-cases-checkbox Asignar 1 caso Borrar selección Agrupar por documento…" at bounding box center [627, 142] width 791 height 34
click at [279, 144] on span "Asignar 1 caso" at bounding box center [280, 141] width 42 height 11
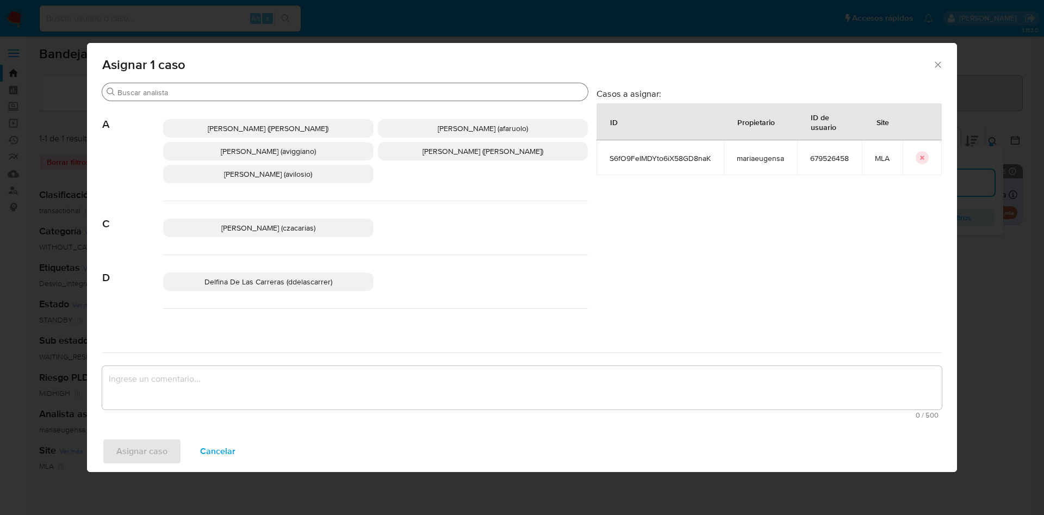
click at [176, 89] on input "Buscar" at bounding box center [350, 93] width 466 height 10
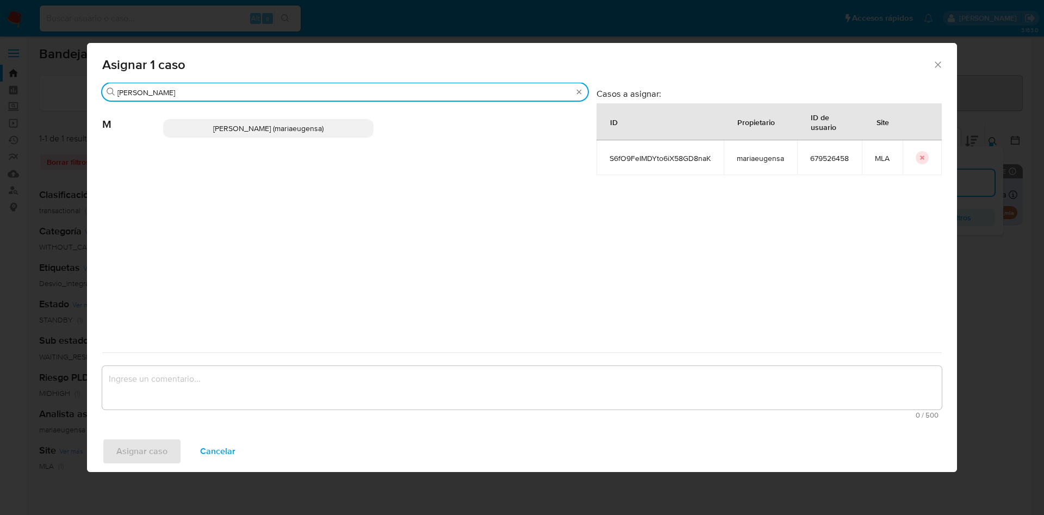
type input "maria eu"
click at [202, 112] on div "Maria Eugenia Sanchez (mariaeugensa)" at bounding box center [375, 128] width 425 height 53
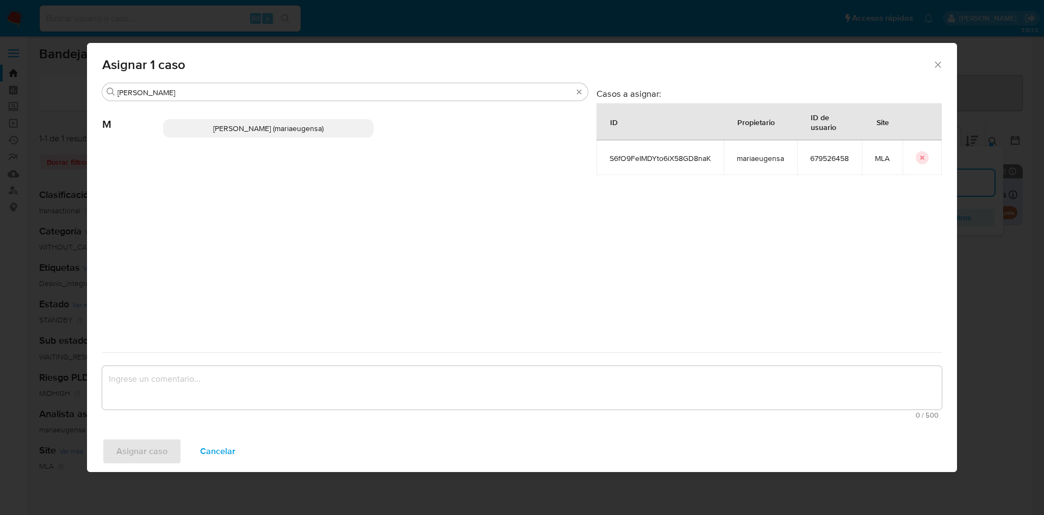
click at [213, 123] on span "Maria Eugenia Sanchez (mariaeugensa)" at bounding box center [268, 128] width 110 height 11
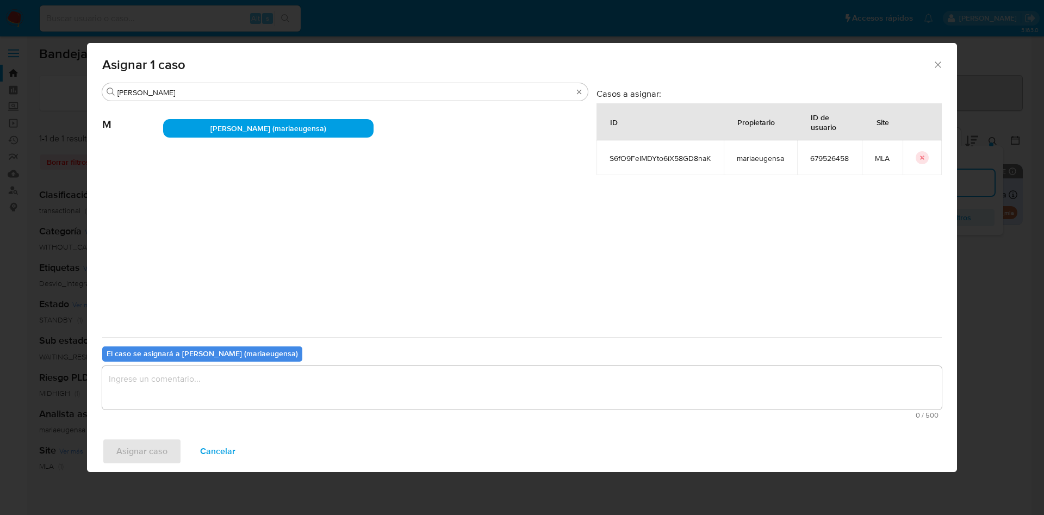
click at [200, 392] on textarea "assign-modal" at bounding box center [521, 387] width 839 height 43
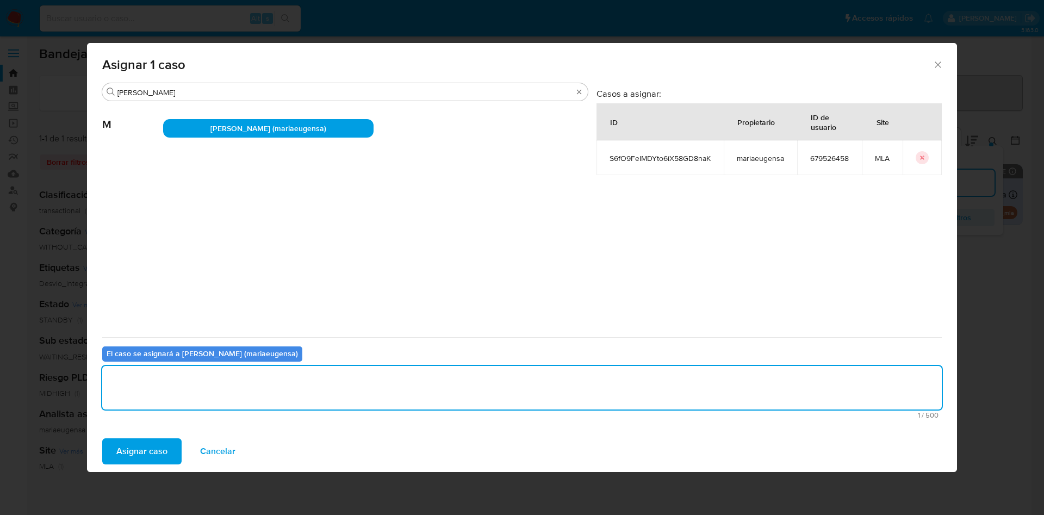
click at [143, 458] on span "Asignar caso" at bounding box center [141, 451] width 51 height 24
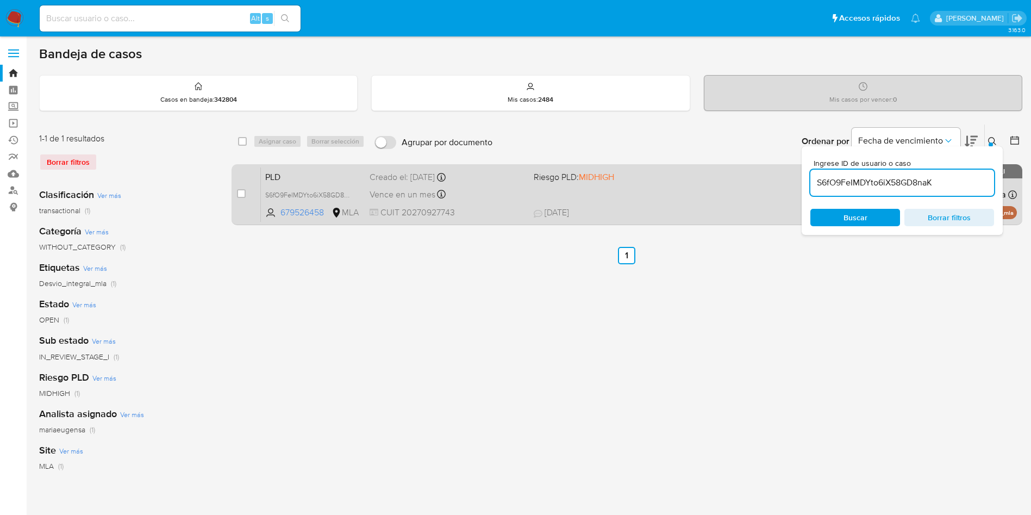
click at [455, 197] on div "Vence en un mes Vence el 29/11/2025 03:12:05" at bounding box center [447, 194] width 155 height 15
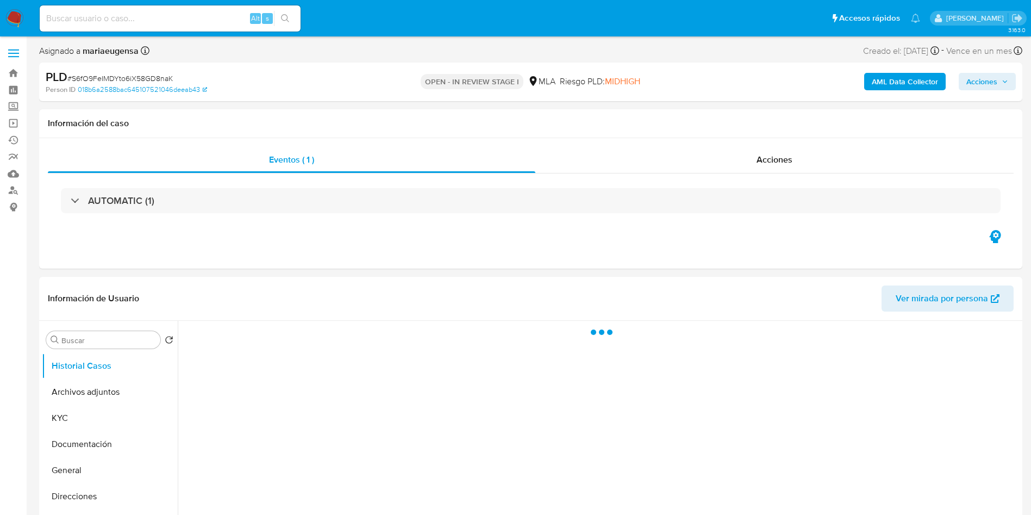
select select "10"
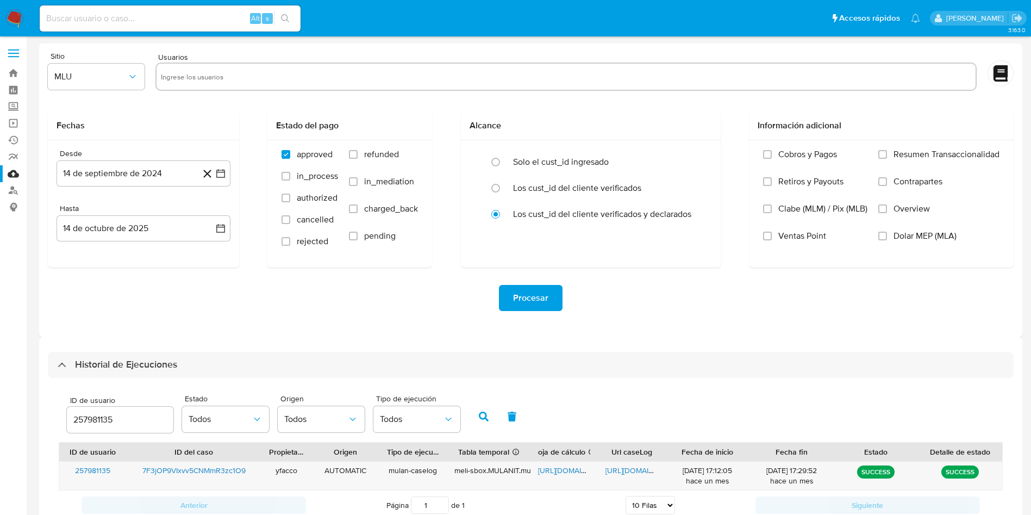
select select "10"
drag, startPoint x: 127, startPoint y: 419, endPoint x: 8, endPoint y: 400, distance: 121.0
click at [16, 404] on section "Bandeja Tablero Screening Búsqueda en Listas Watchlist Herramientas Operaciones…" at bounding box center [515, 296] width 1031 height 592
type input "391120075"
click at [488, 413] on icon "button" at bounding box center [484, 417] width 10 height 10
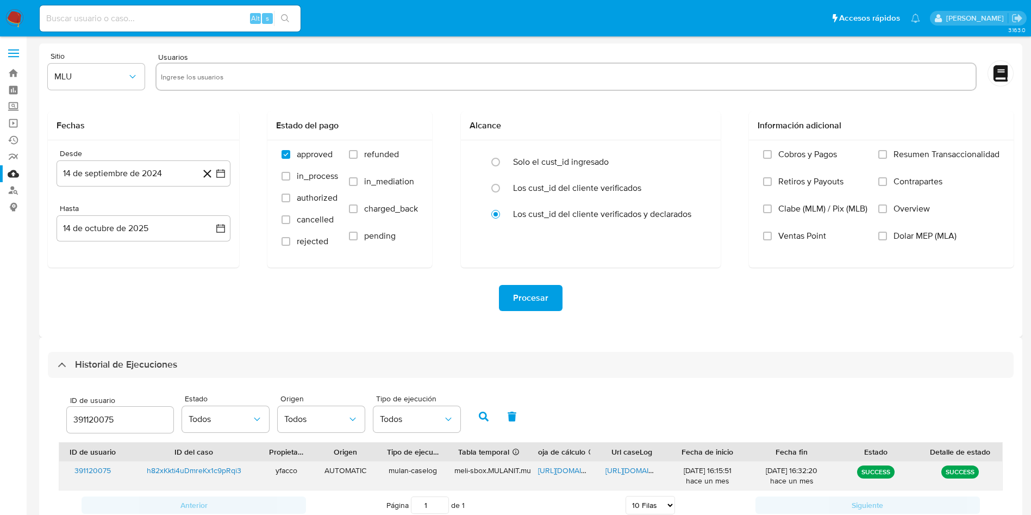
click at [550, 468] on span "[URL][DOMAIN_NAME]" at bounding box center [575, 470] width 75 height 11
click at [624, 471] on span "[URL][DOMAIN_NAME]" at bounding box center [643, 470] width 75 height 11
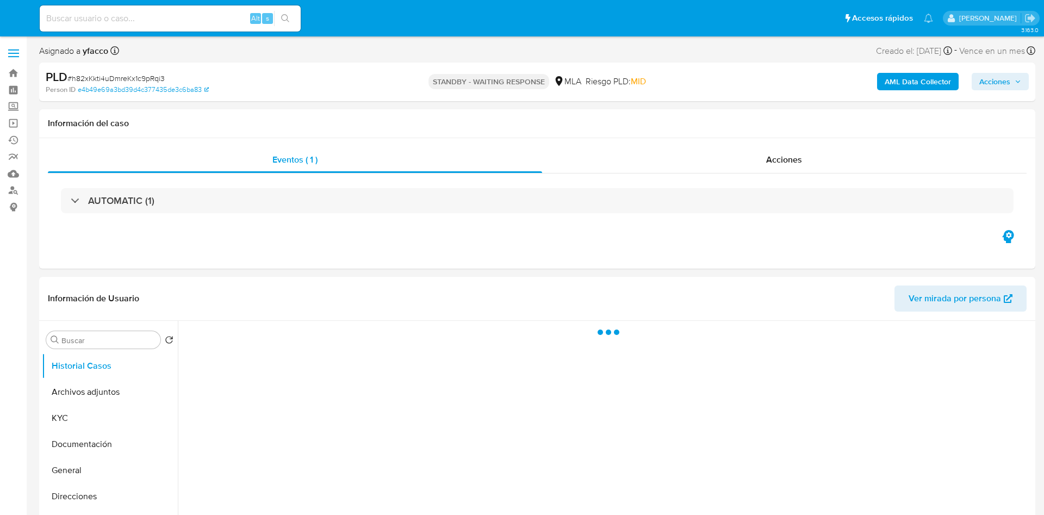
select select "10"
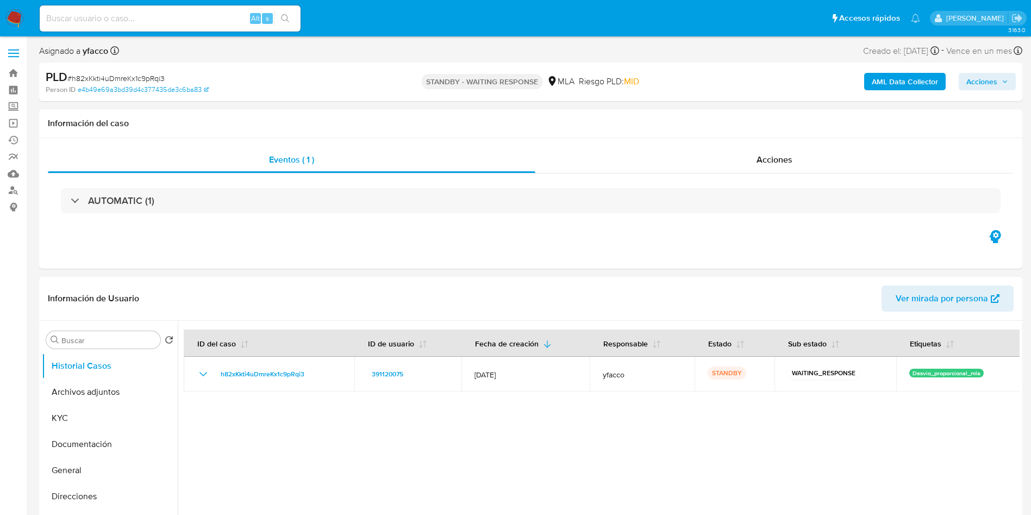
click at [874, 82] on b "AML Data Collector" at bounding box center [905, 81] width 66 height 17
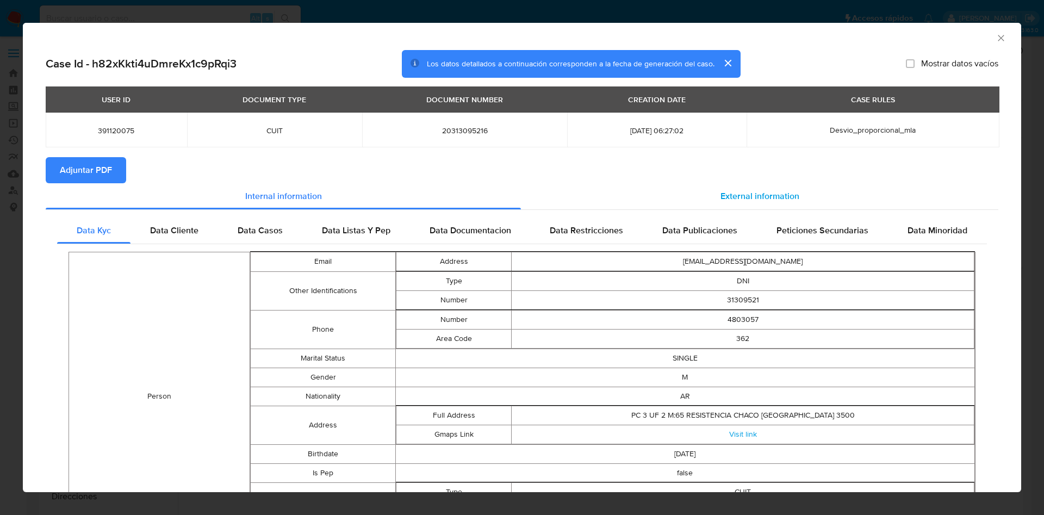
click at [735, 202] on div "External information" at bounding box center [759, 196] width 477 height 26
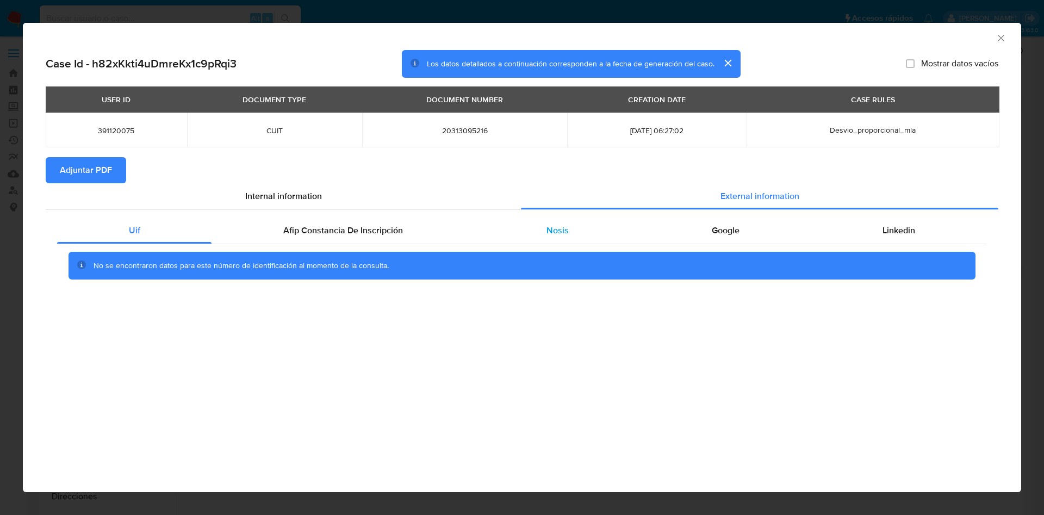
click at [554, 233] on span "Nosis" at bounding box center [557, 230] width 22 height 13
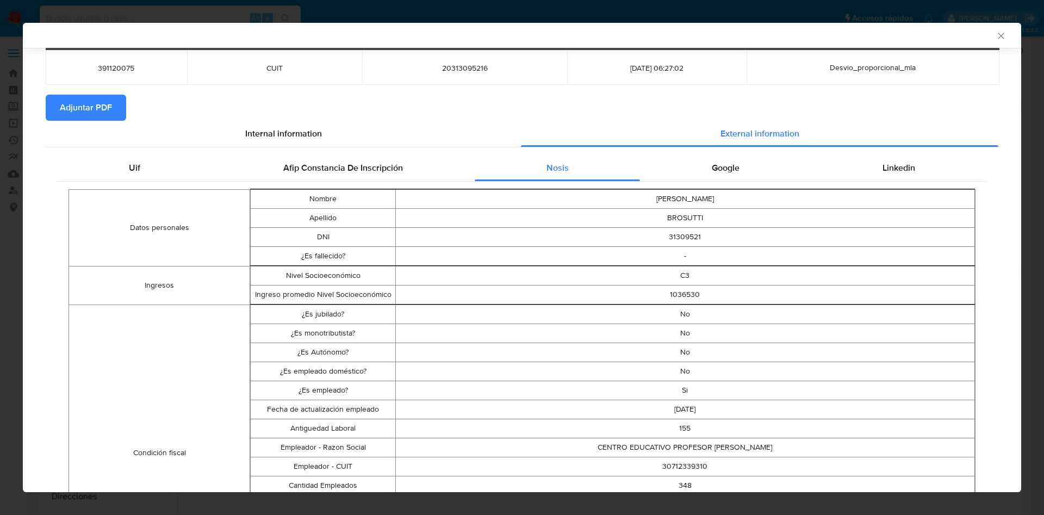
scroll to position [161, 0]
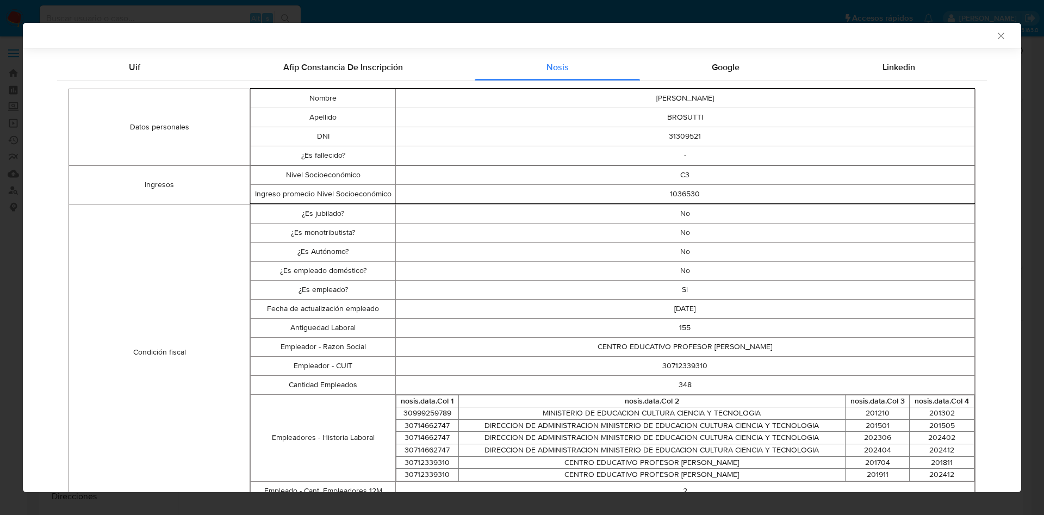
click at [672, 364] on td "30712339310" at bounding box center [684, 365] width 579 height 19
copy td "30712339310"
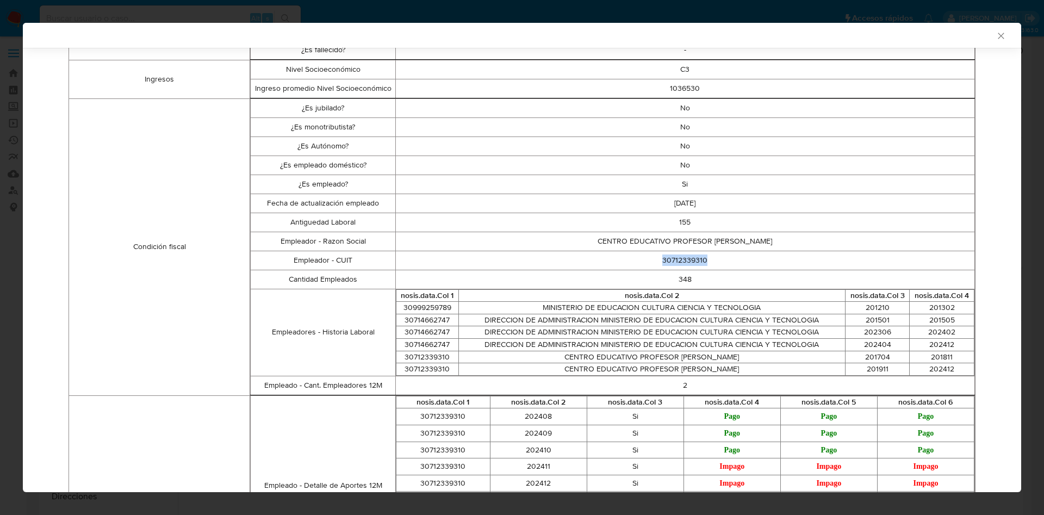
scroll to position [324, 0]
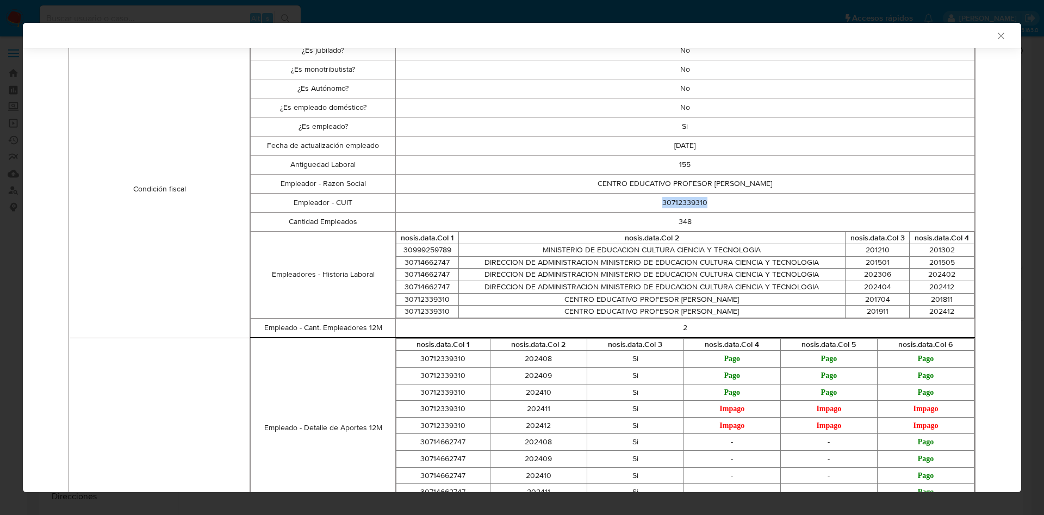
click at [995, 32] on icon "Cerrar ventana" at bounding box center [1000, 35] width 11 height 11
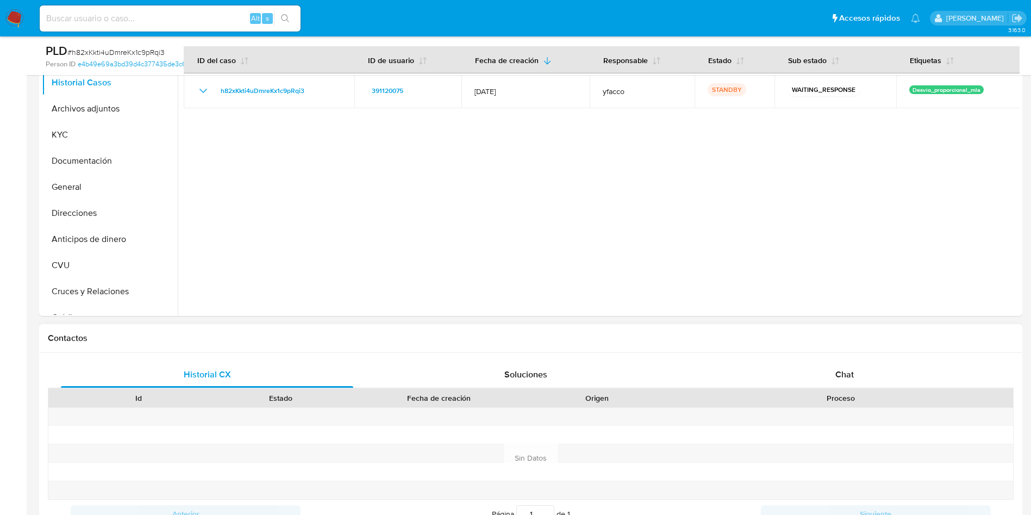
drag, startPoint x: 830, startPoint y: 370, endPoint x: 740, endPoint y: 336, distance: 95.5
click at [830, 370] on div "Chat" at bounding box center [845, 375] width 292 height 26
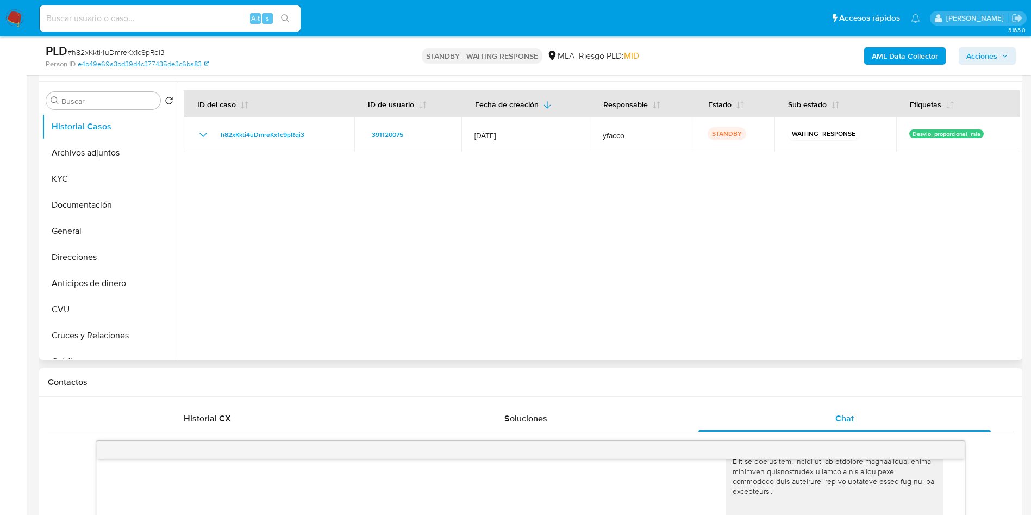
scroll to position [163, 0]
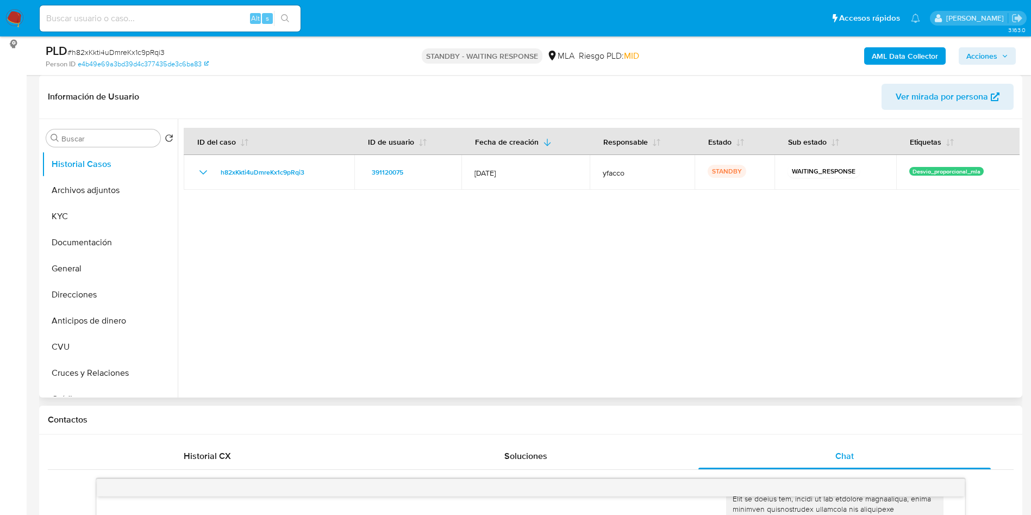
click at [547, 301] on div at bounding box center [599, 258] width 842 height 278
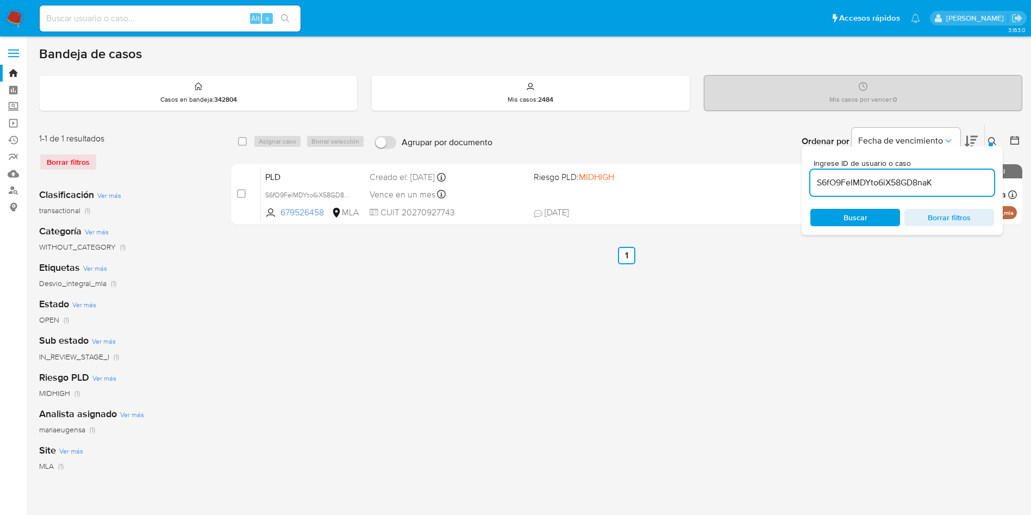
click at [932, 182] on input "S6fO9FeIMDYto6iX58GD8naK" at bounding box center [903, 183] width 184 height 14
type input "h82xKkti4uDmreKx1c9pRqi3"
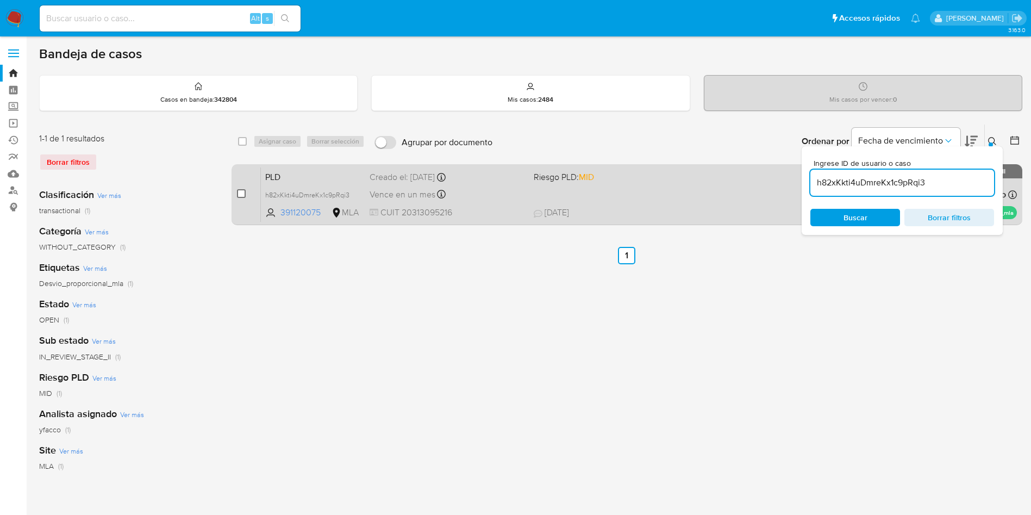
click at [239, 194] on input "checkbox" at bounding box center [241, 193] width 9 height 9
checkbox input "true"
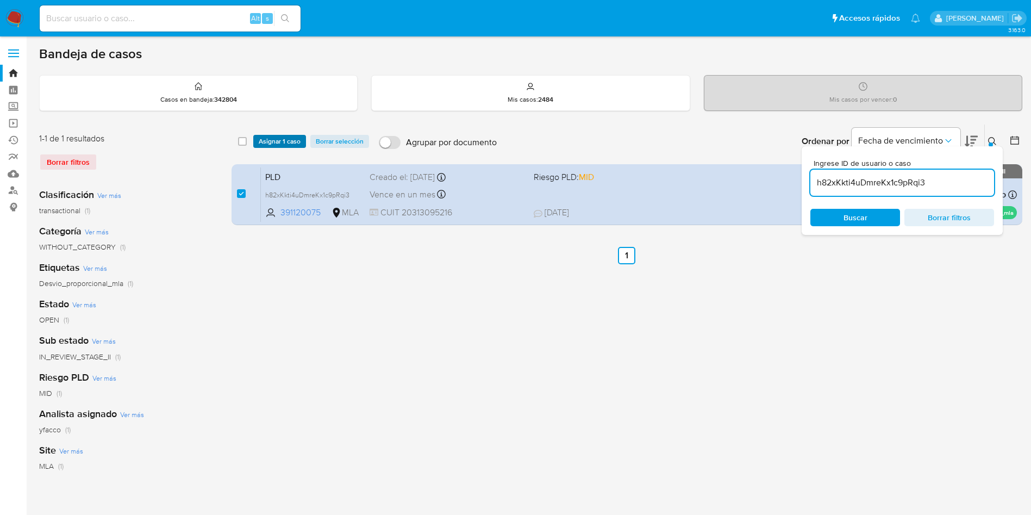
click at [284, 140] on span "Asignar 1 caso" at bounding box center [280, 141] width 42 height 11
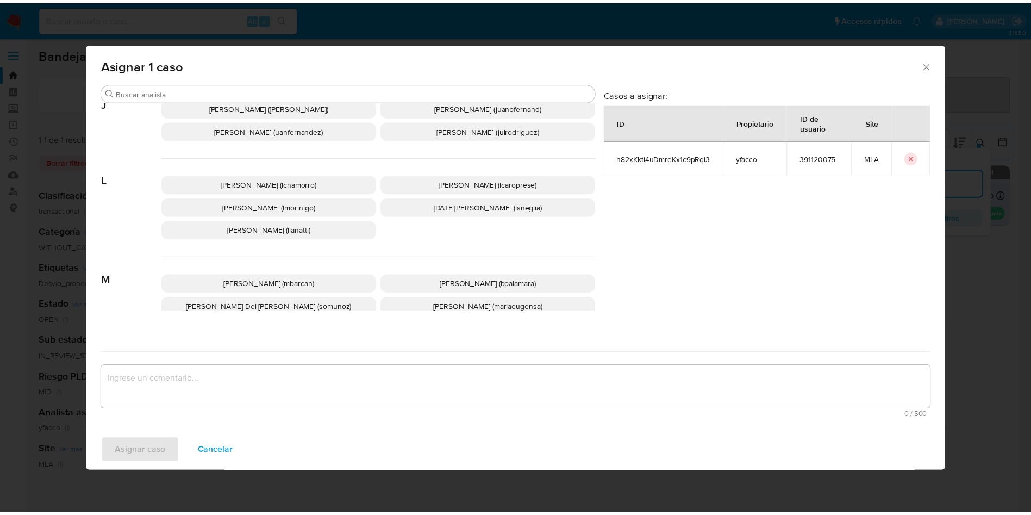
scroll to position [949, 0]
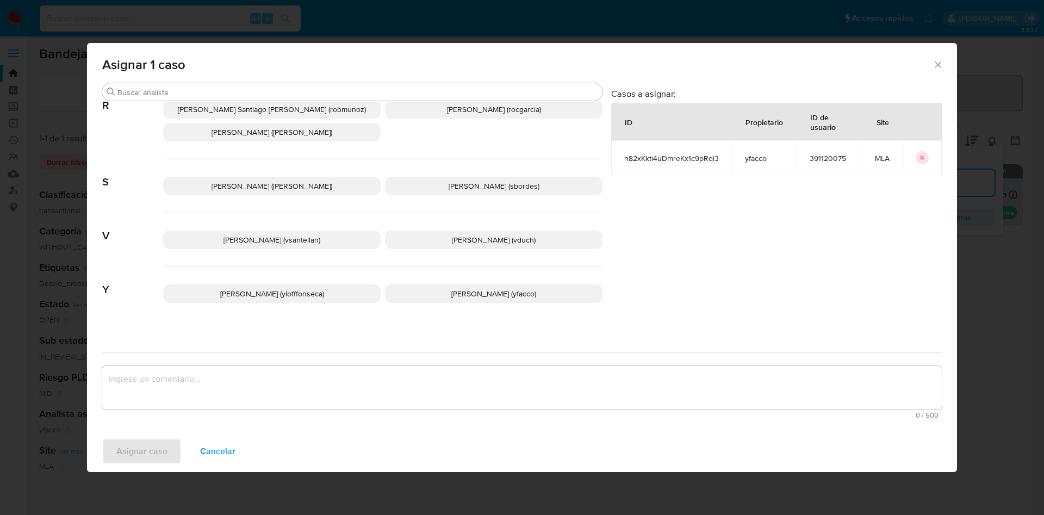
click at [456, 288] on span "[PERSON_NAME] (yfacco)" at bounding box center [493, 293] width 85 height 11
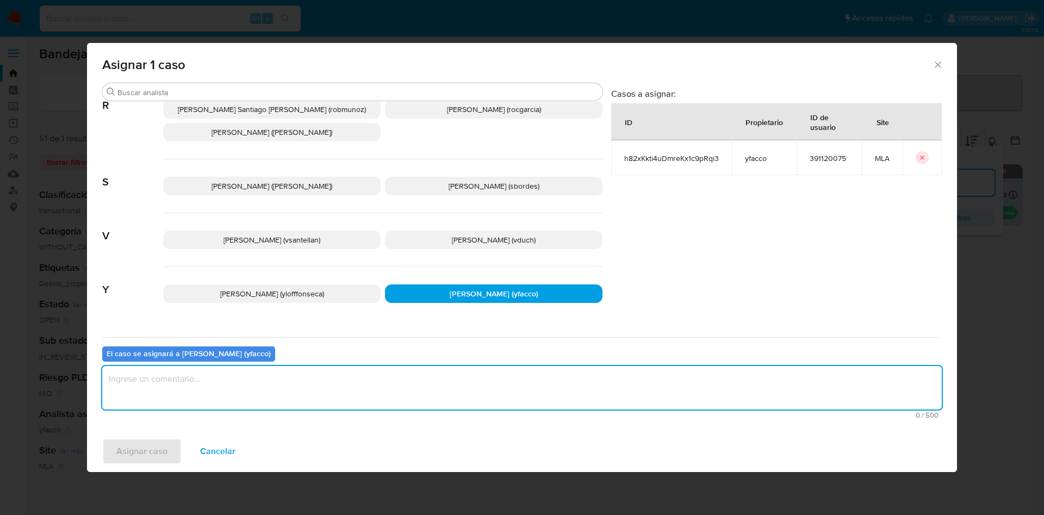
click at [396, 389] on textarea "assign-modal" at bounding box center [521, 387] width 839 height 43
click at [150, 447] on span "Asignar caso" at bounding box center [141, 451] width 51 height 24
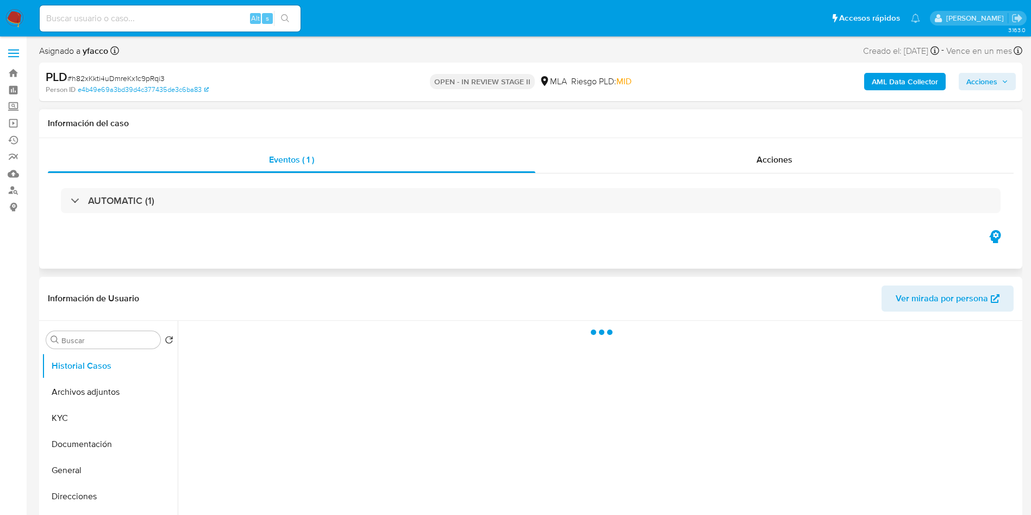
select select "10"
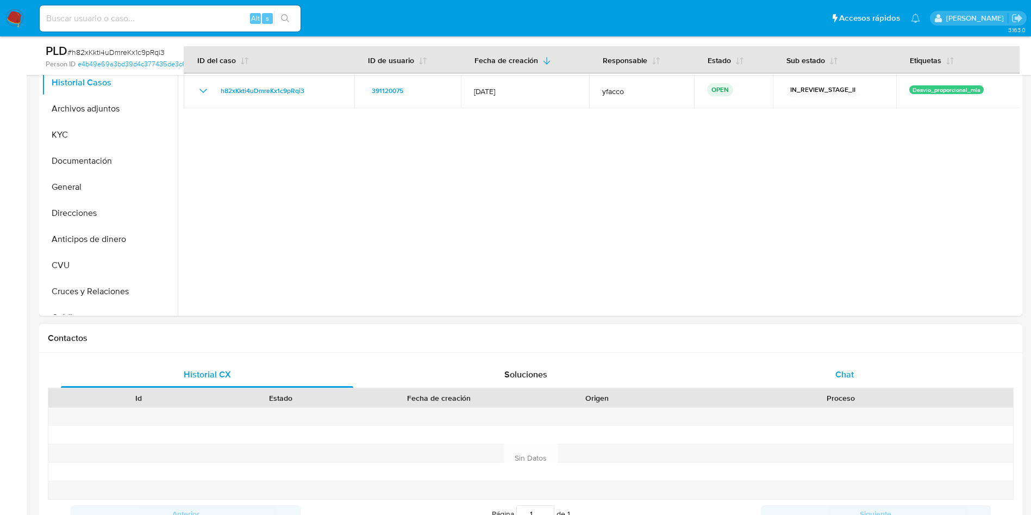
click at [813, 380] on div "Chat" at bounding box center [845, 375] width 292 height 26
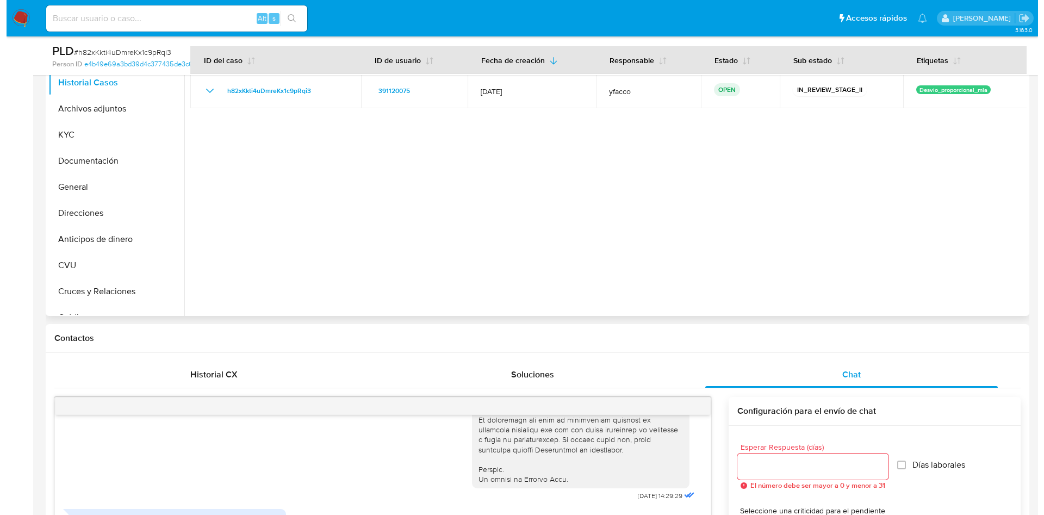
scroll to position [163, 0]
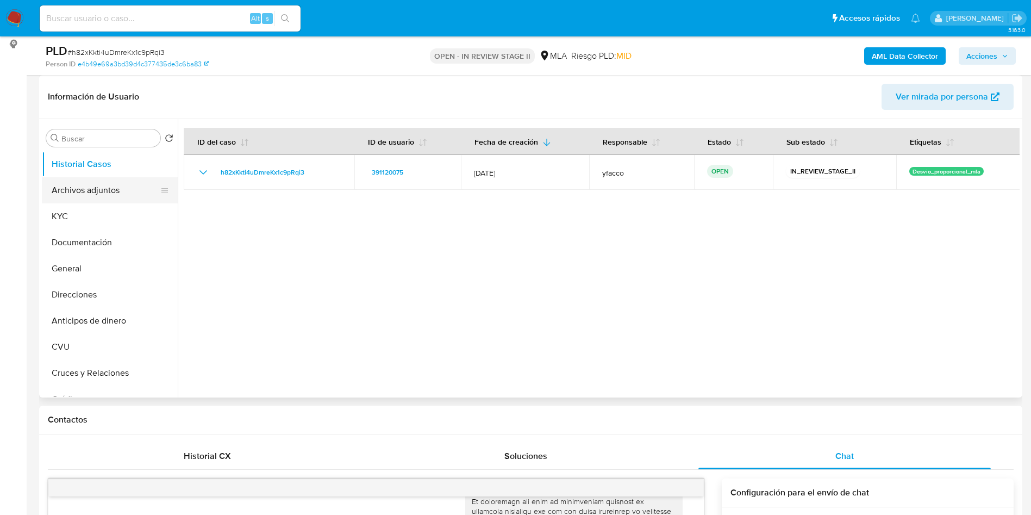
click at [81, 196] on button "Archivos adjuntos" at bounding box center [105, 190] width 127 height 26
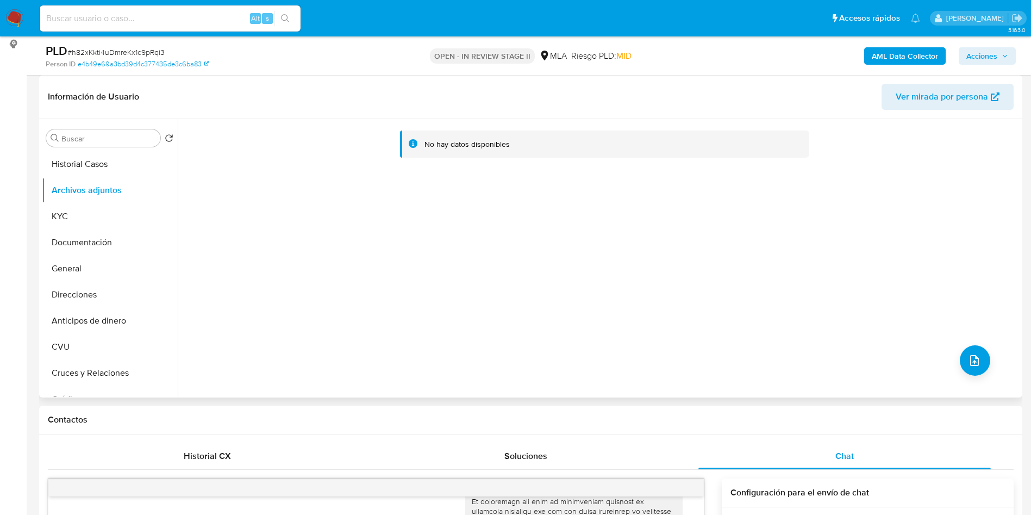
click at [952, 362] on div "No hay datos disponibles" at bounding box center [599, 258] width 842 height 278
click at [968, 360] on icon "upload-file" at bounding box center [974, 360] width 13 height 13
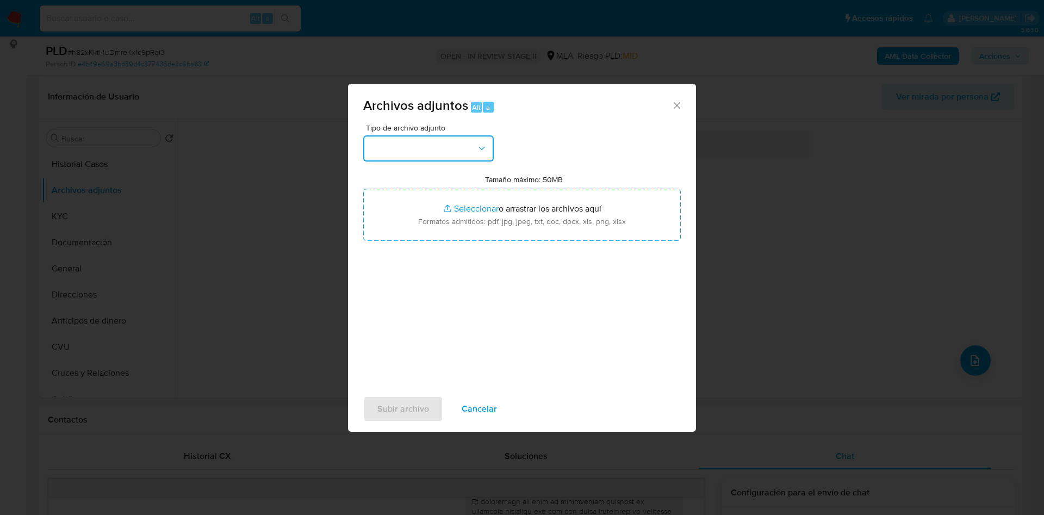
click at [410, 140] on button "button" at bounding box center [428, 148] width 130 height 26
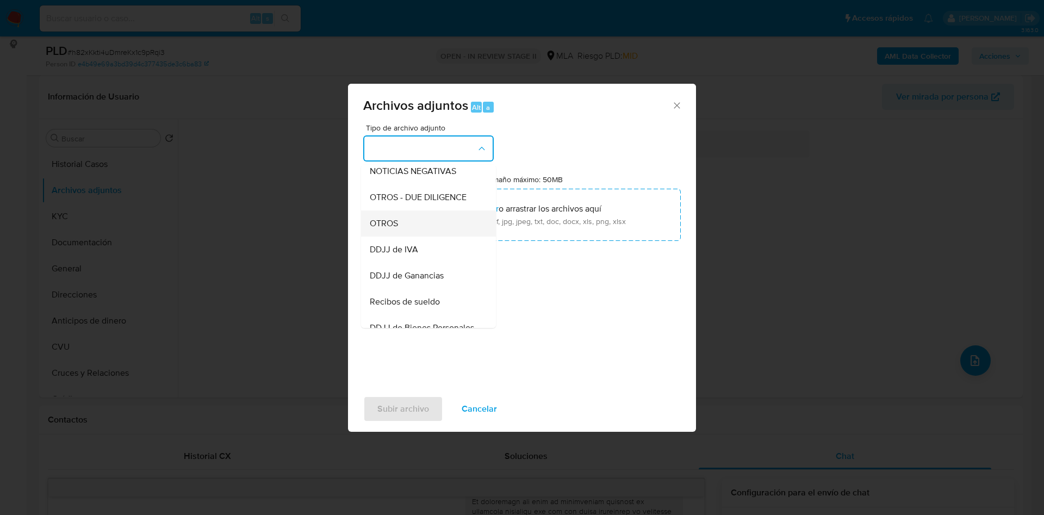
click at [370, 229] on span "OTROS" at bounding box center [384, 223] width 28 height 11
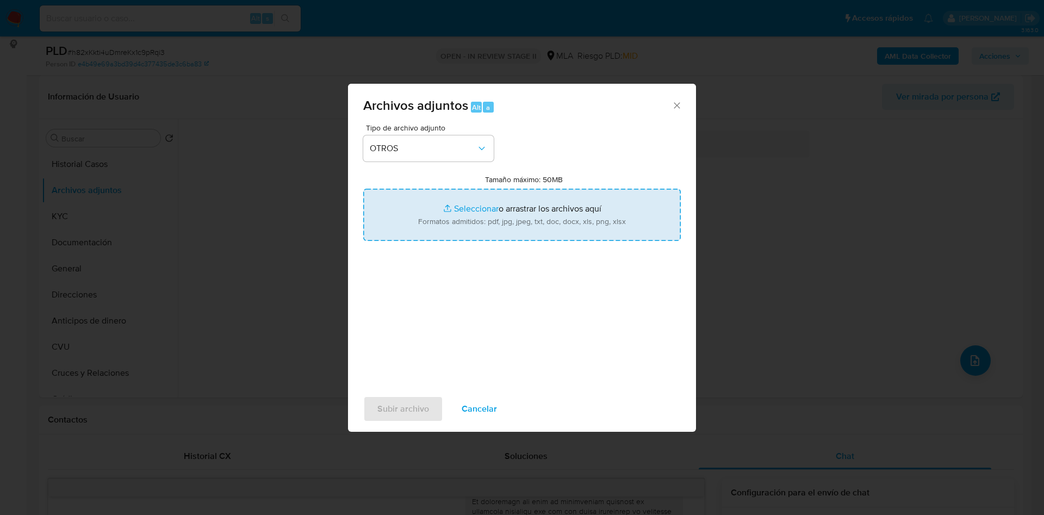
click at [460, 207] on input "Tamaño máximo: 50MB Seleccionar archivos" at bounding box center [522, 215] width 318 height 52
type input "C:\fakepath\Caselog h82xKkti4uDmreKx1c9pRqi3_2025_09_17_15_30_21.docx"
click at [475, 211] on input "Tamaño máximo: 50MB Seleccionar archivos" at bounding box center [522, 215] width 318 height 52
type input "C:\fakepath\Movimientos 391120075.xlsx"
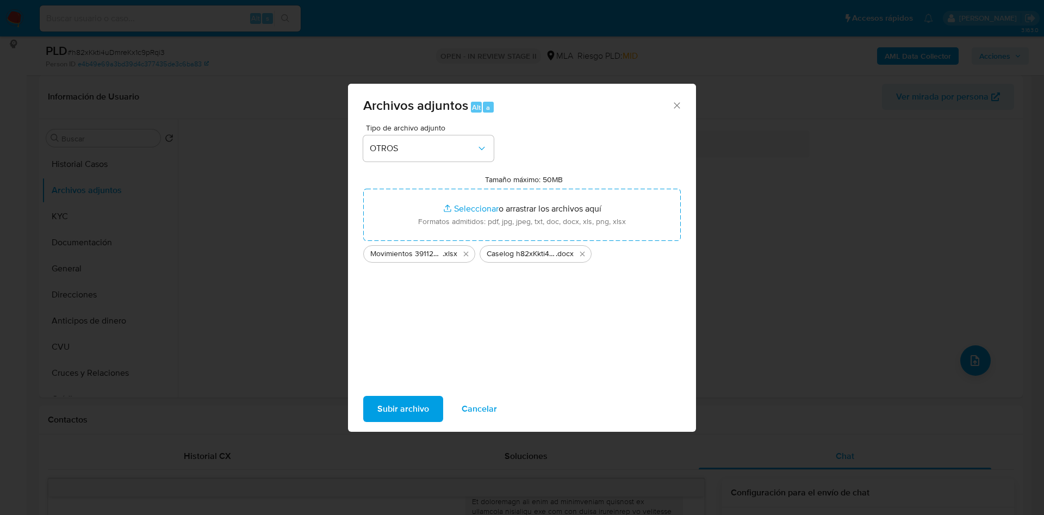
click at [410, 404] on span "Subir archivo" at bounding box center [403, 409] width 52 height 24
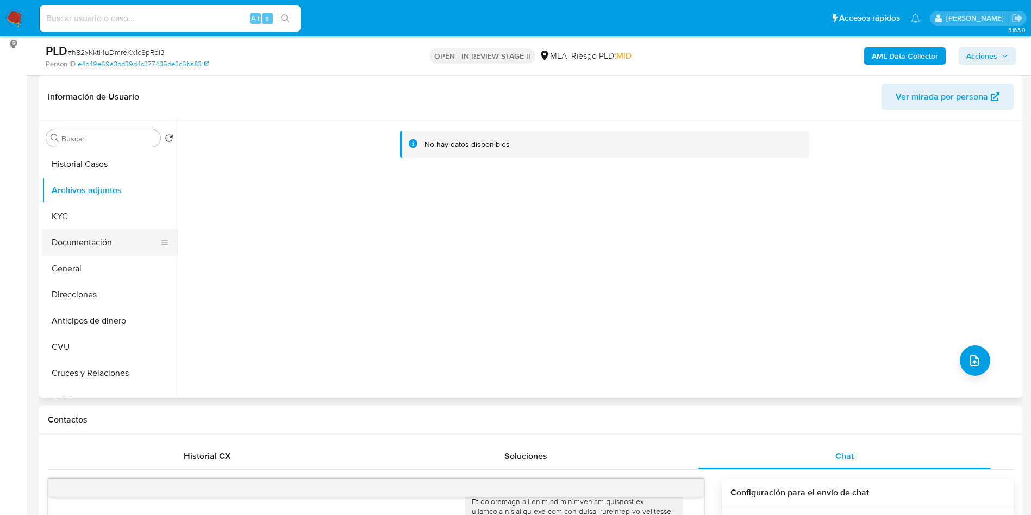
click at [88, 244] on button "Documentación" at bounding box center [105, 242] width 127 height 26
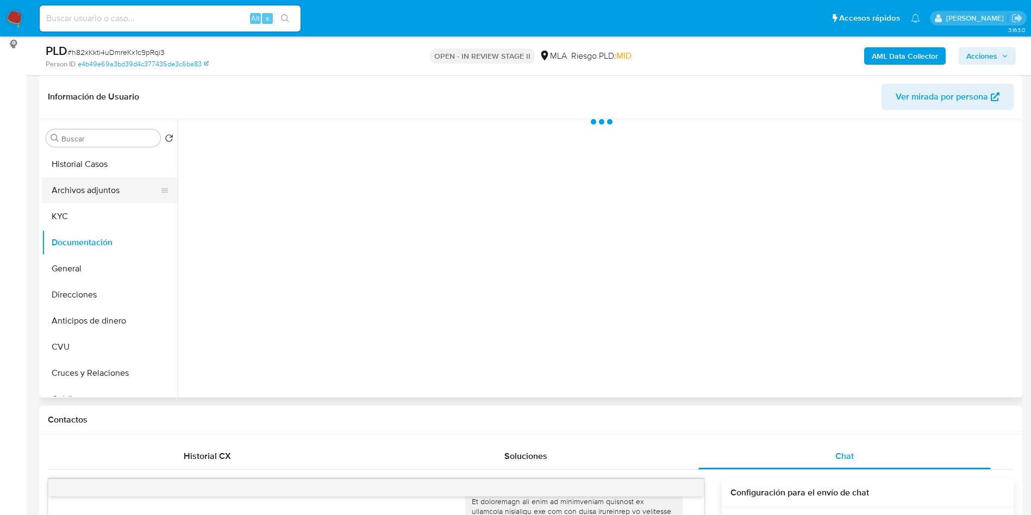
click at [99, 191] on button "Archivos adjuntos" at bounding box center [105, 190] width 127 height 26
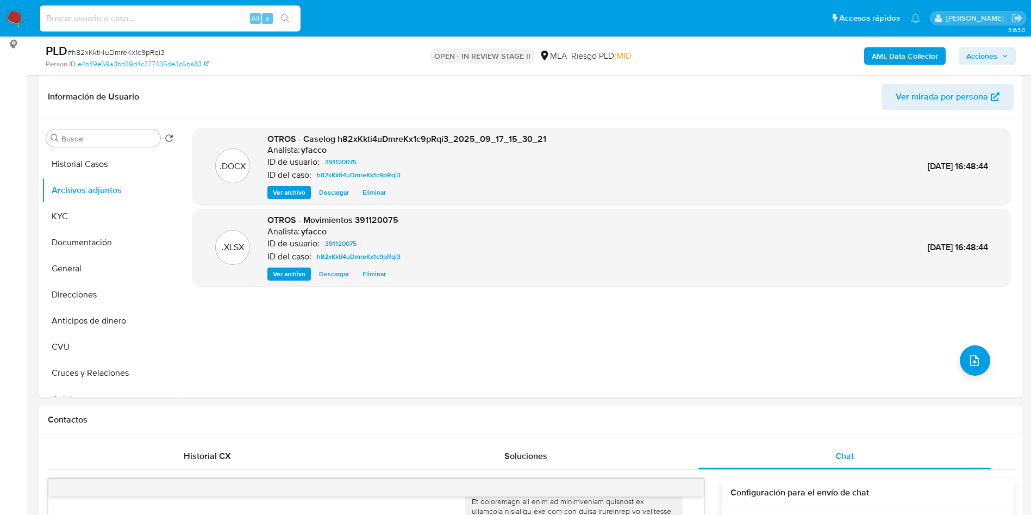
click at [897, 60] on b "AML Data Collector" at bounding box center [905, 55] width 66 height 17
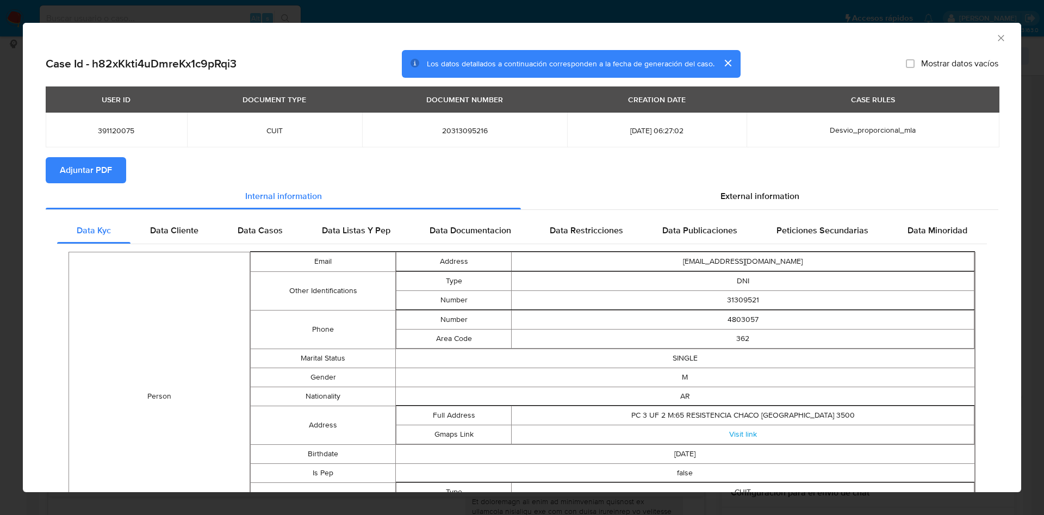
click at [995, 43] on icon "Cerrar ventana" at bounding box center [1000, 38] width 11 height 11
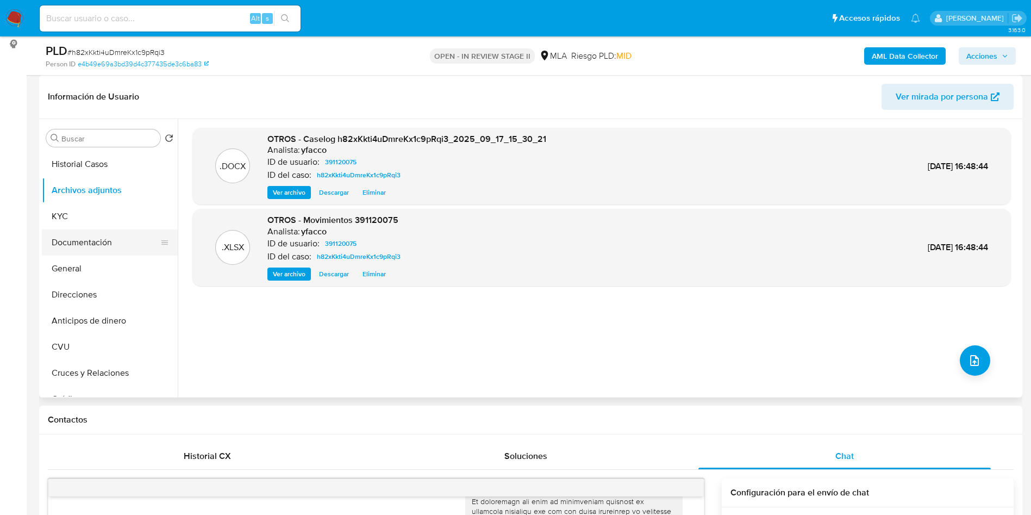
click at [71, 241] on button "Documentación" at bounding box center [105, 242] width 127 height 26
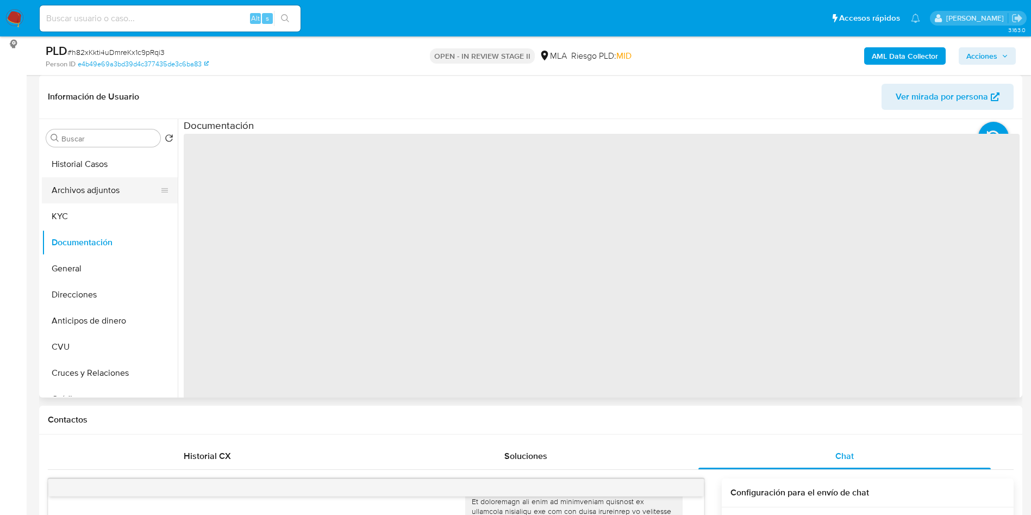
click at [94, 184] on button "Archivos adjuntos" at bounding box center [105, 190] width 127 height 26
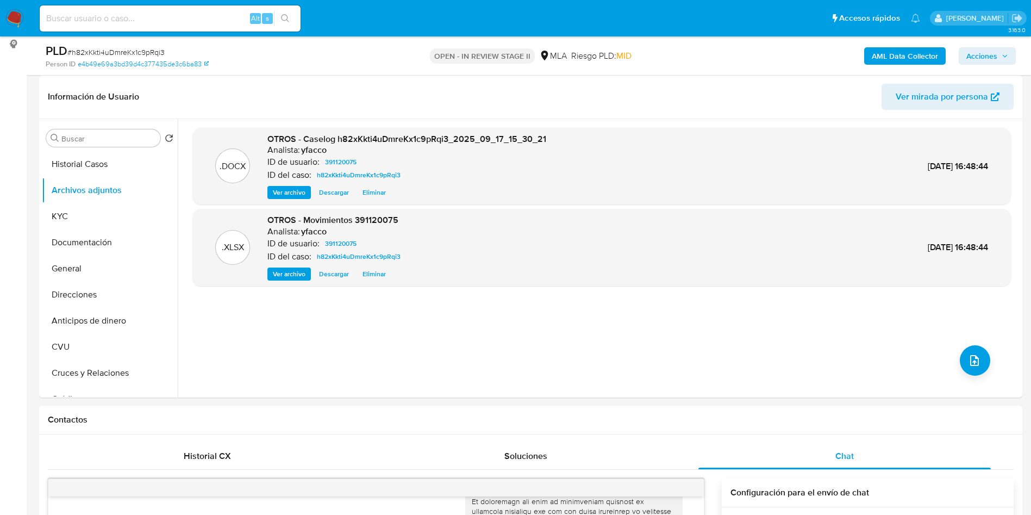
click at [882, 56] on b "AML Data Collector" at bounding box center [905, 55] width 66 height 17
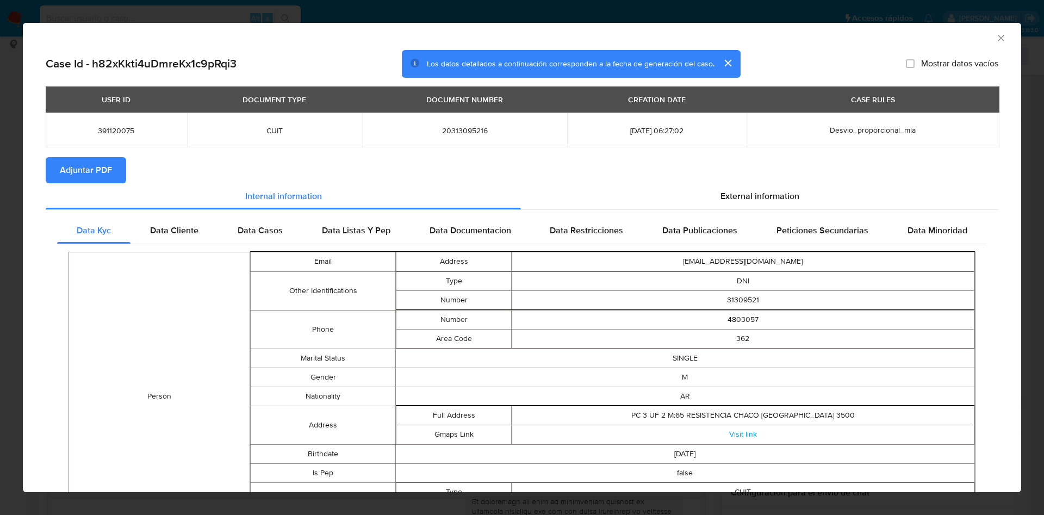
click at [81, 173] on span "Adjuntar PDF" at bounding box center [86, 170] width 52 height 24
click at [995, 38] on icon "Cerrar ventana" at bounding box center [1000, 38] width 11 height 11
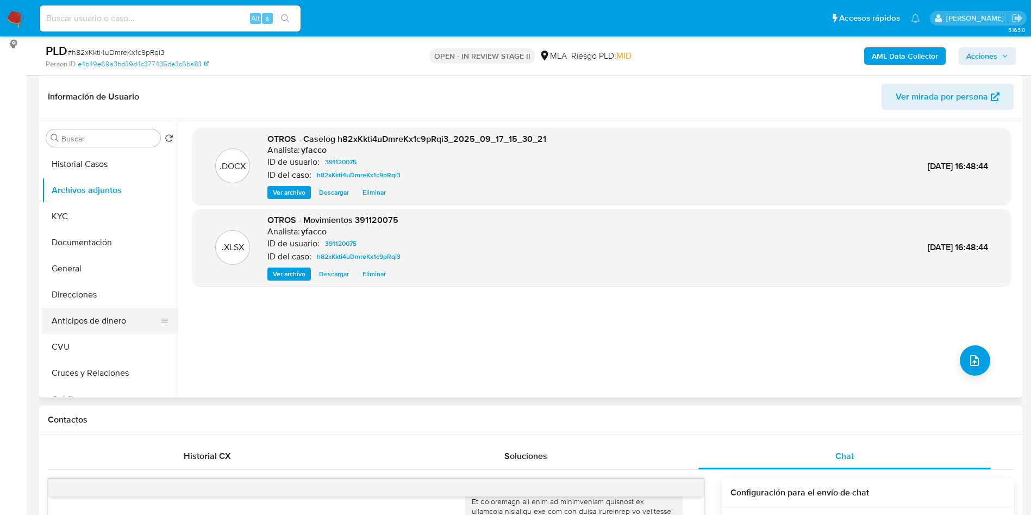
click at [79, 308] on button "Anticipos de dinero" at bounding box center [105, 321] width 127 height 26
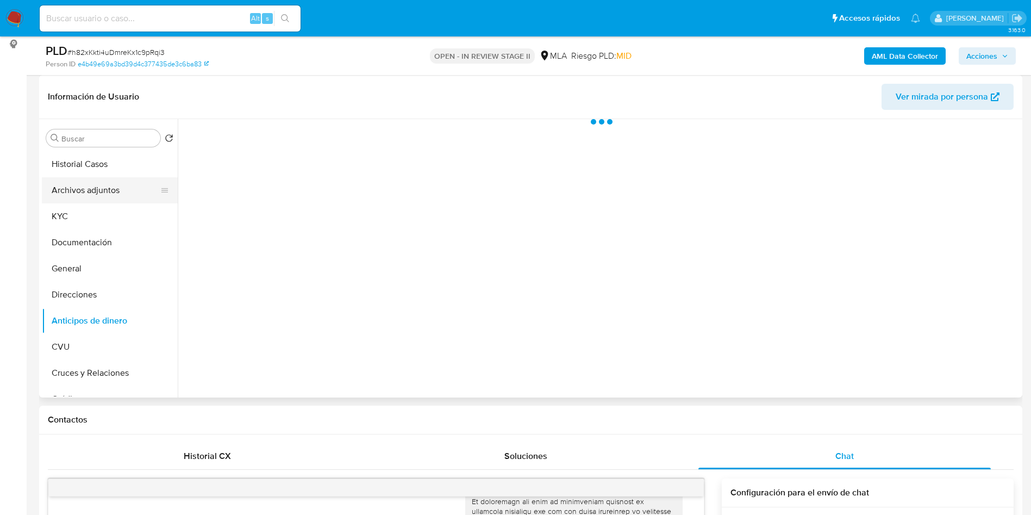
click at [102, 200] on button "Archivos adjuntos" at bounding box center [105, 190] width 127 height 26
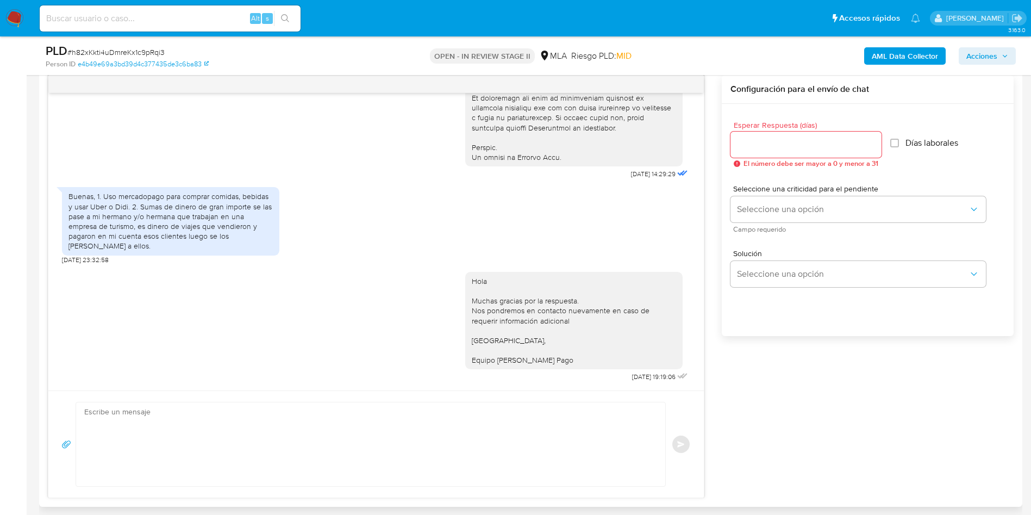
scroll to position [571, 0]
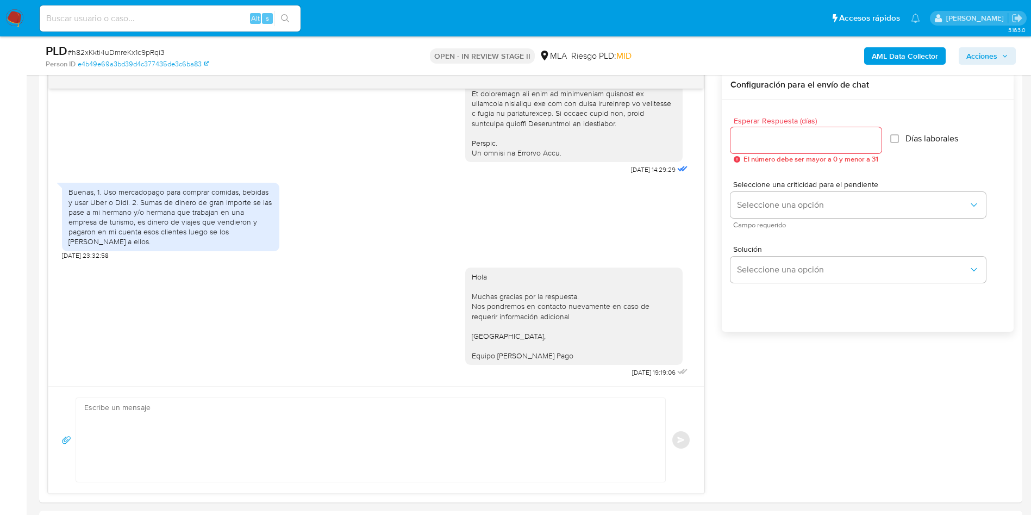
click at [965, 57] on button "Acciones" at bounding box center [987, 55] width 57 height 17
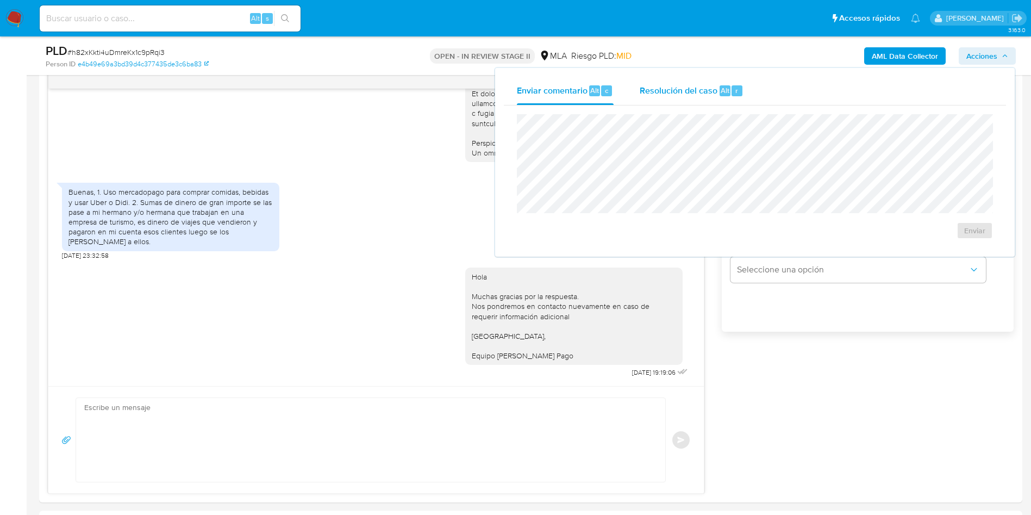
click at [740, 84] on div "Resolución del caso Alt r" at bounding box center [692, 91] width 104 height 28
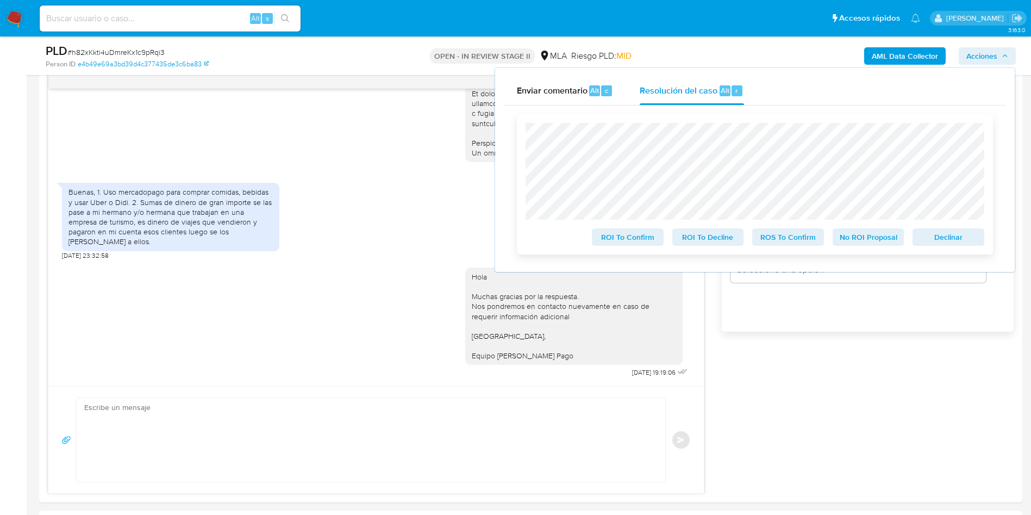
click at [860, 244] on span "No ROI Proposal" at bounding box center [869, 236] width 57 height 15
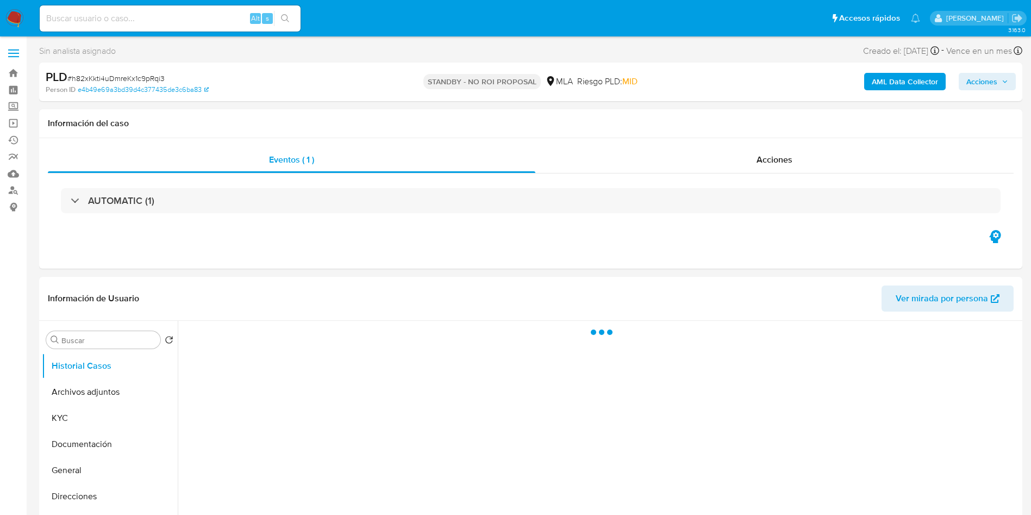
select select "10"
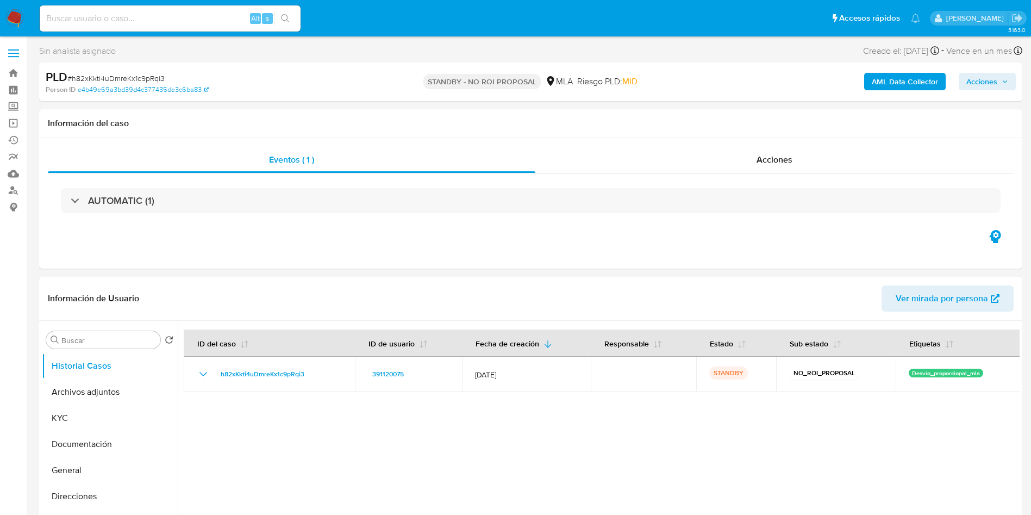
click at [211, 20] on input at bounding box center [170, 18] width 261 height 14
paste input "lEqY4f998sli76rYewbUZo1e"
type input "lEqY4f998sli76rYewbUZo1e"
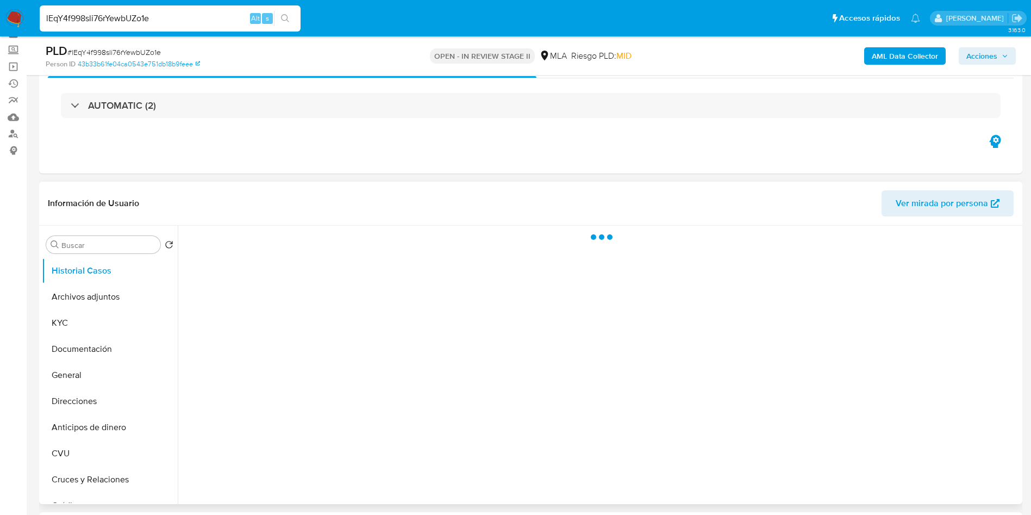
scroll to position [82, 0]
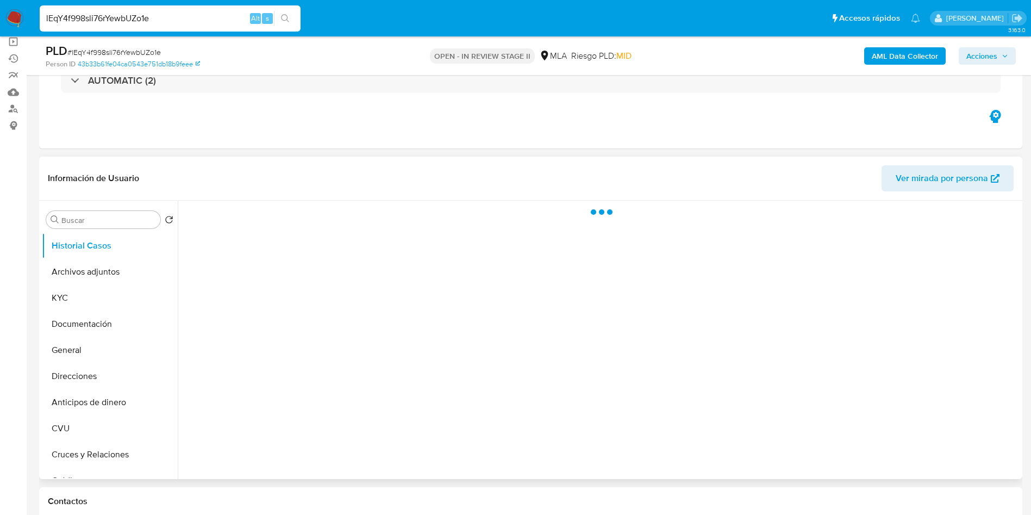
select select "10"
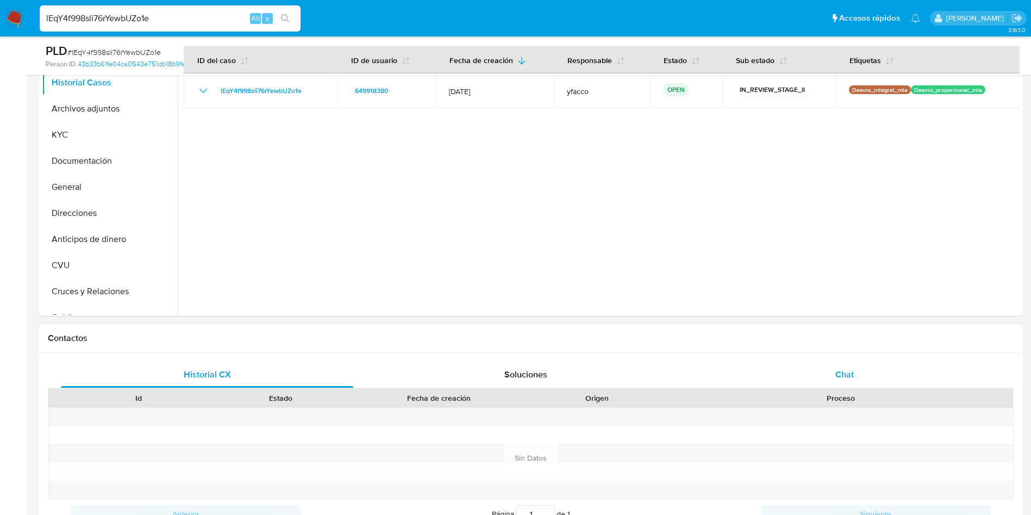
click at [823, 362] on div "Chat" at bounding box center [845, 375] width 292 height 26
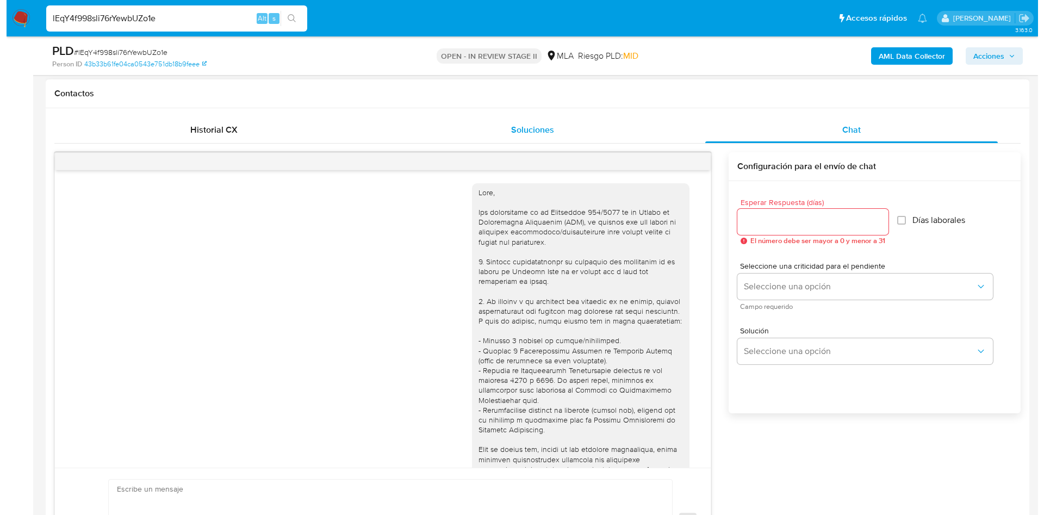
scroll to position [558, 0]
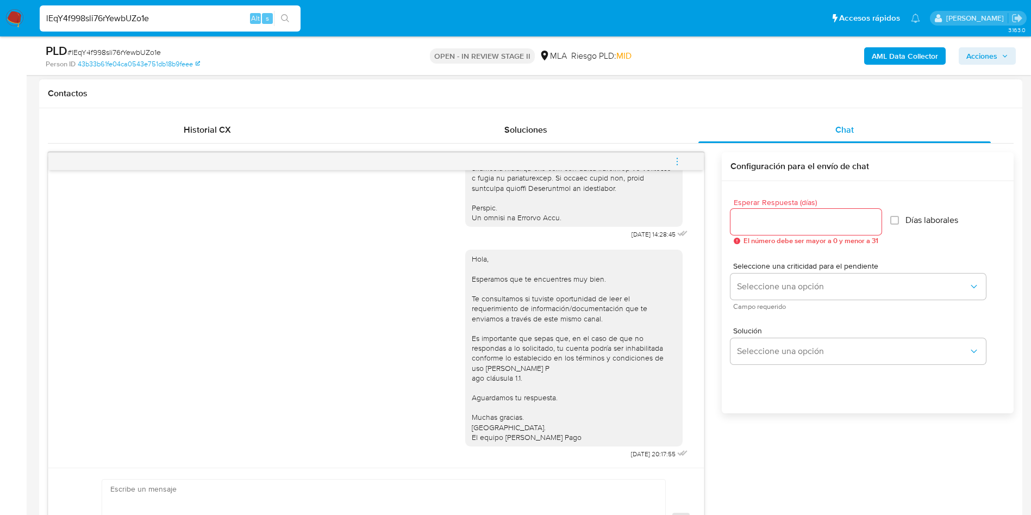
click at [676, 160] on icon "menu-action" at bounding box center [678, 162] width 10 height 10
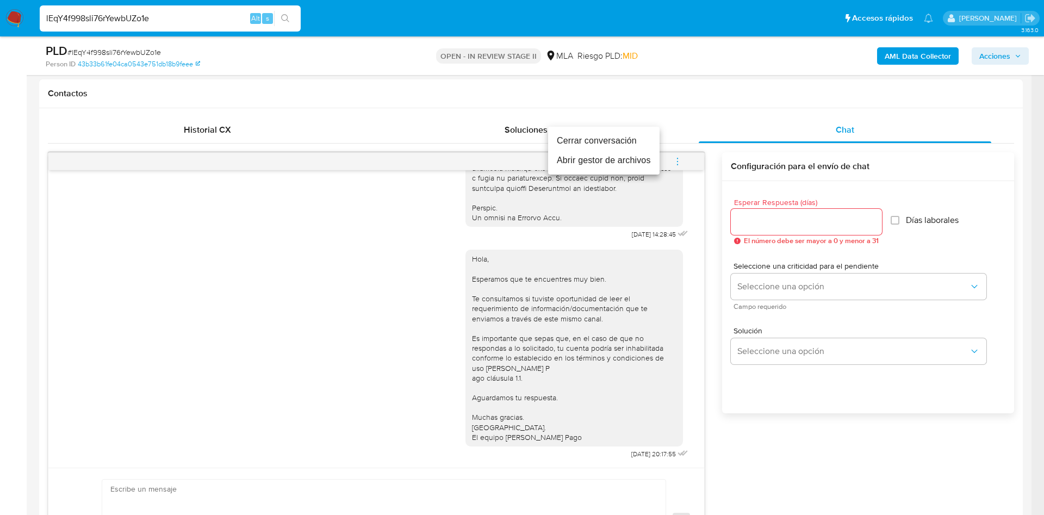
click at [605, 142] on li "Cerrar conversación" at bounding box center [603, 141] width 111 height 20
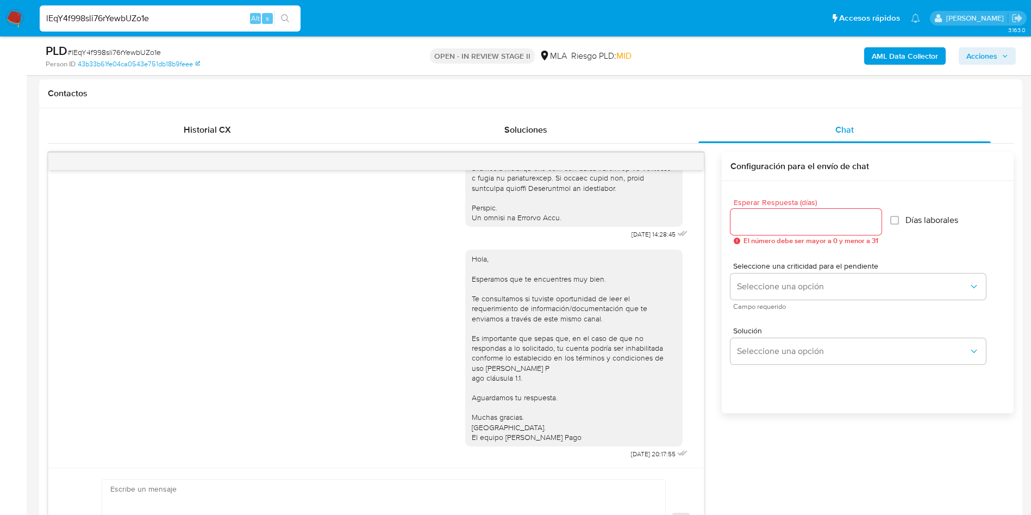
click at [894, 59] on b "AML Data Collector" at bounding box center [905, 55] width 66 height 17
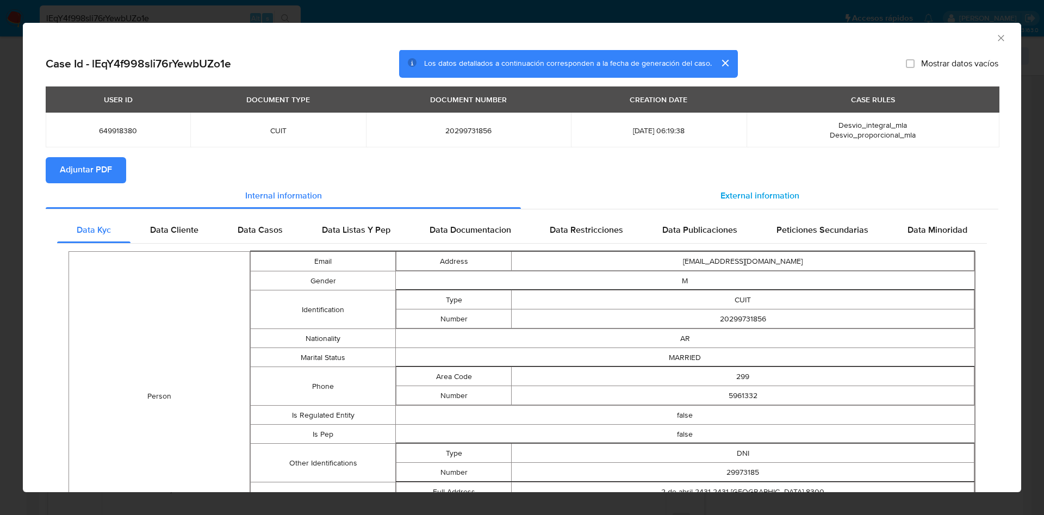
click at [737, 196] on span "External information" at bounding box center [759, 196] width 79 height 13
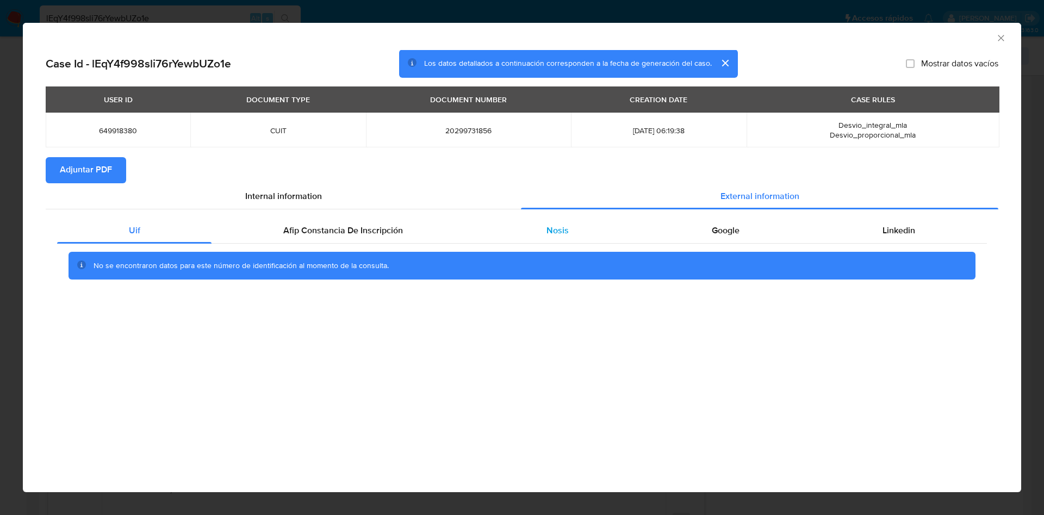
click at [577, 228] on div "Nosis" at bounding box center [557, 230] width 165 height 26
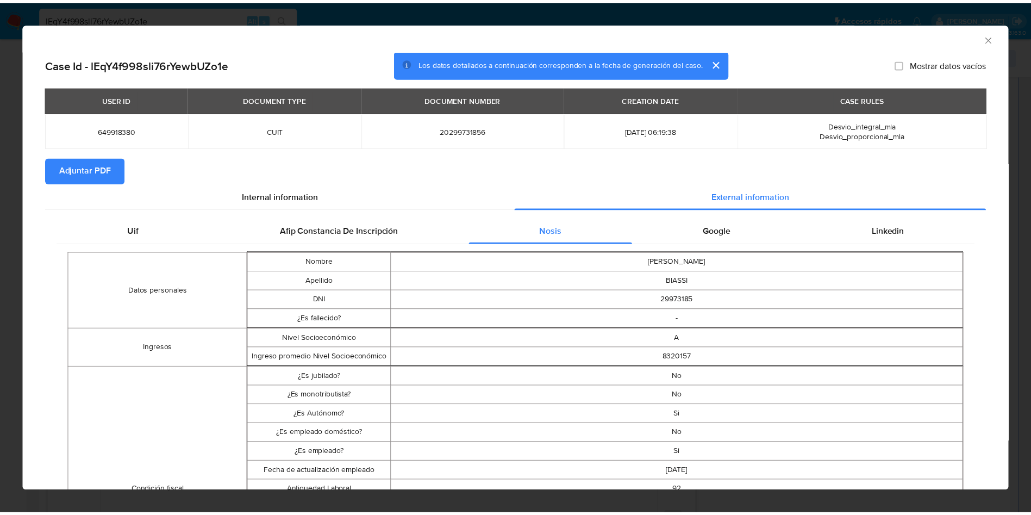
scroll to position [79, 0]
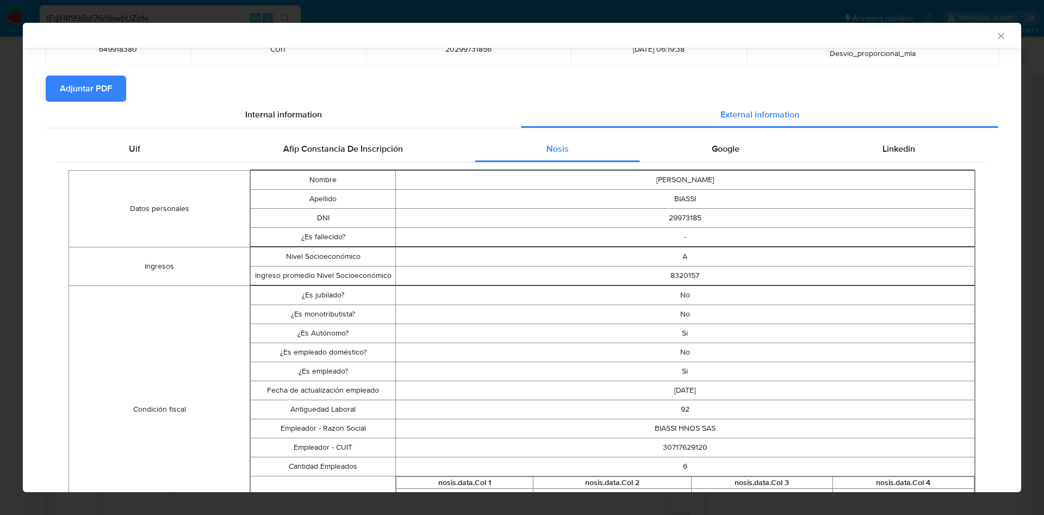
click at [685, 446] on td "30717629120" at bounding box center [684, 447] width 579 height 19
copy td "30717629120"
click at [995, 36] on icon "Cerrar ventana" at bounding box center [1000, 35] width 11 height 11
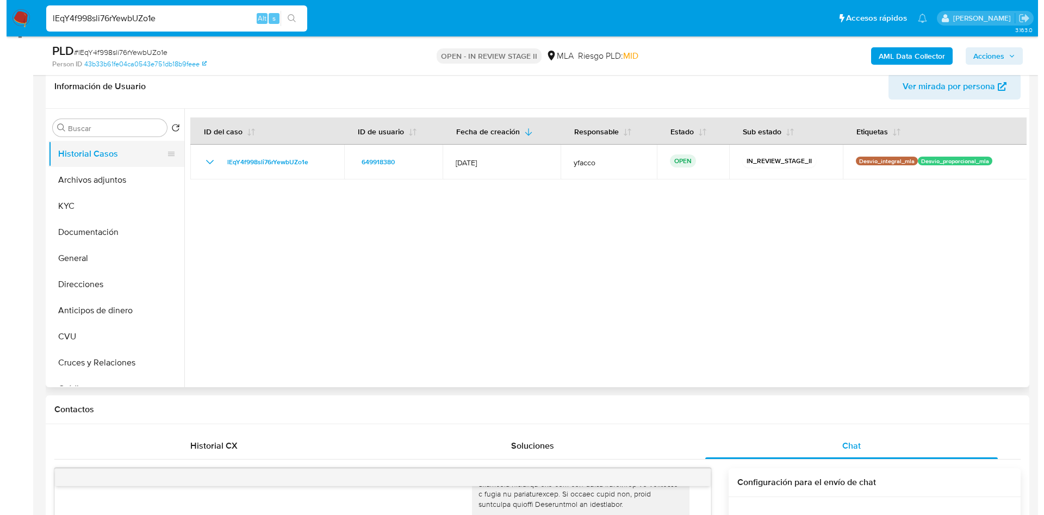
scroll to position [82, 0]
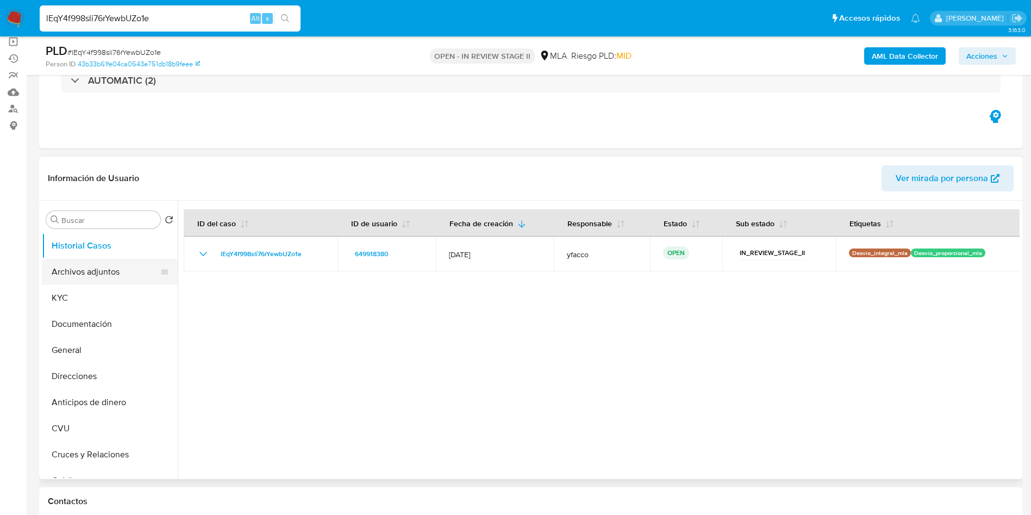
click at [100, 276] on button "Archivos adjuntos" at bounding box center [105, 272] width 127 height 26
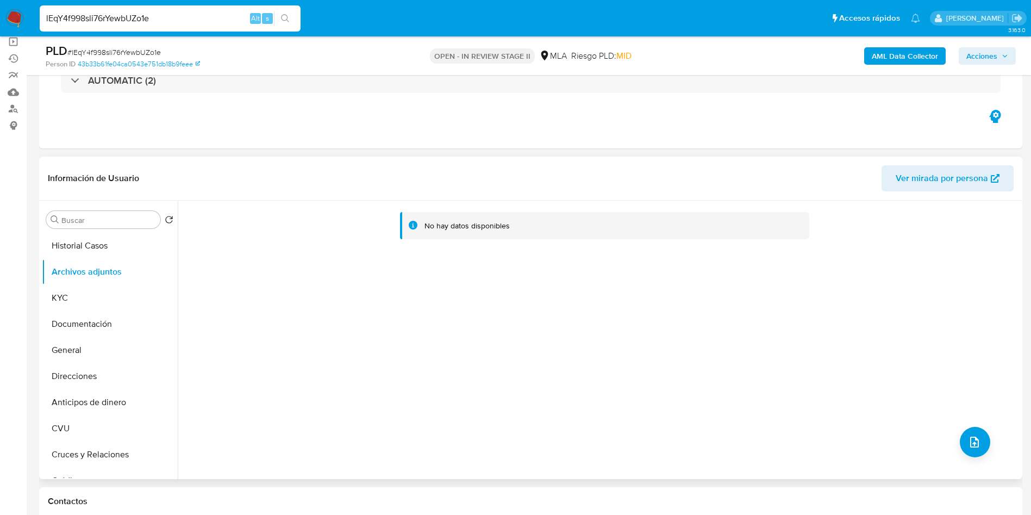
click at [955, 434] on div "No hay datos disponibles" at bounding box center [599, 340] width 842 height 278
click at [960, 438] on button "upload-file" at bounding box center [975, 442] width 30 height 30
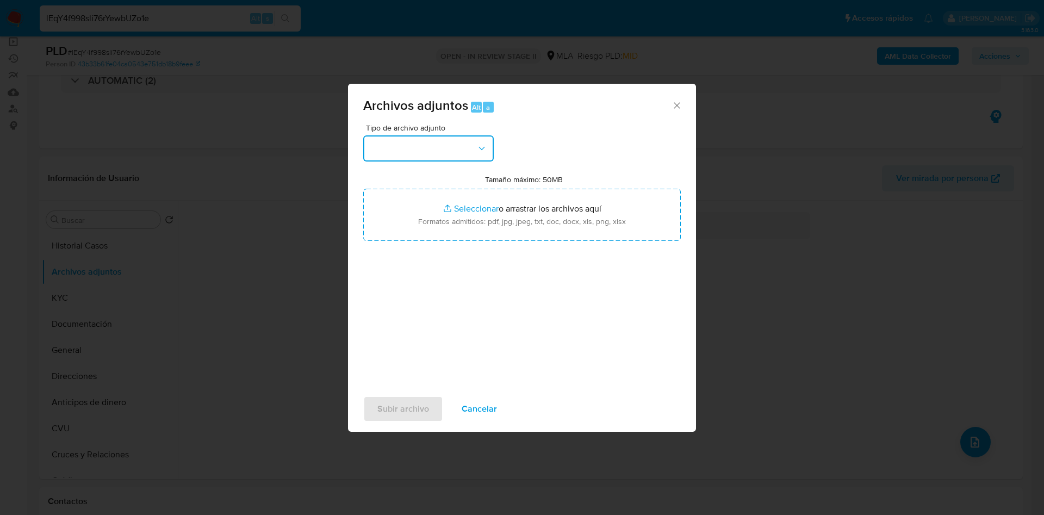
click at [439, 142] on button "button" at bounding box center [428, 148] width 130 height 26
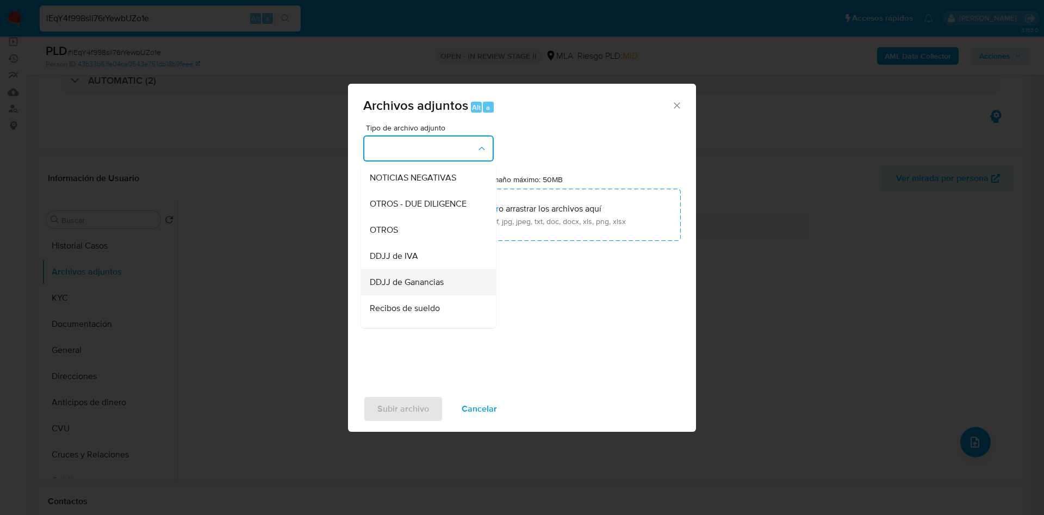
scroll to position [163, 0]
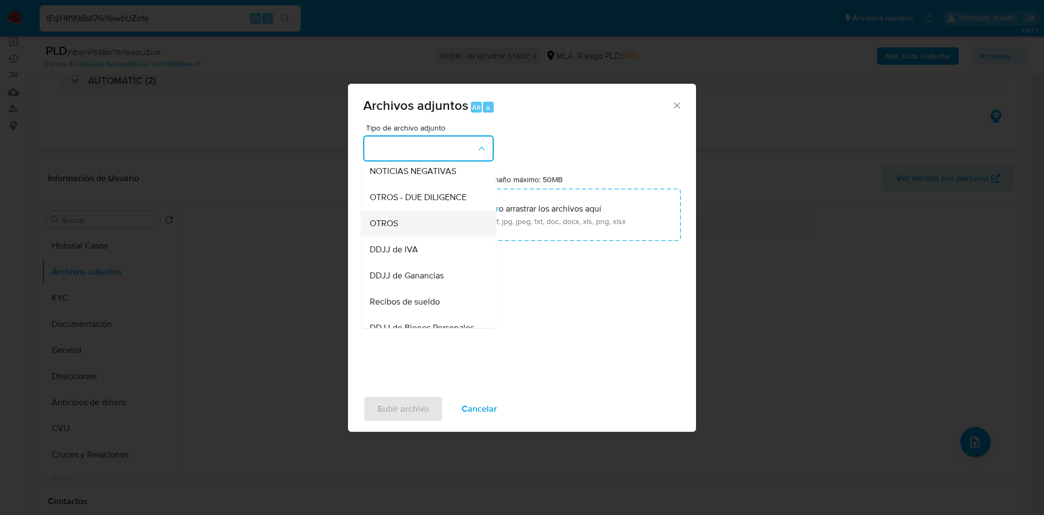
click at [378, 229] on span "OTROS" at bounding box center [384, 223] width 28 height 11
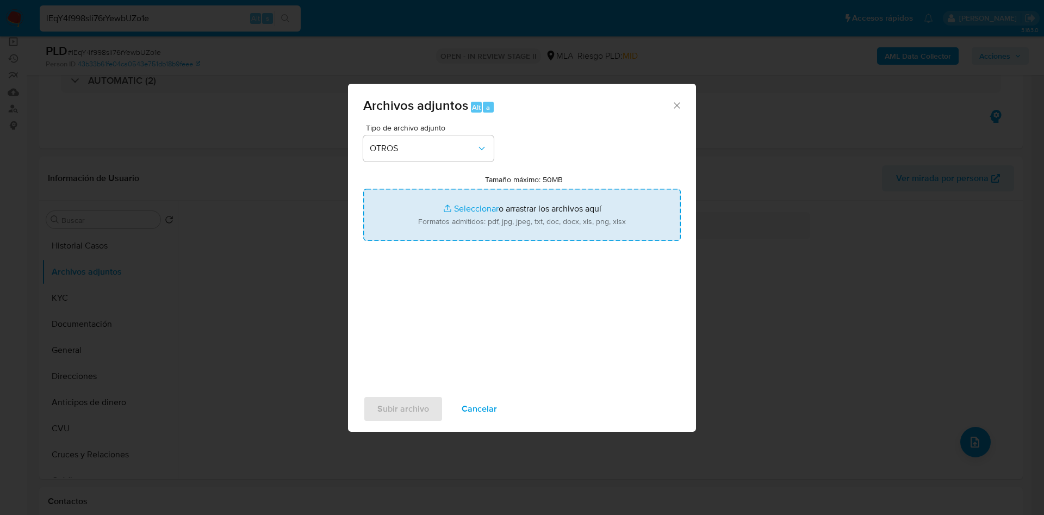
click at [463, 207] on input "Tamaño máximo: 50MB Seleccionar archivos" at bounding box center [522, 215] width 318 height 52
type input "C:\fakepath\Movimientos 649918380.xlsx"
click at [461, 202] on input "Tamaño máximo: 50MB Seleccionar archivos" at bounding box center [522, 215] width 318 height 52
type input "C:\fakepath\Caselog lEqY4f998sli76rYewbUZo1e_2025_09_17_14_08_58.docx"
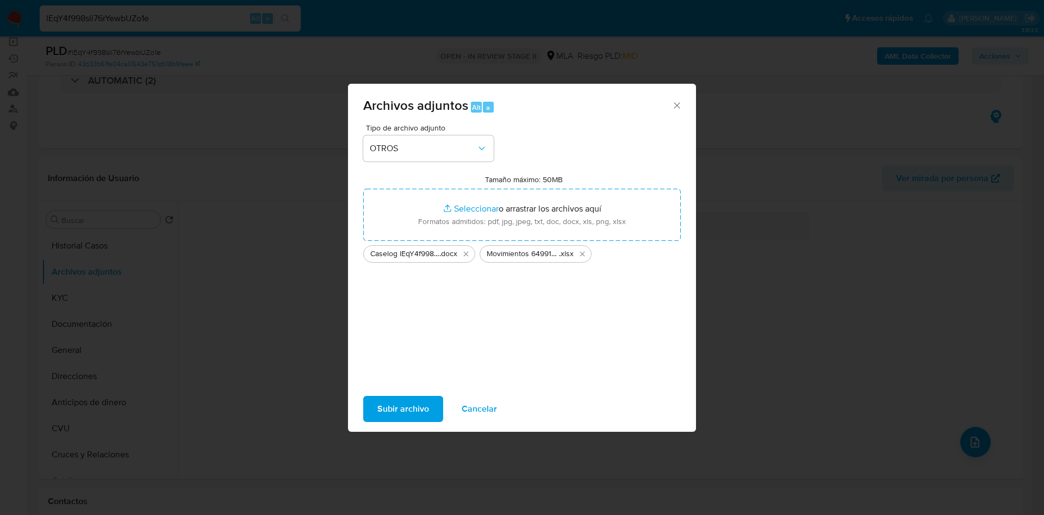
click at [403, 407] on span "Subir archivo" at bounding box center [403, 409] width 52 height 24
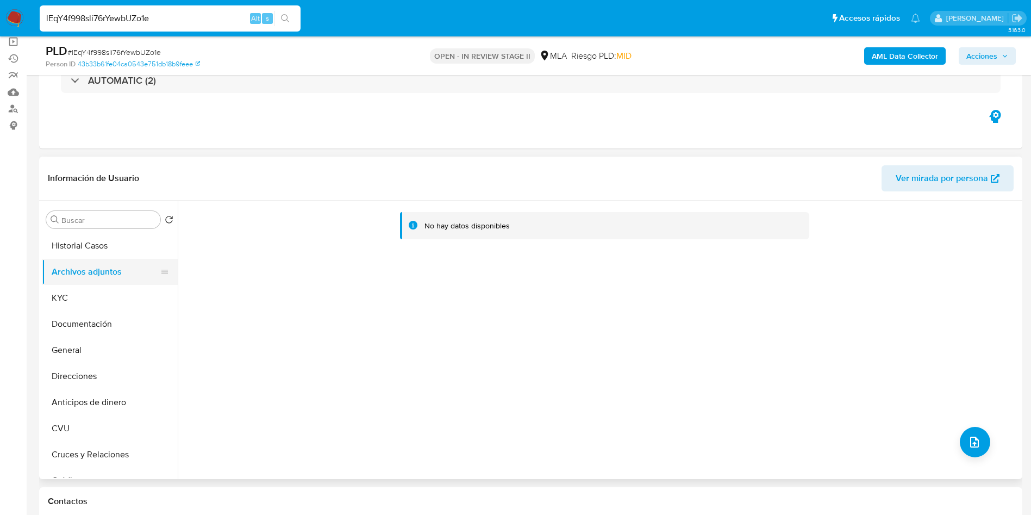
click at [92, 268] on button "Archivos adjuntos" at bounding box center [105, 272] width 127 height 26
click at [98, 309] on button "KYC" at bounding box center [105, 298] width 127 height 26
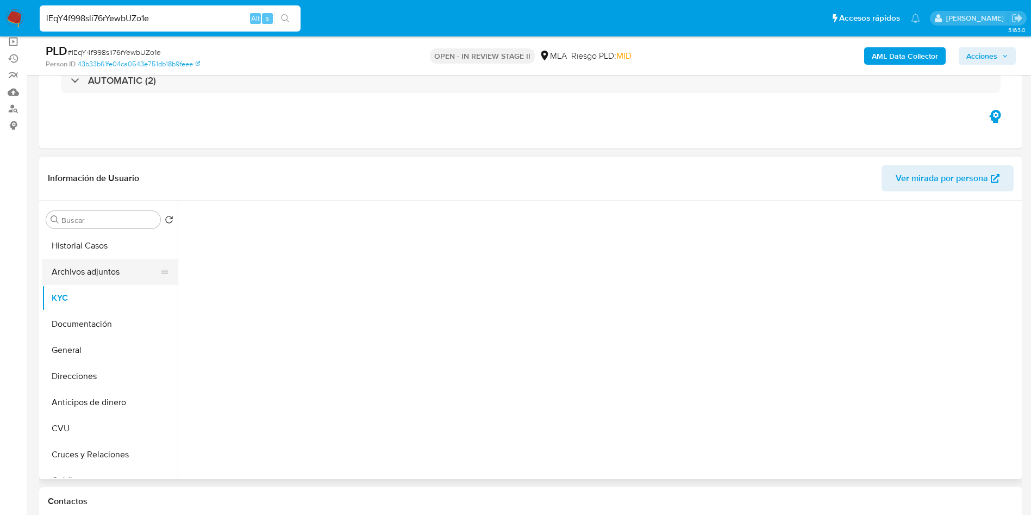
click at [99, 275] on button "Archivos adjuntos" at bounding box center [105, 272] width 127 height 26
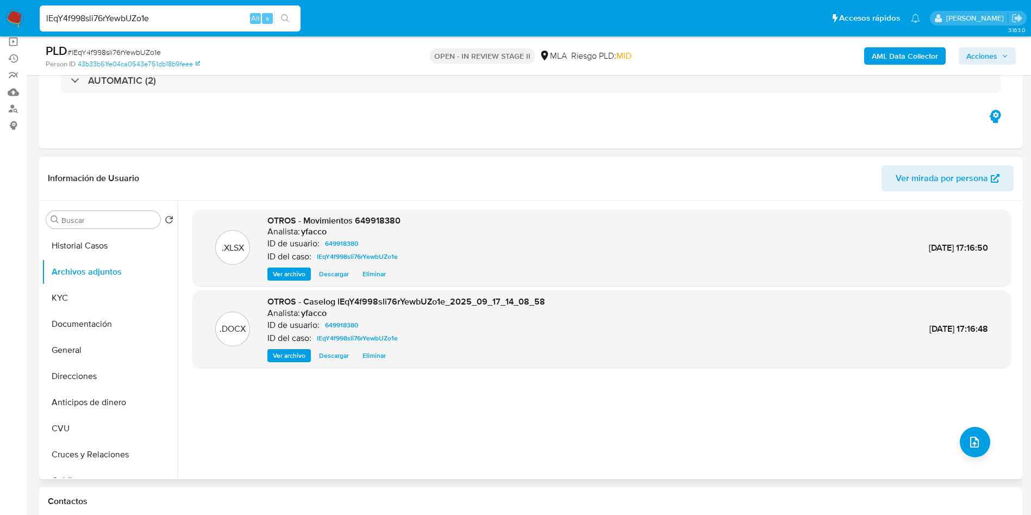
click at [293, 356] on span "Ver archivo" at bounding box center [289, 355] width 33 height 11
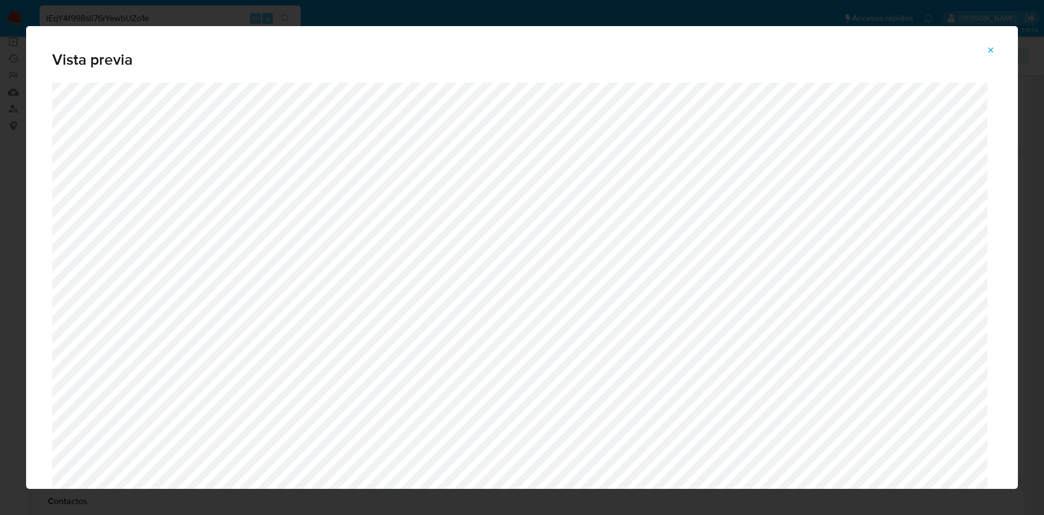
click at [993, 52] on icon "Attachment preview" at bounding box center [990, 50] width 9 height 9
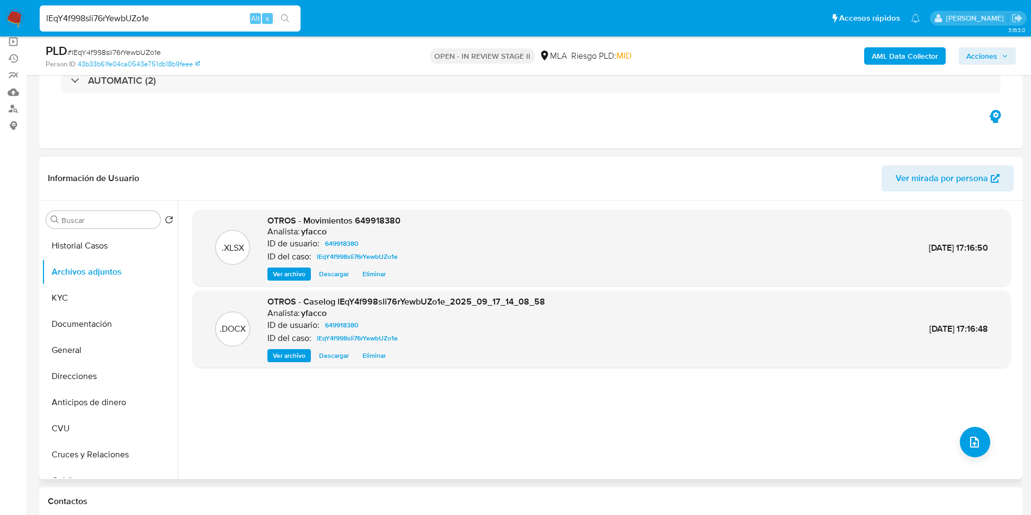
click at [289, 270] on span "Ver archivo" at bounding box center [289, 274] width 33 height 11
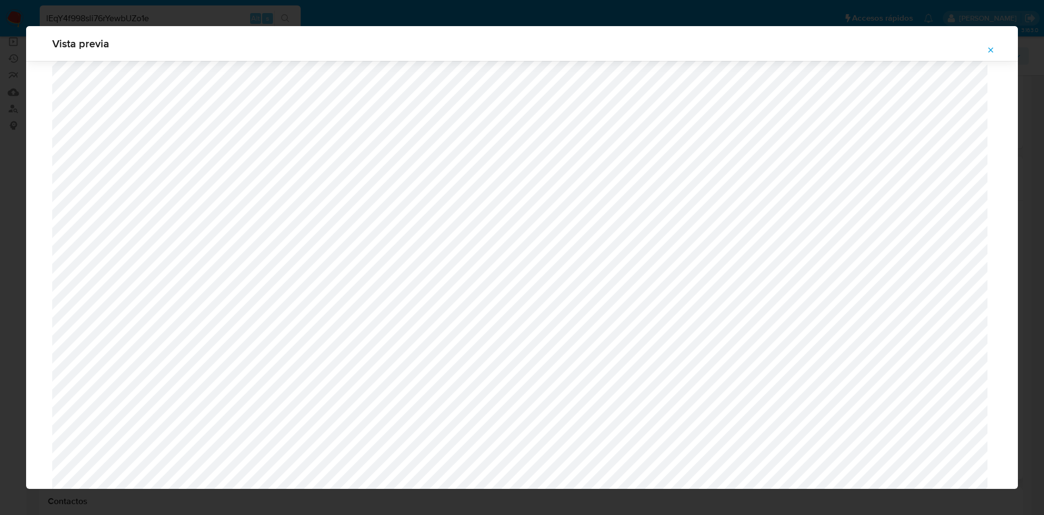
scroll to position [1609, 0]
click at [1005, 40] on div "Vista previa" at bounding box center [522, 43] width 992 height 35
click at [993, 46] on icon "Attachment preview" at bounding box center [990, 50] width 9 height 9
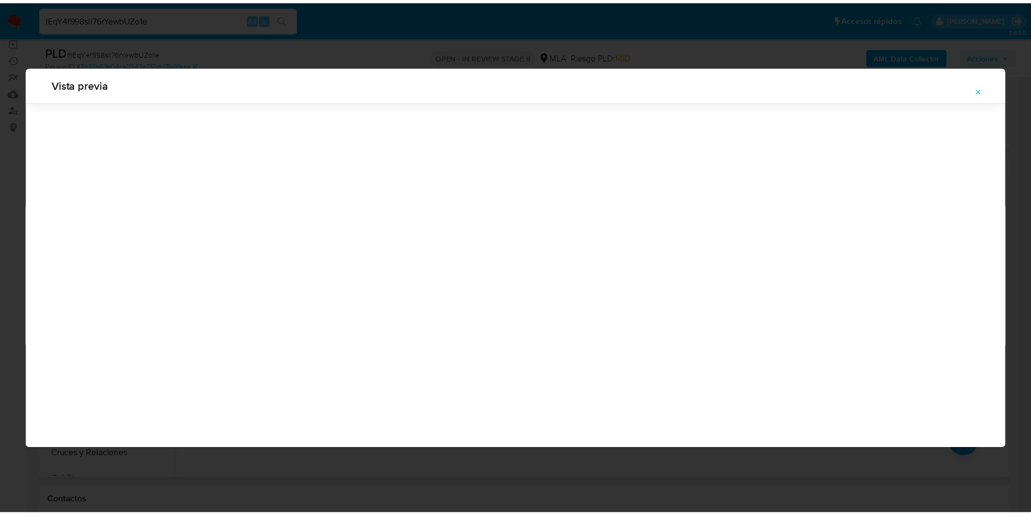
scroll to position [0, 0]
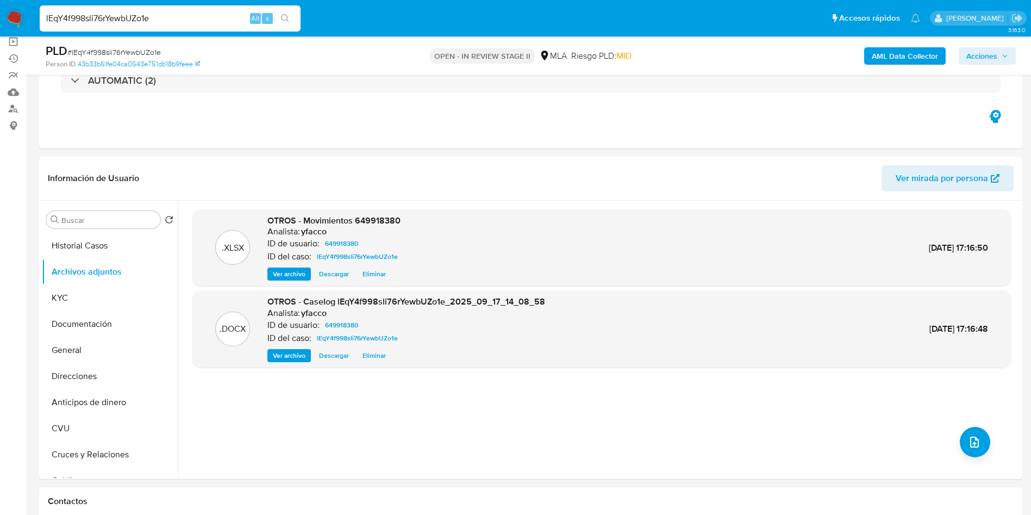
click at [886, 55] on b "AML Data Collector" at bounding box center [905, 55] width 66 height 17
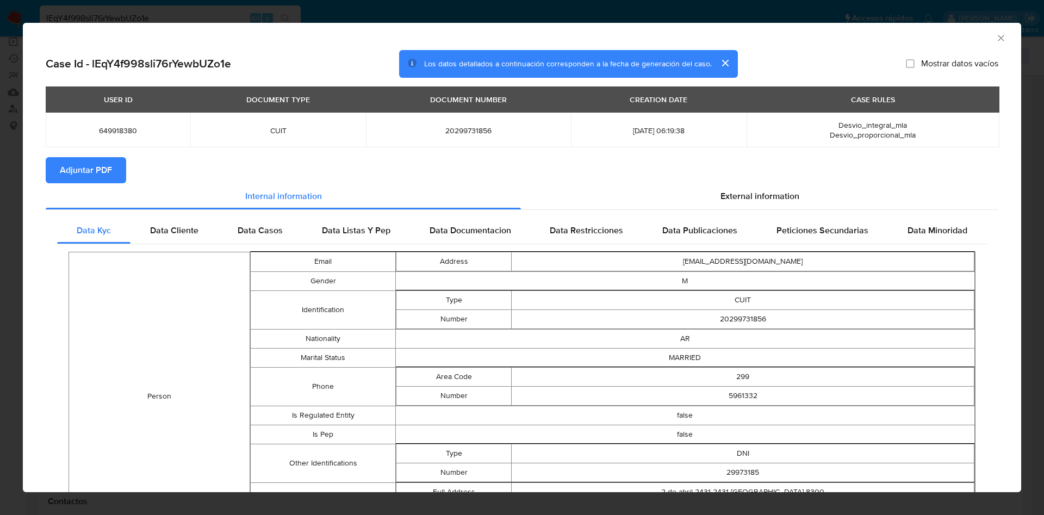
click at [99, 167] on span "Adjuntar PDF" at bounding box center [86, 170] width 52 height 24
click at [995, 38] on icon "Cerrar ventana" at bounding box center [1000, 38] width 11 height 11
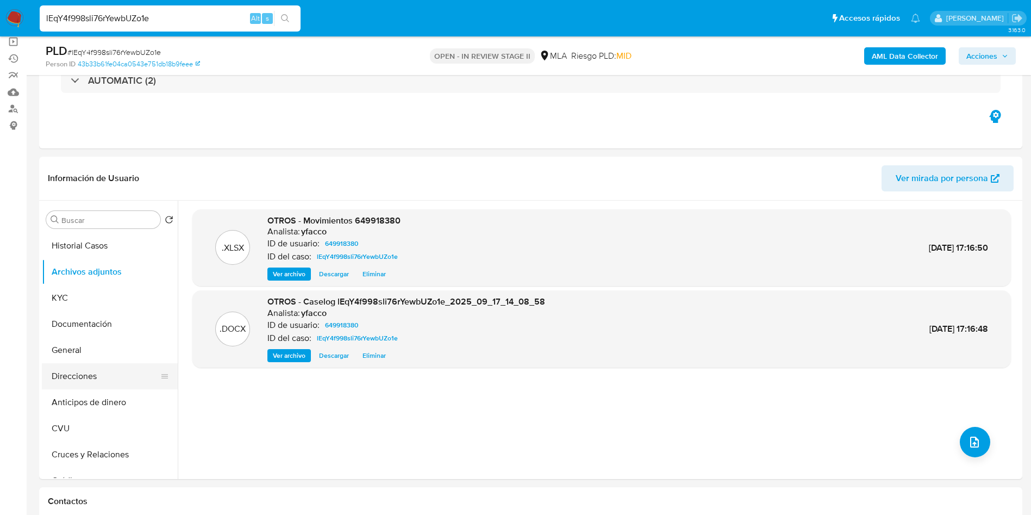
click at [74, 379] on button "Direcciones" at bounding box center [105, 376] width 127 height 26
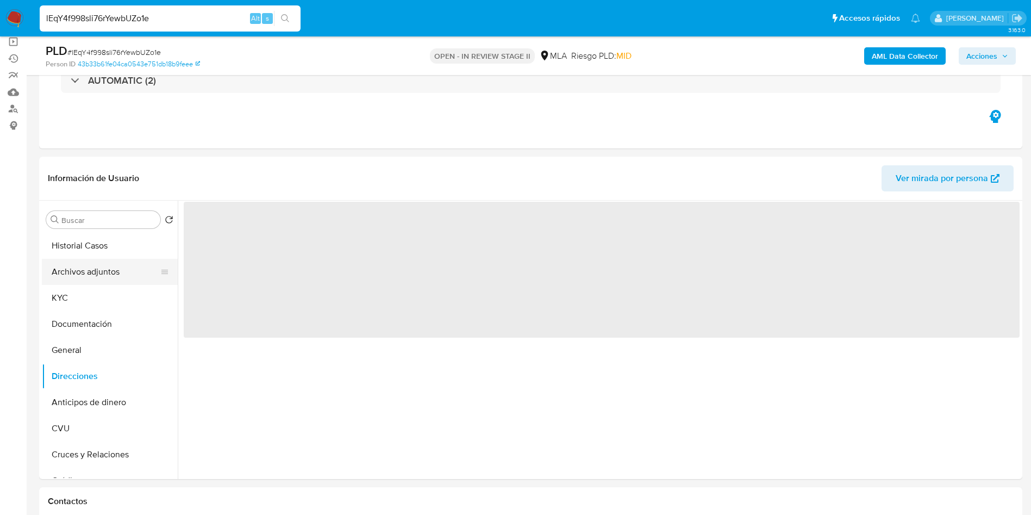
click at [97, 270] on button "Archivos adjuntos" at bounding box center [105, 272] width 127 height 26
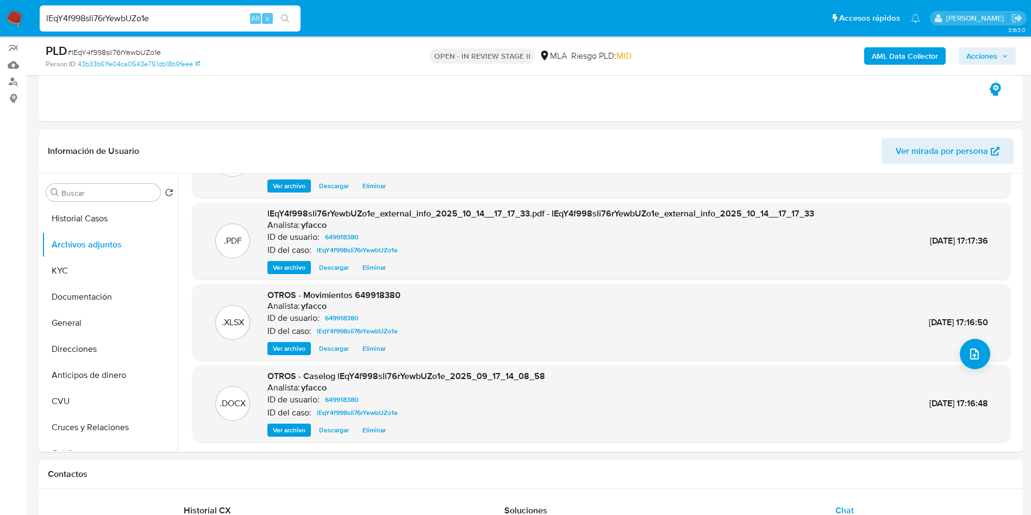
scroll to position [82, 0]
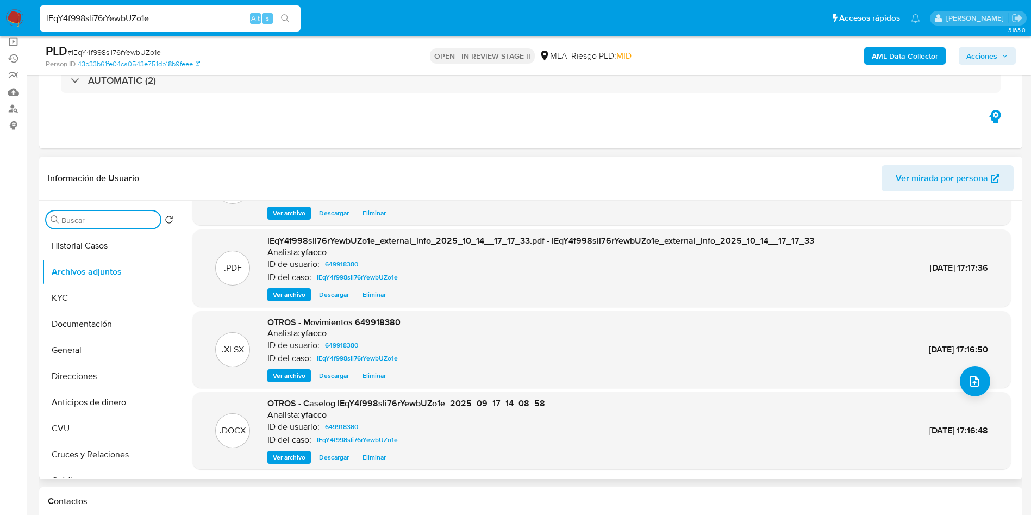
click at [77, 221] on input "Buscar" at bounding box center [108, 220] width 95 height 10
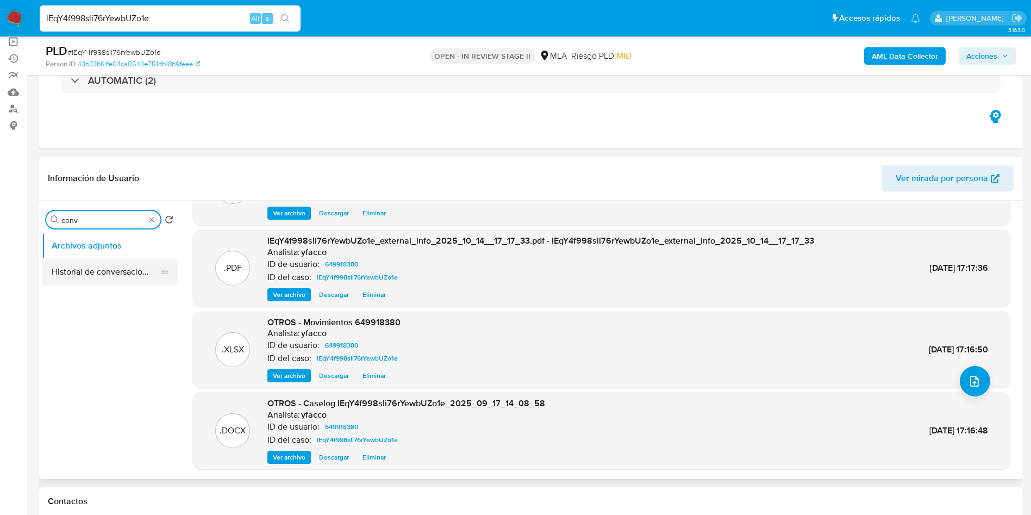
type input "conv"
click at [109, 275] on button "Historial de conversaciones" at bounding box center [105, 272] width 127 height 26
click at [98, 285] on ul "Archivos adjuntos Historial de conversaciones" at bounding box center [110, 355] width 136 height 245
click at [94, 268] on button "Historial de conversaciones" at bounding box center [105, 272] width 127 height 26
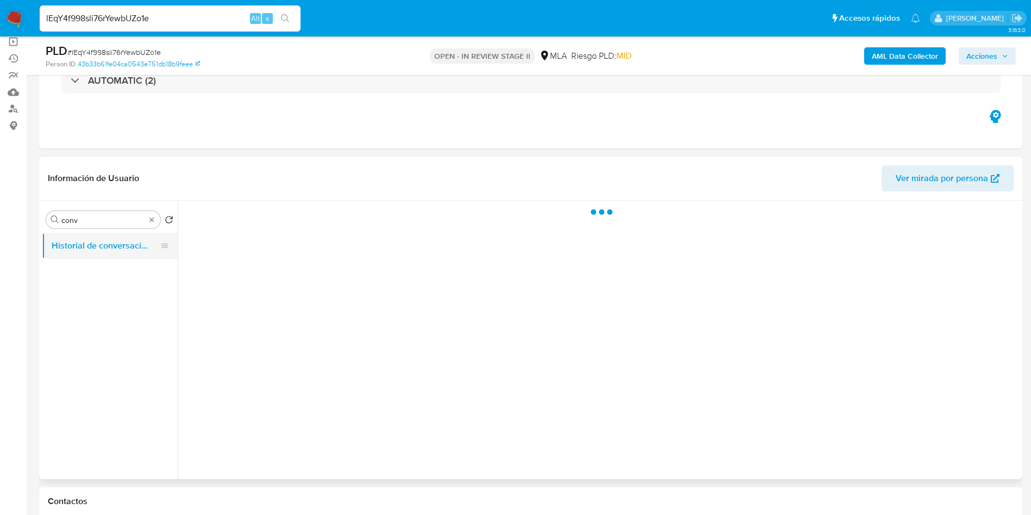
scroll to position [0, 0]
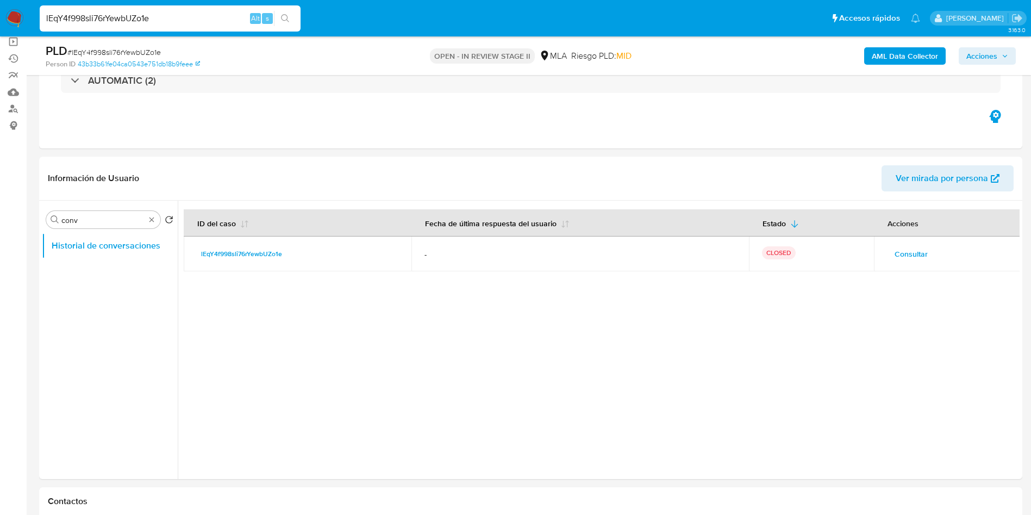
click at [993, 55] on span "Acciones" at bounding box center [982, 55] width 31 height 17
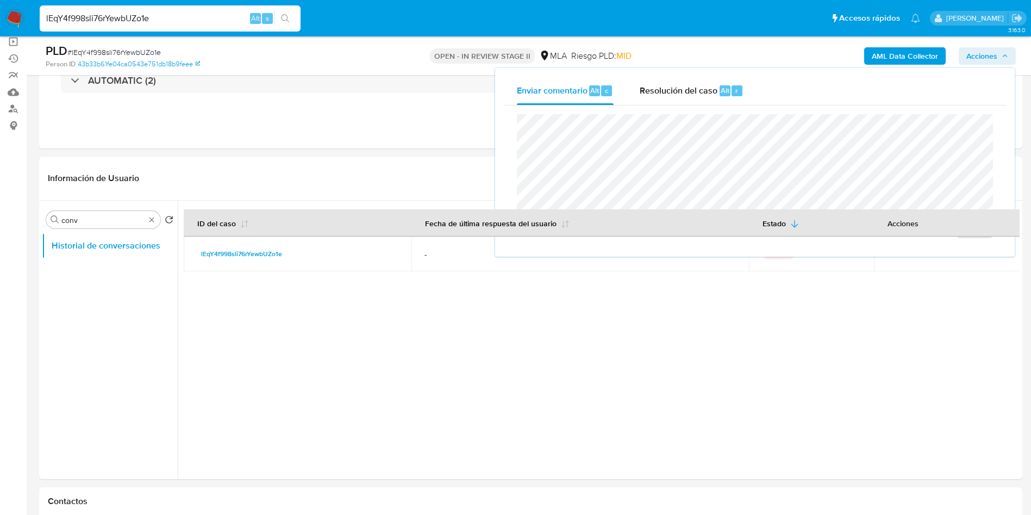
drag, startPoint x: 699, startPoint y: 91, endPoint x: 698, endPoint y: 110, distance: 19.0
click at [698, 91] on span "Resolución del caso" at bounding box center [679, 90] width 78 height 13
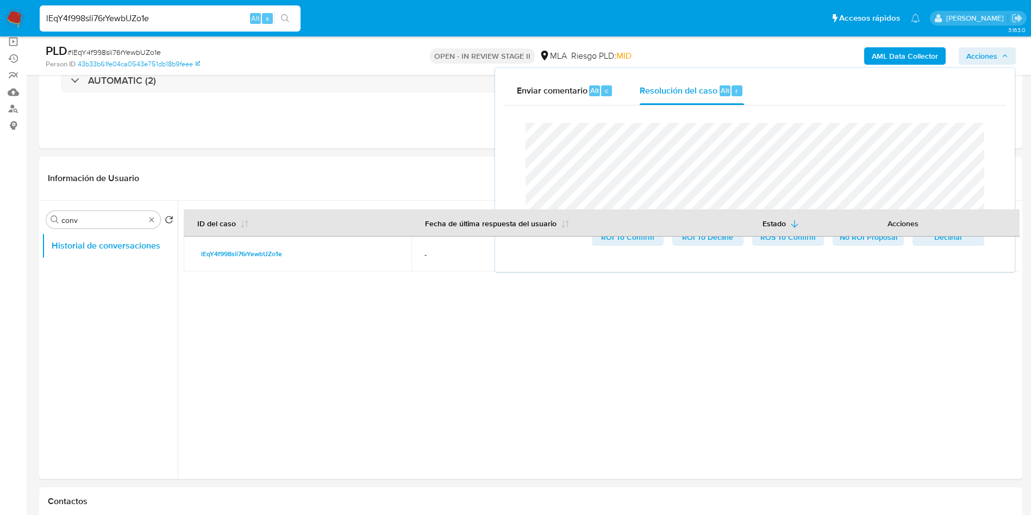
scroll to position [163, 0]
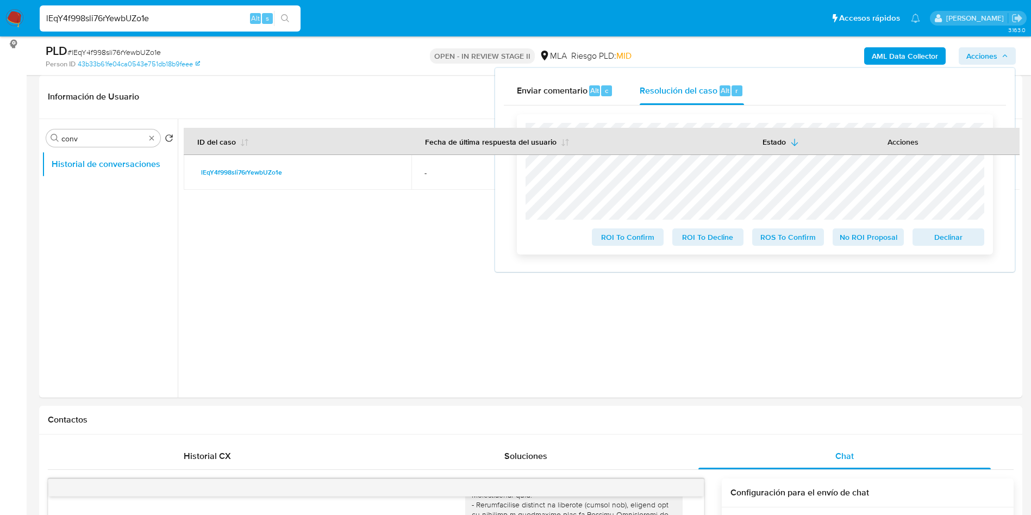
click at [857, 241] on span "No ROI Proposal" at bounding box center [869, 236] width 57 height 15
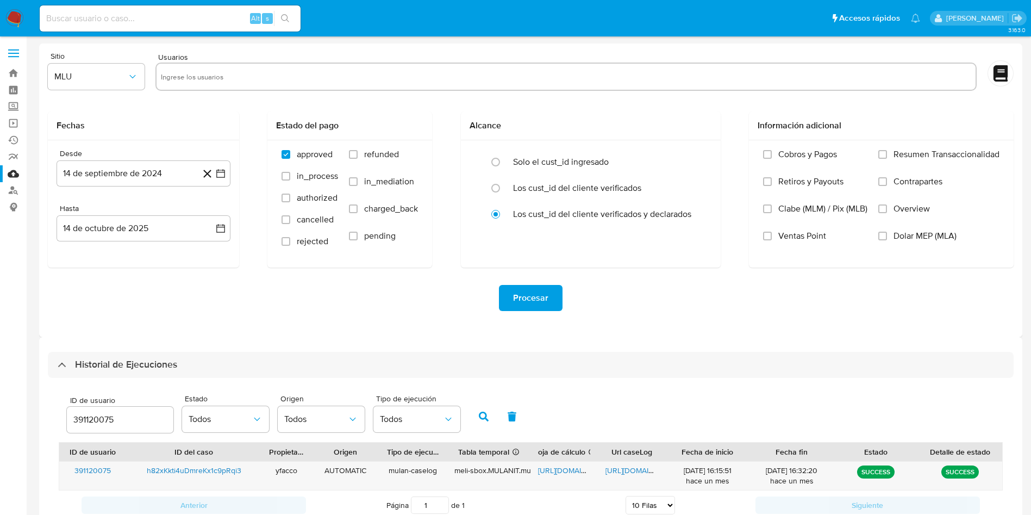
select select "10"
drag, startPoint x: 136, startPoint y: 420, endPoint x: 0, endPoint y: 401, distance: 137.7
click at [0, 401] on section "Bandeja Tablero Screening Búsqueda en Listas Watchlist Herramientas Operaciones…" at bounding box center [515, 296] width 1031 height 592
type input "649918380"
click at [491, 419] on button "button" at bounding box center [484, 416] width 28 height 26
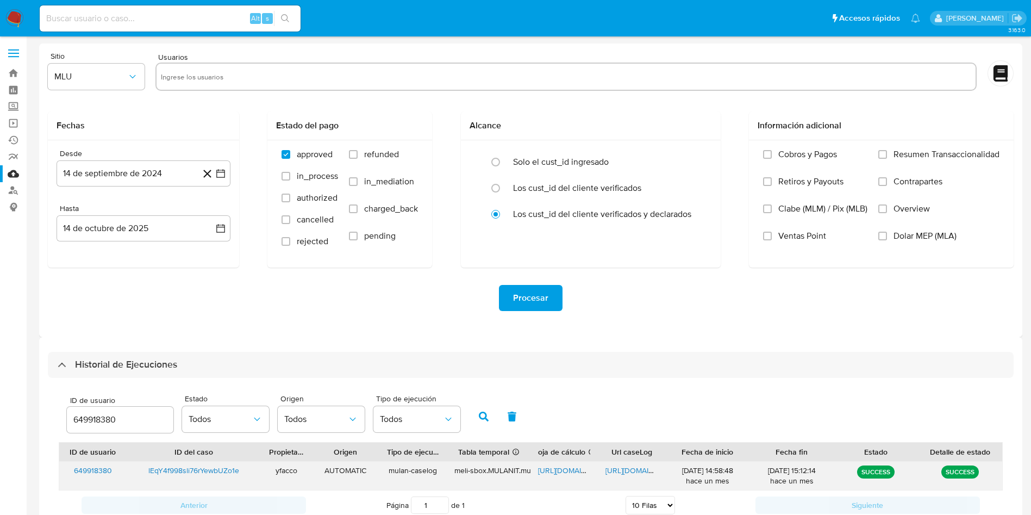
click at [568, 472] on span "https://docs.google.com/spreadsheets/d/1PqhmIgctRKhReAiPzo_HTmLc1UkwE3wEKbhvRrG…" at bounding box center [575, 470] width 75 height 11
click at [625, 471] on span "https://docs.google.com/document/d/1bATPNjBj4B_XZ9c_-85tvDFy4X14TKCbXAR4vOBXTq4…" at bounding box center [643, 470] width 75 height 11
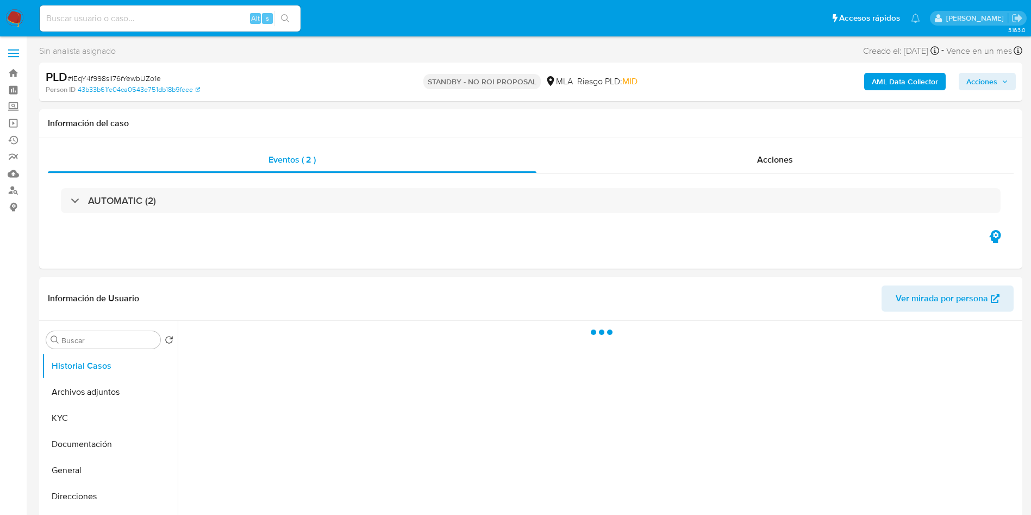
select select "10"
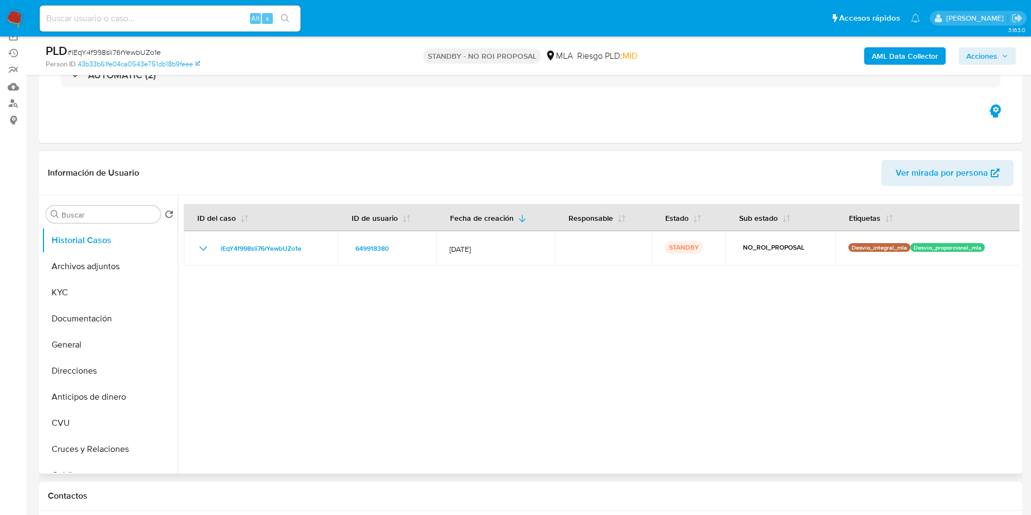
scroll to position [163, 0]
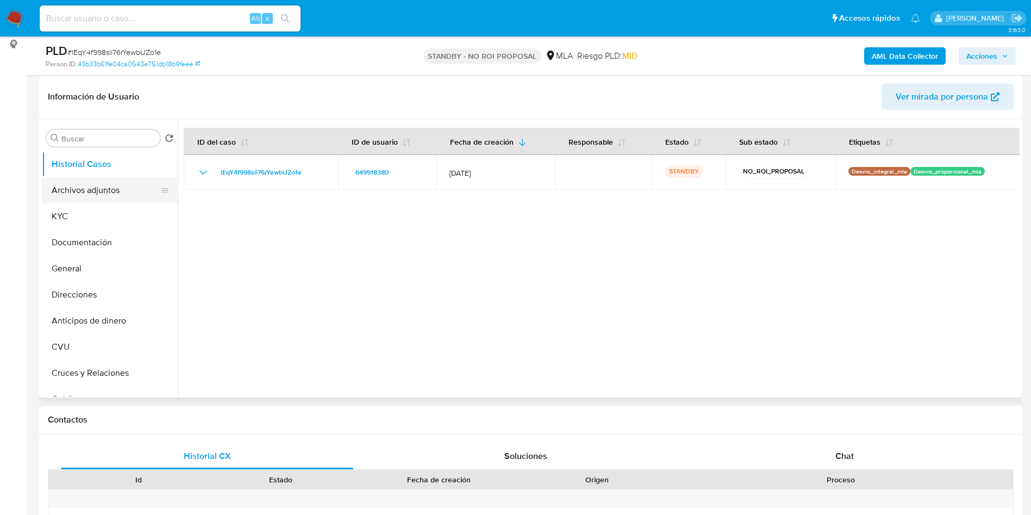
click at [102, 185] on button "Archivos adjuntos" at bounding box center [105, 190] width 127 height 26
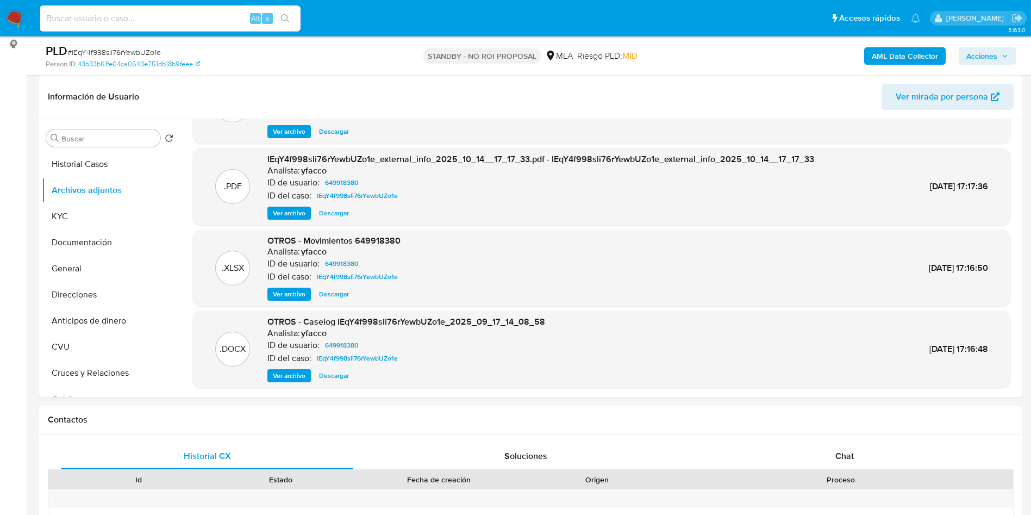
scroll to position [326, 0]
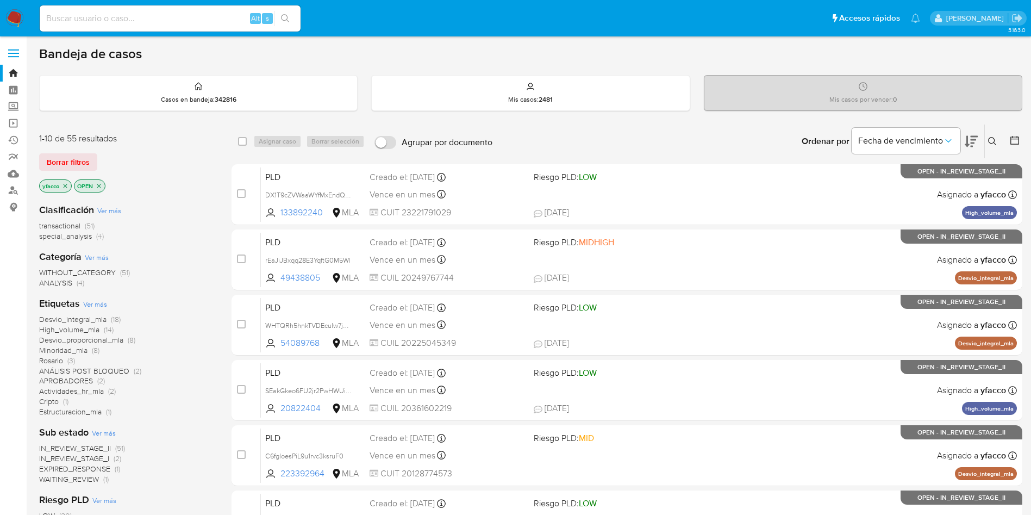
click at [170, 22] on input at bounding box center [170, 18] width 261 height 14
paste input "0gNMnOKm5PahDvT16fo3Lha7"
type input "0gNMnOKm5PahDvT16fo3Lha7"
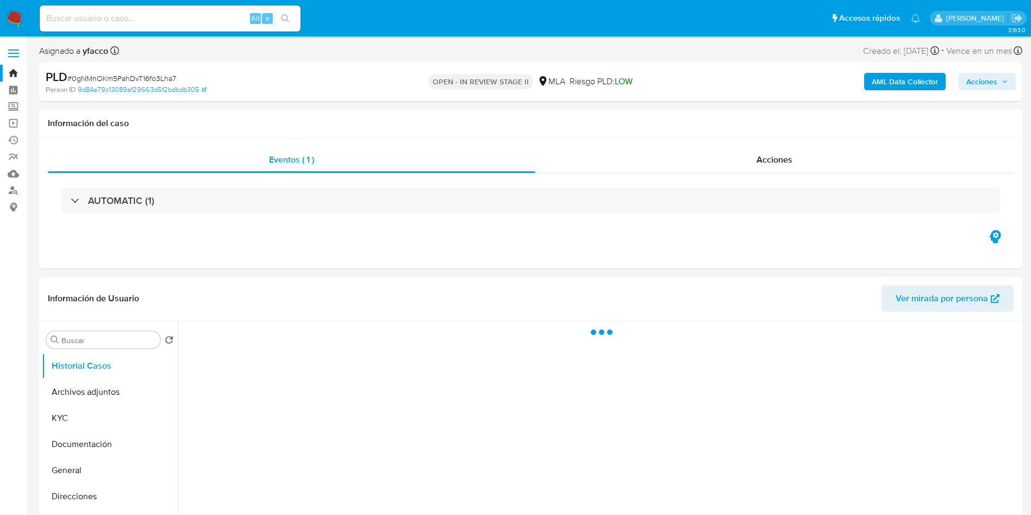
select select "10"
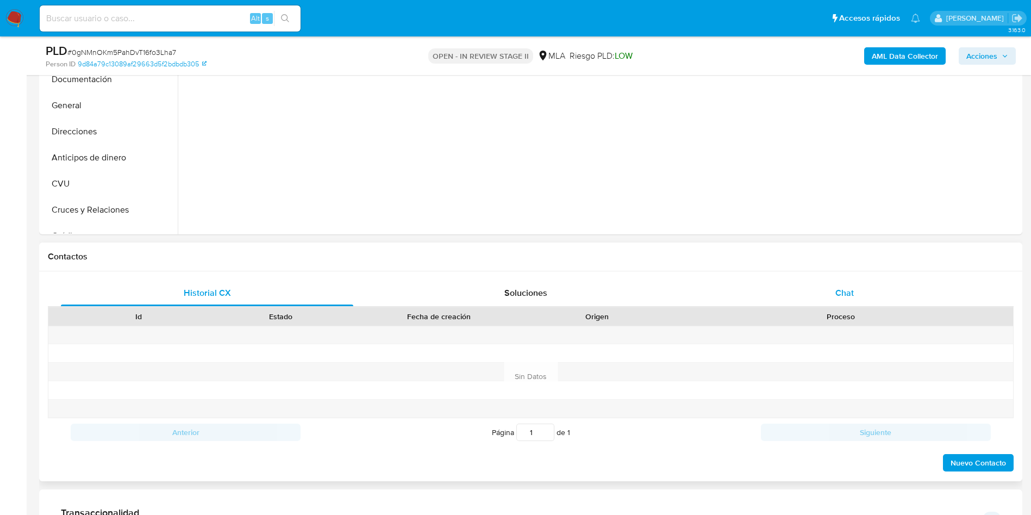
click at [835, 297] on div "Chat" at bounding box center [845, 293] width 292 height 26
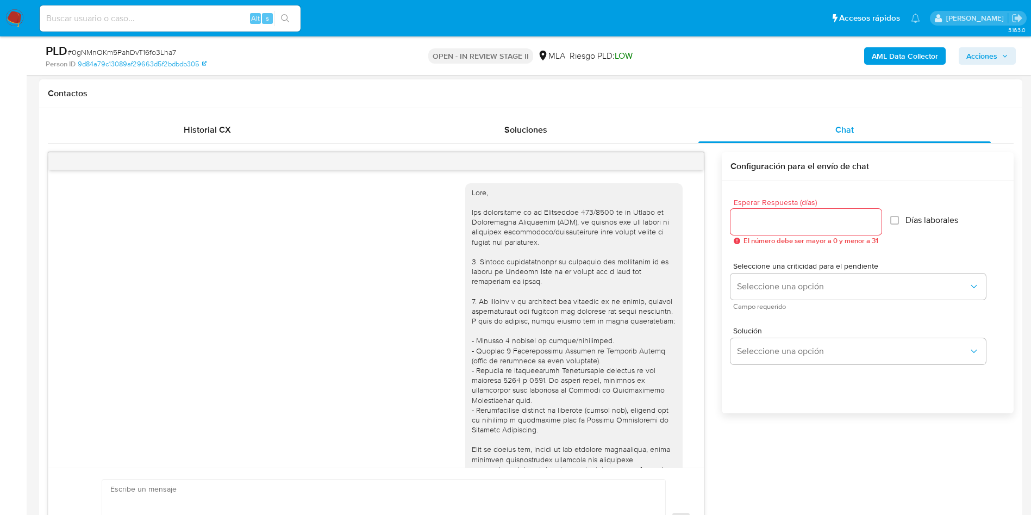
scroll to position [558, 0]
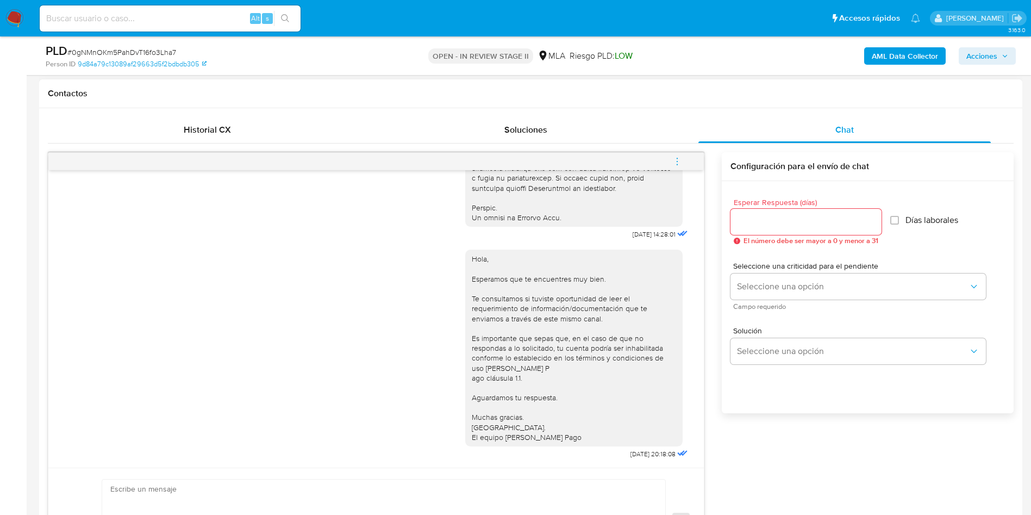
click at [680, 163] on icon "menu-action" at bounding box center [678, 162] width 10 height 10
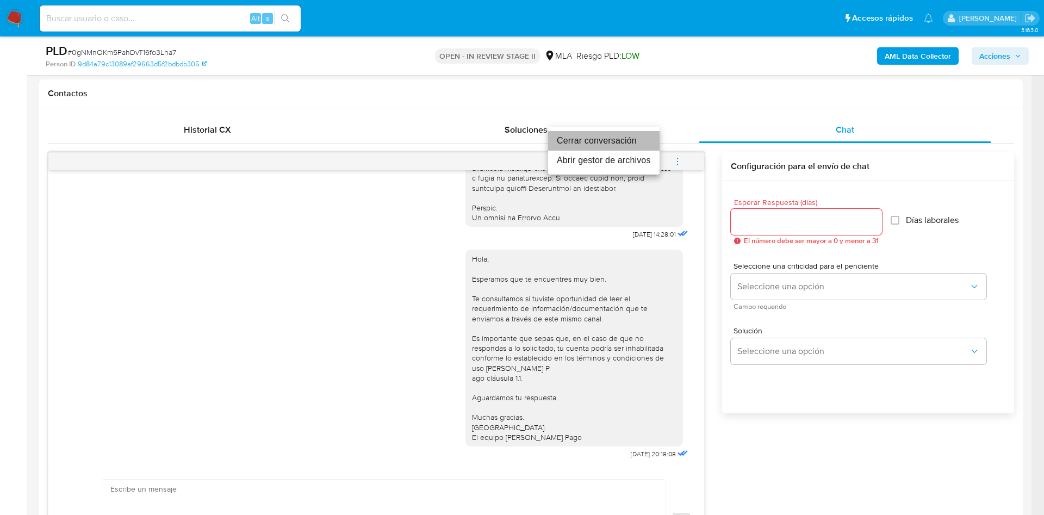
click at [600, 144] on li "Cerrar conversación" at bounding box center [603, 141] width 111 height 20
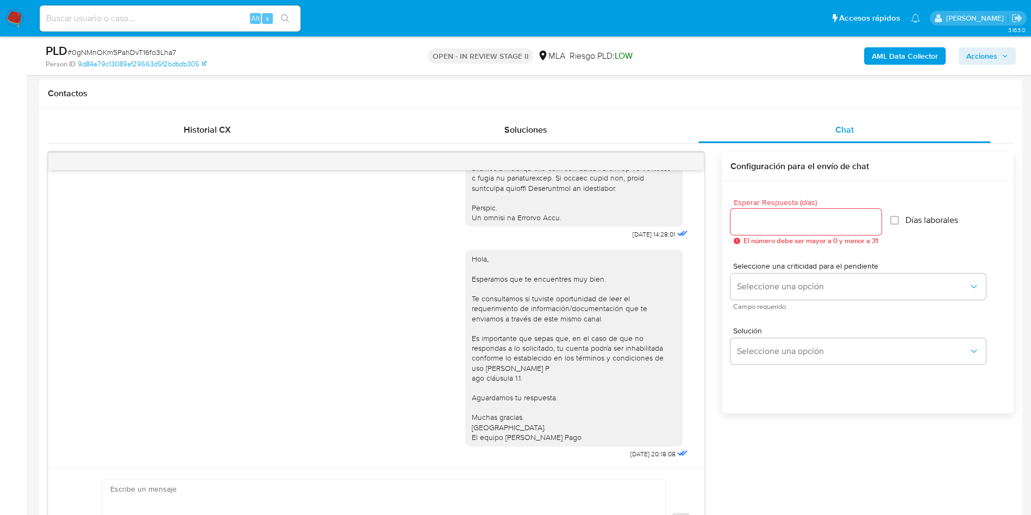
click at [599, 141] on div "Soluciones" at bounding box center [525, 130] width 292 height 26
